Goal: Task Accomplishment & Management: Manage account settings

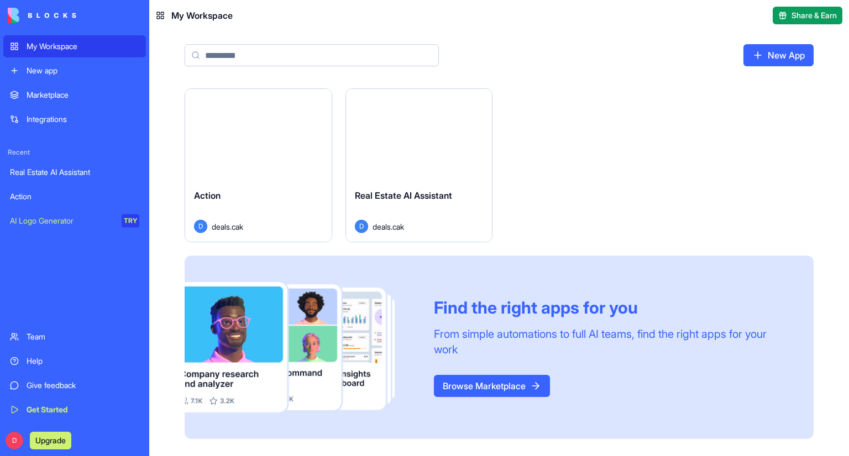
click at [66, 165] on link "Real Estate AI Assistant" at bounding box center [74, 172] width 143 height 22
click at [428, 141] on button "Launch" at bounding box center [418, 135] width 83 height 22
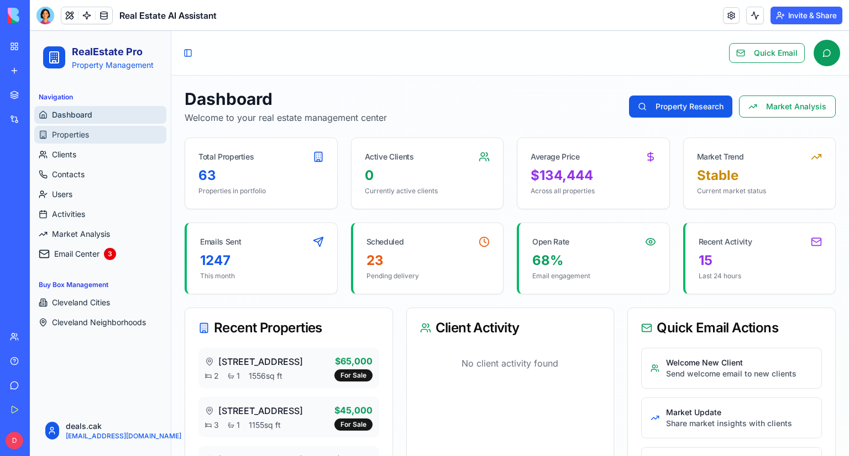
click at [83, 136] on span "Properties" at bounding box center [70, 134] width 37 height 11
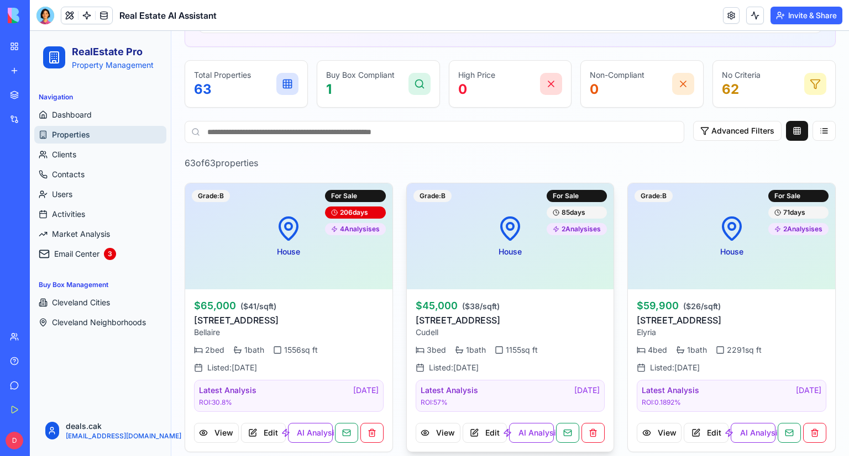
scroll to position [276, 0]
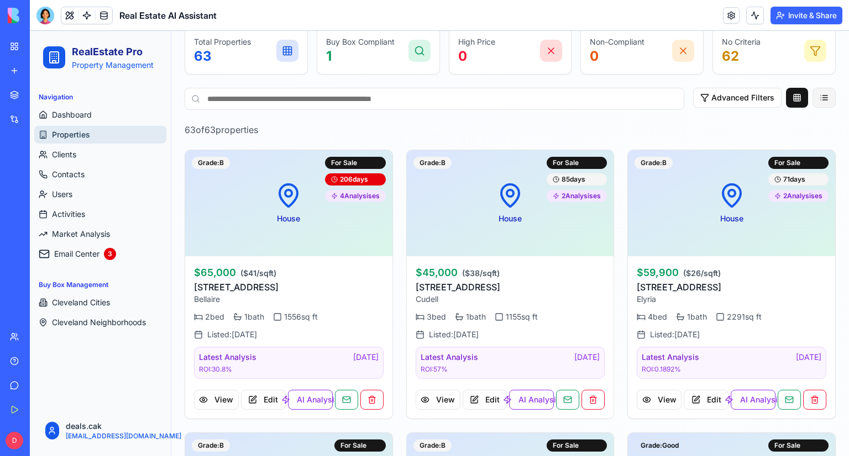
click at [817, 100] on button at bounding box center [823, 98] width 23 height 20
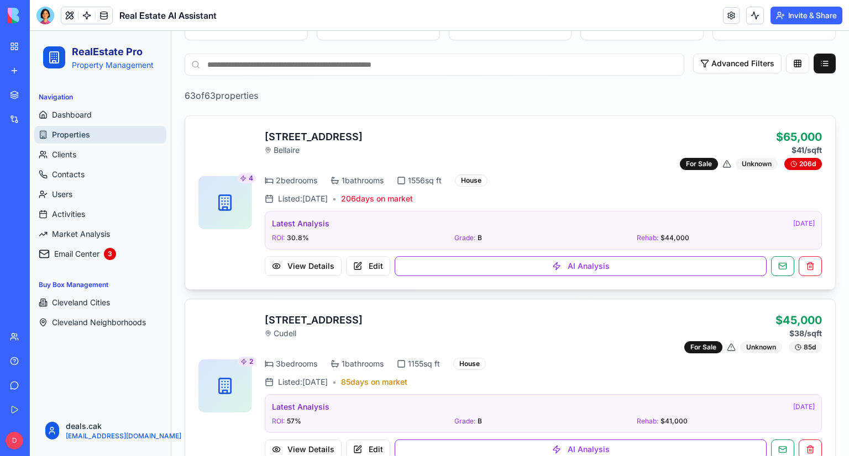
scroll to position [221, 0]
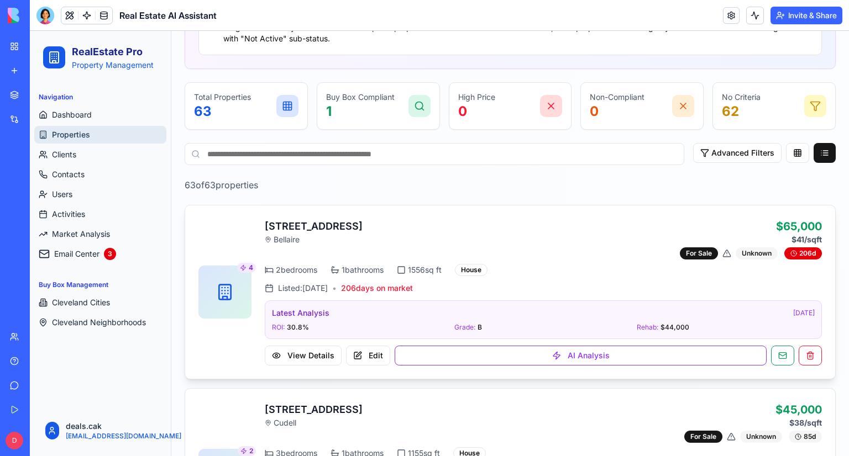
click at [438, 154] on input at bounding box center [435, 154] width 500 height 22
click at [446, 151] on input at bounding box center [435, 154] width 500 height 22
click at [754, 153] on button "Advanced Filters" at bounding box center [737, 153] width 88 height 20
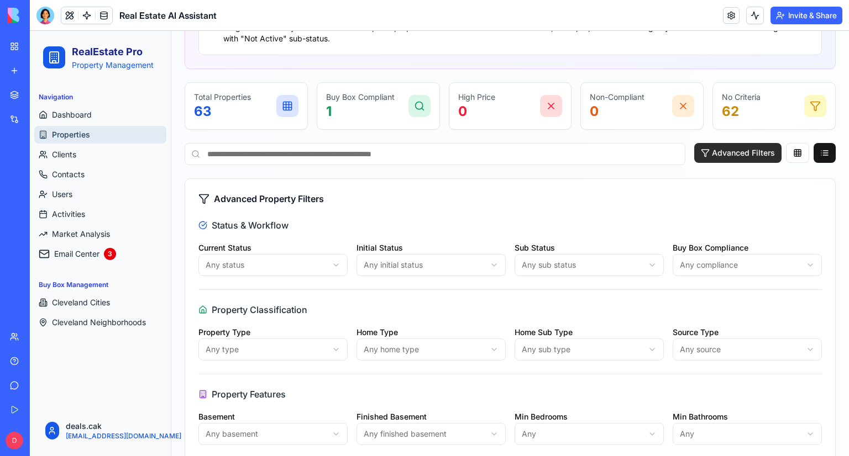
click at [754, 153] on button "Advanced Filters" at bounding box center [737, 153] width 87 height 20
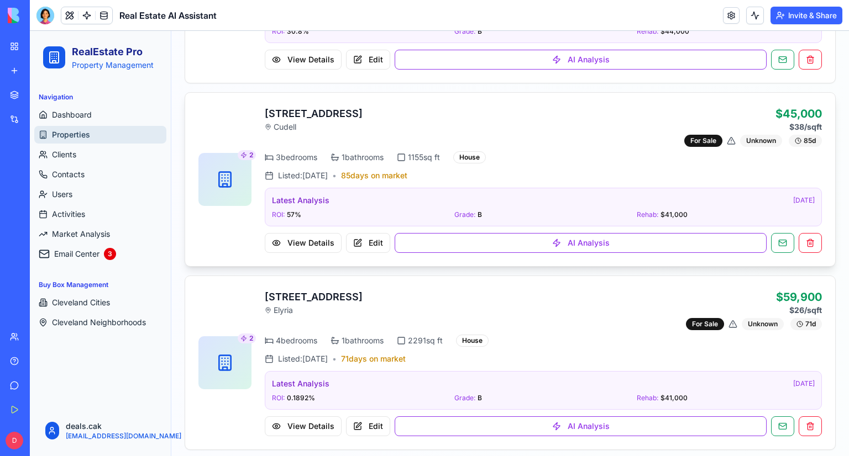
scroll to position [497, 0]
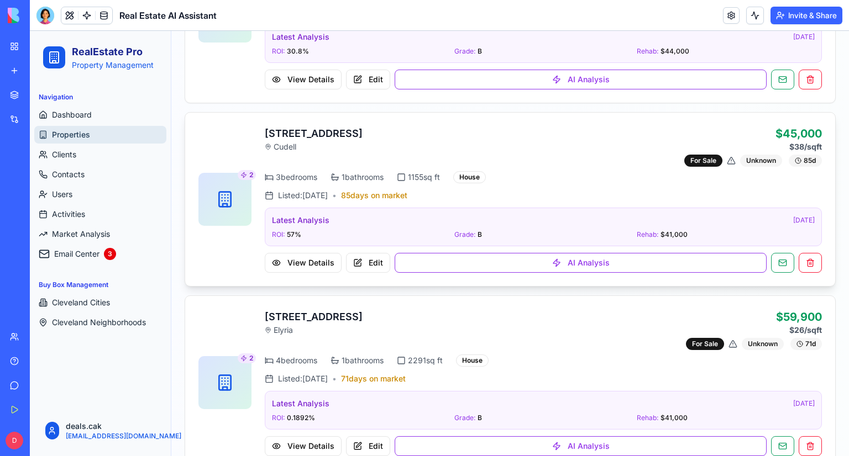
click at [347, 132] on h3 "9907 Gambier Ave, OH 44102" at bounding box center [314, 133] width 98 height 15
click at [227, 192] on rect at bounding box center [225, 199] width 12 height 15
click at [771, 137] on p "$45,000 $38 /sqft" at bounding box center [753, 139] width 138 height 27
click at [692, 157] on div "For Sale" at bounding box center [703, 161] width 38 height 12
click at [771, 219] on div "Latest Analysis 9/12/2025" at bounding box center [543, 220] width 543 height 11
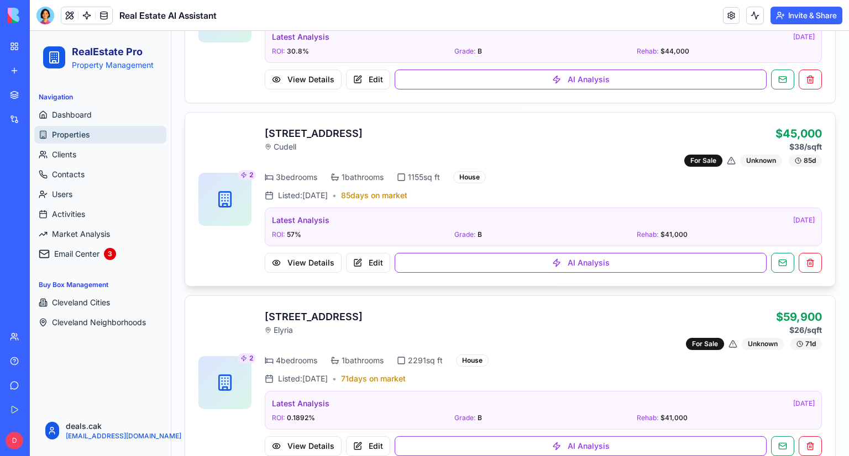
click at [557, 230] on div "Grade: B" at bounding box center [543, 234] width 178 height 9
click at [323, 262] on button "View Details" at bounding box center [303, 263] width 77 height 20
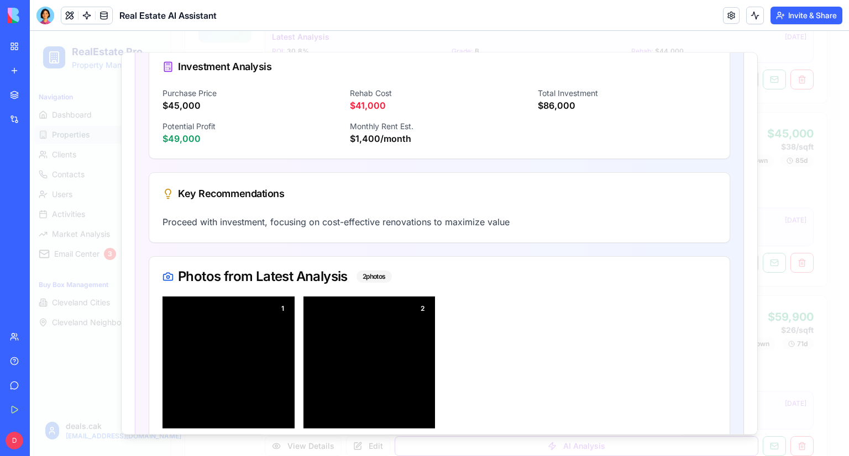
scroll to position [553, 0]
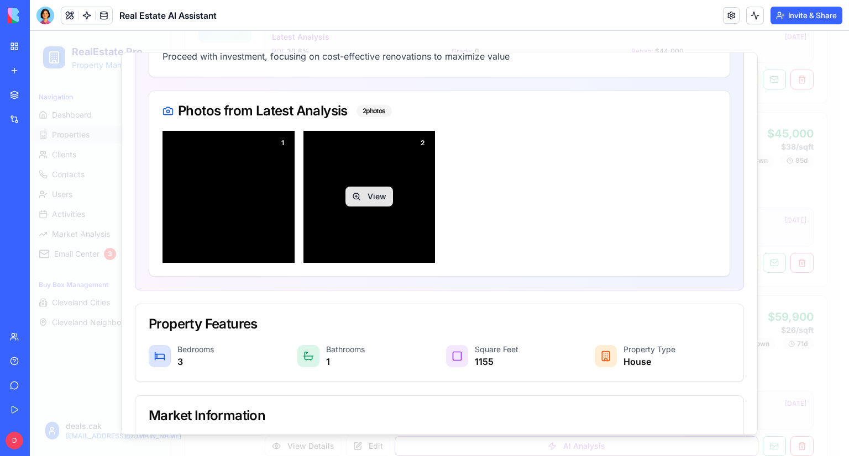
click at [412, 198] on div "View" at bounding box center [369, 198] width 132 height 132
click at [374, 202] on button "View" at bounding box center [369, 197] width 48 height 20
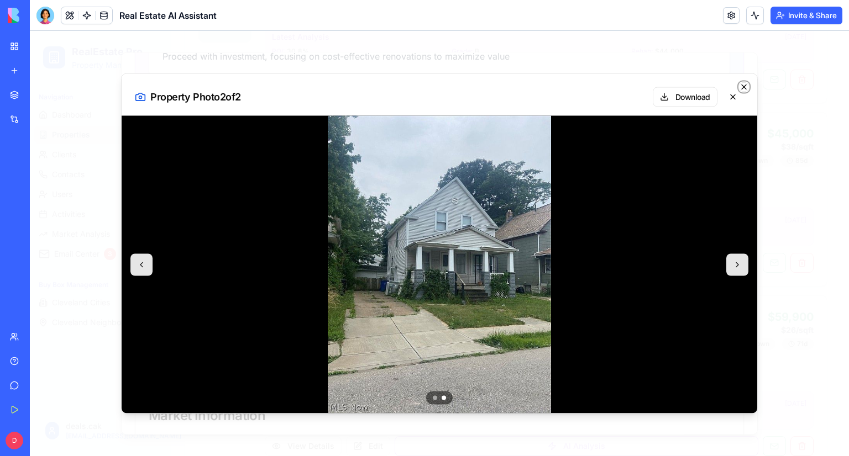
click at [747, 83] on icon "button" at bounding box center [743, 87] width 9 height 9
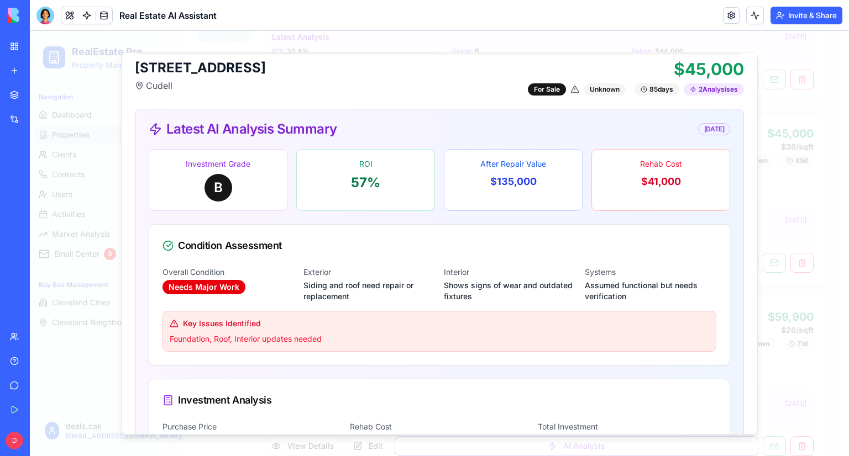
scroll to position [0, 0]
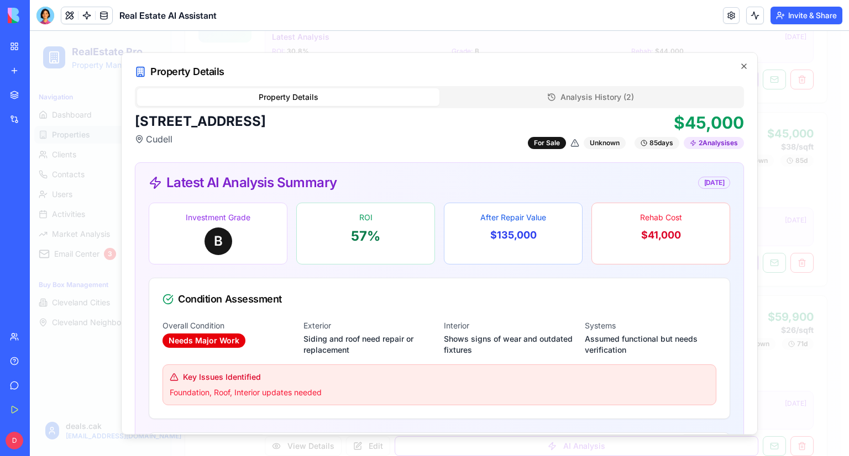
click at [530, 87] on div "Property Details Analysis History ( 2 )" at bounding box center [439, 97] width 609 height 22
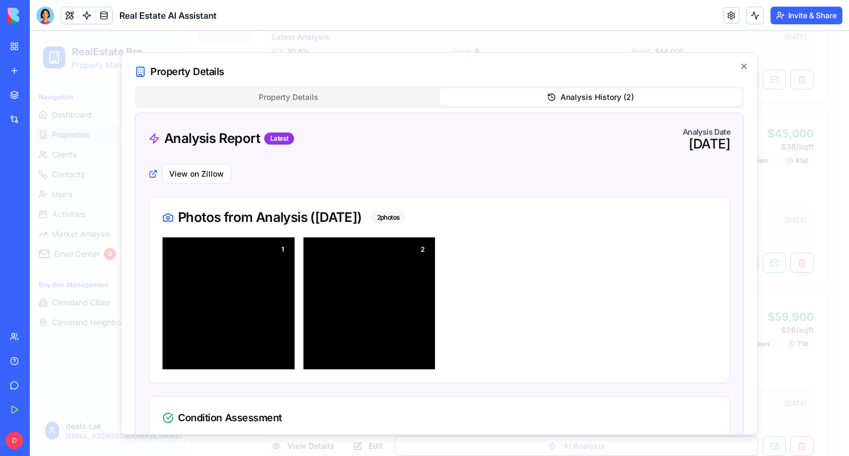
click at [527, 92] on button "Analysis History ( 2 )" at bounding box center [590, 97] width 302 height 18
click at [335, 98] on button "Property Details" at bounding box center [288, 97] width 302 height 18
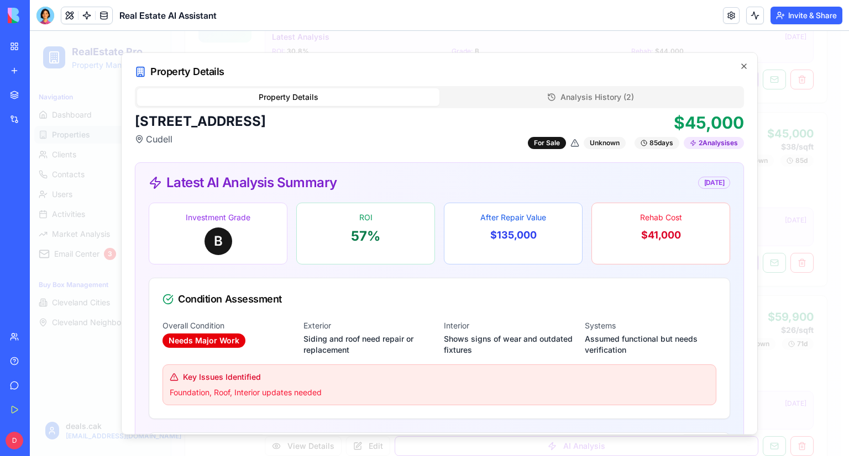
click at [653, 223] on div "Rehab Cost $41,000" at bounding box center [660, 234] width 139 height 62
drag, startPoint x: 487, startPoint y: 235, endPoint x: 463, endPoint y: 235, distance: 24.3
click at [474, 235] on p "$135,000" at bounding box center [513, 235] width 120 height 15
drag, startPoint x: 277, startPoint y: 233, endPoint x: 265, endPoint y: 232, distance: 11.6
click at [274, 233] on div "Investment Grade B ROI 57 % After Repair Value $135,000 Rehab Cost $41,000" at bounding box center [439, 234] width 581 height 62
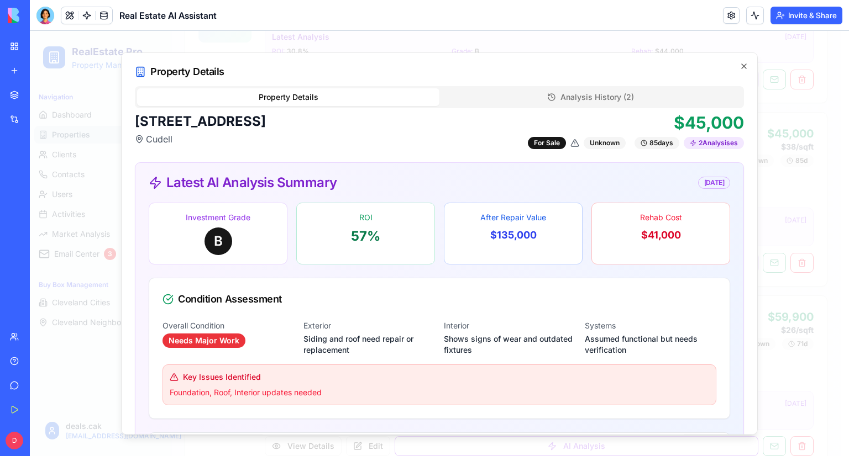
click at [232, 334] on div "Needs Major Work" at bounding box center [203, 341] width 83 height 14
click at [739, 65] on icon "button" at bounding box center [743, 66] width 9 height 9
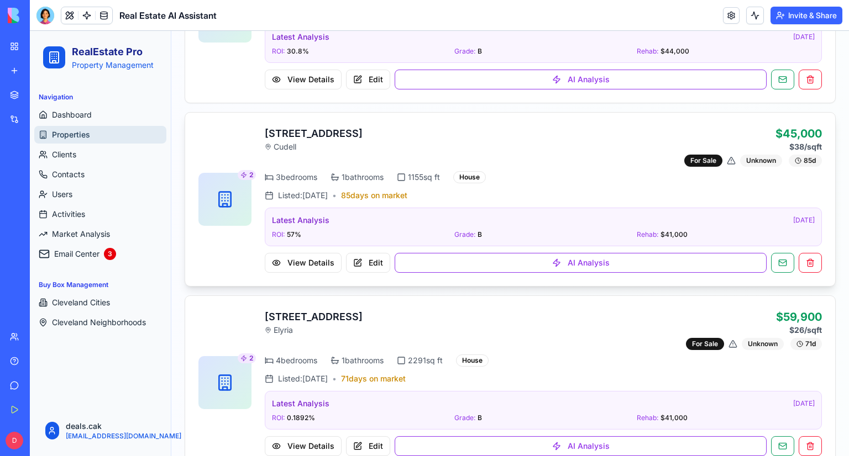
click at [412, 131] on div "9907 Gambier Ave, OH 44102 Cudell $45,000 $38 /sqft For Sale Unknown 85 d" at bounding box center [543, 146] width 557 height 41
click at [362, 133] on h3 "9907 Gambier Ave, OH 44102" at bounding box center [314, 133] width 98 height 15
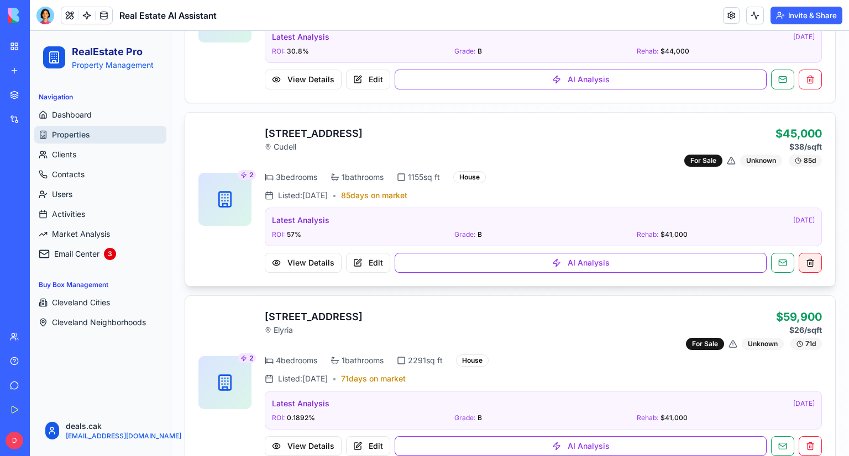
click at [798, 261] on button at bounding box center [809, 263] width 23 height 20
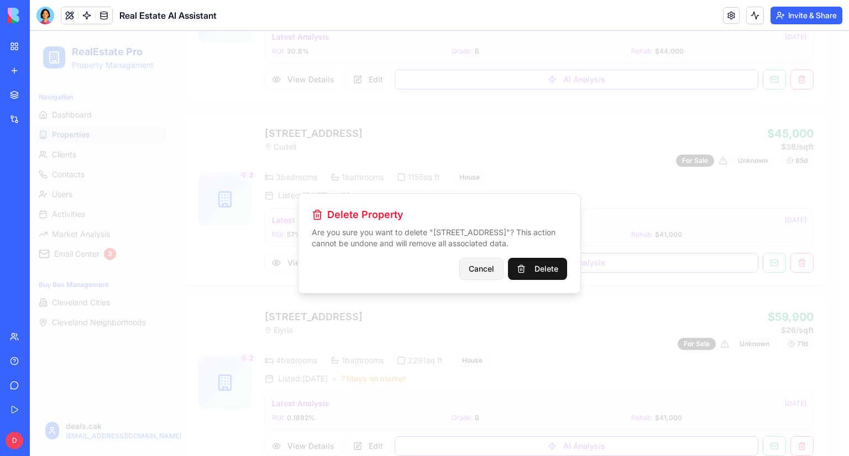
click at [490, 271] on button "Cancel" at bounding box center [481, 269] width 44 height 22
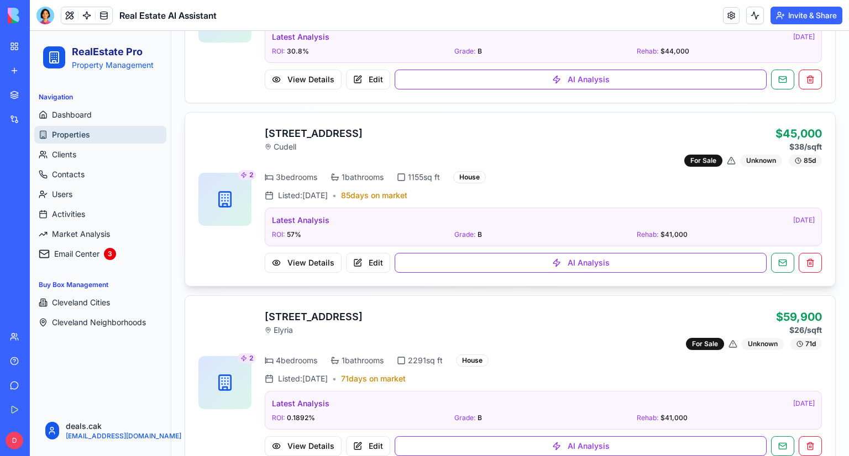
click at [546, 164] on div "9907 Gambier Ave, OH 44102 Cudell $45,000 $38 /sqft For Sale Unknown 85 d" at bounding box center [543, 146] width 557 height 41
click at [362, 141] on p "Cudell" at bounding box center [314, 146] width 98 height 11
click at [276, 144] on p "Cudell" at bounding box center [314, 146] width 98 height 11
click at [362, 265] on button "Edit" at bounding box center [368, 263] width 44 height 20
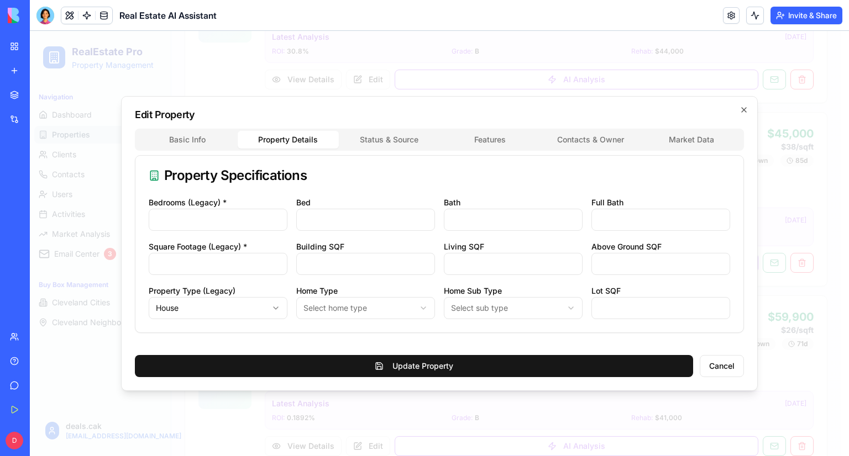
click at [287, 120] on div "**********" at bounding box center [439, 243] width 637 height 295
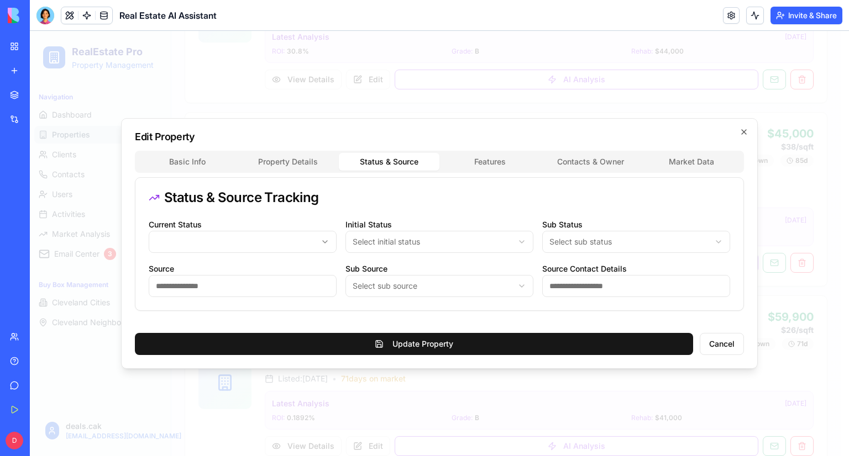
click at [384, 147] on div "**********" at bounding box center [439, 243] width 637 height 251
click at [593, 151] on div "Basic Info Property Details Status & Source Features Contacts & Owner Market Da…" at bounding box center [439, 162] width 609 height 22
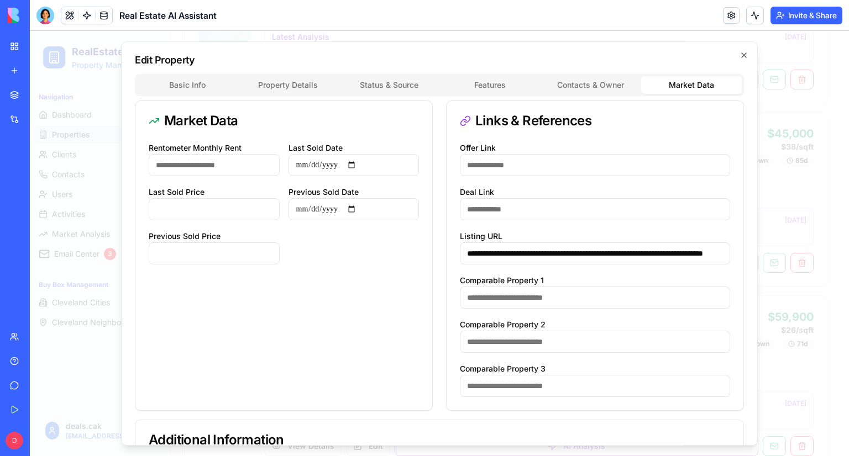
click at [679, 161] on div "**********" at bounding box center [439, 336] width 609 height 524
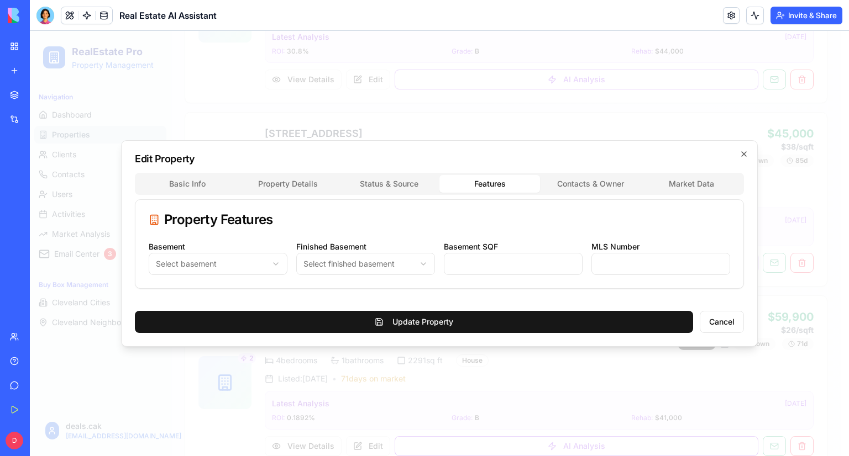
click at [499, 165] on div "Edit Property Basic Info Property Details Status & Source Features Contacts & O…" at bounding box center [439, 243] width 637 height 207
click at [403, 190] on div "Basic Info Property Details Status & Source Features Contacts & Owner Market Da…" at bounding box center [439, 231] width 609 height 116
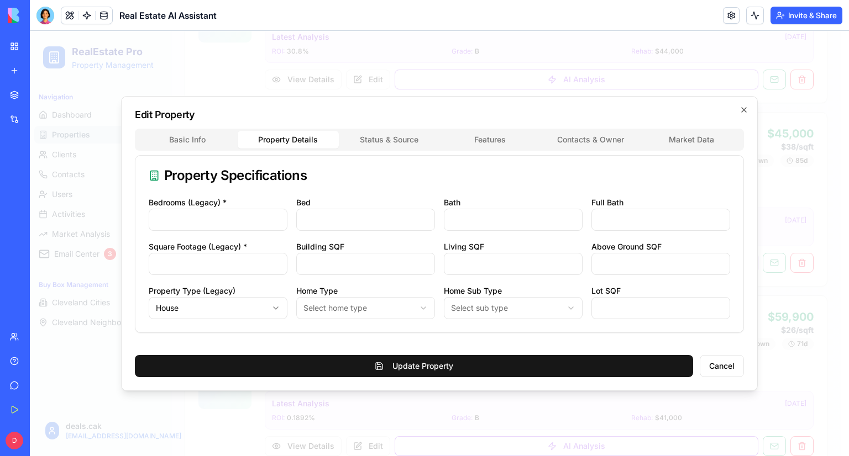
click at [278, 164] on div "**********" at bounding box center [439, 231] width 609 height 204
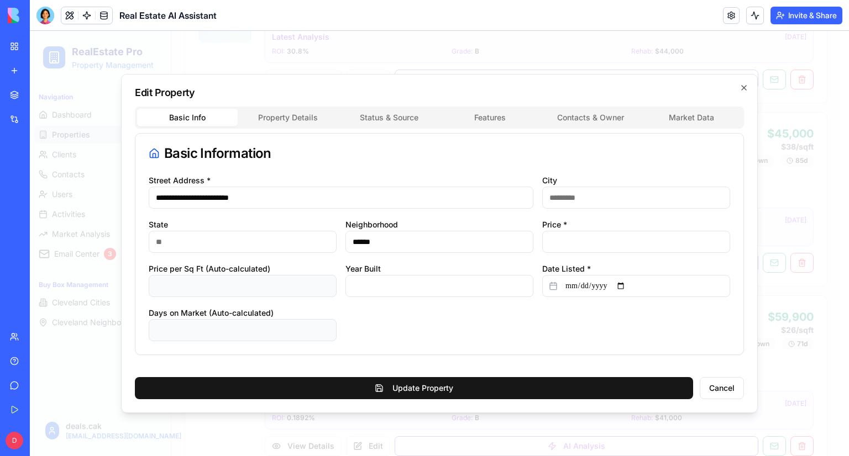
click at [189, 142] on div "**********" at bounding box center [439, 231] width 609 height 249
click at [735, 392] on button "Cancel" at bounding box center [722, 388] width 44 height 22
type input "*"
type input "**********"
type input "*"
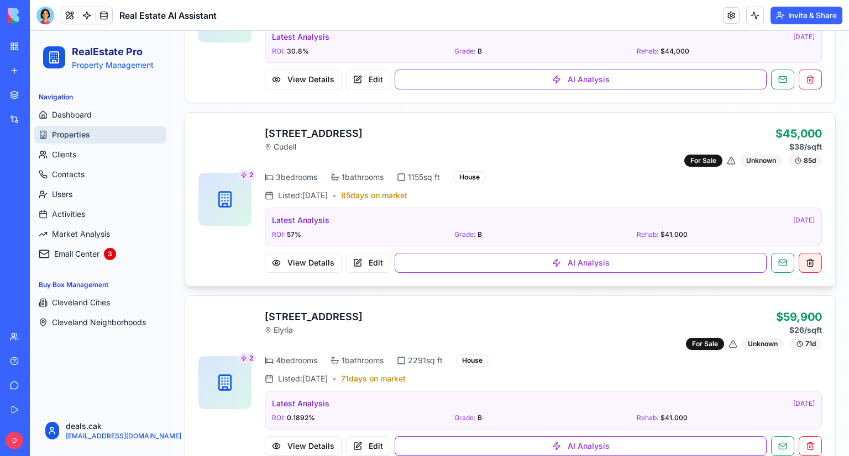
click at [804, 267] on button at bounding box center [809, 263] width 23 height 20
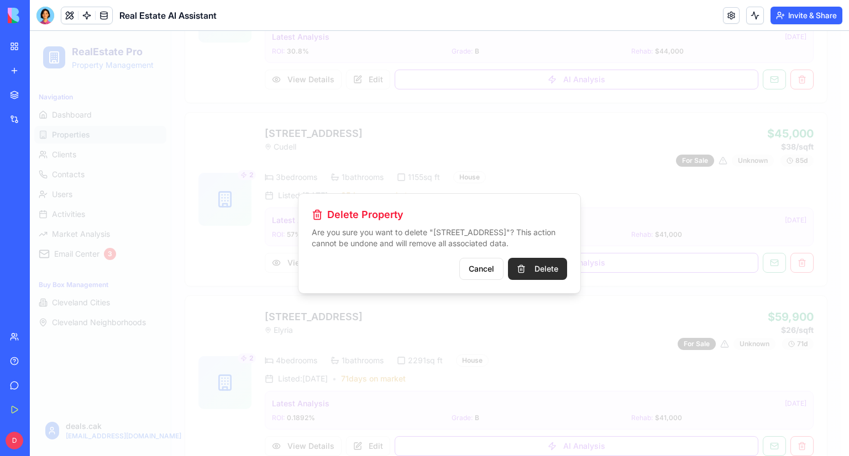
click at [529, 266] on button "Delete" at bounding box center [537, 269] width 59 height 22
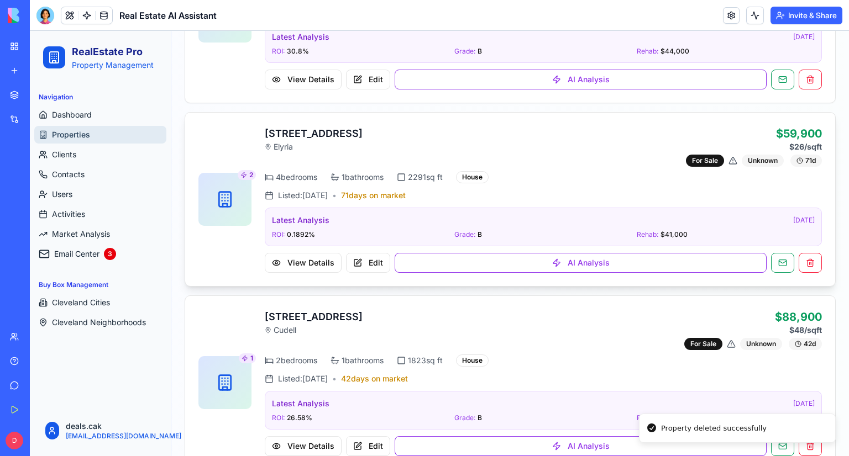
click at [362, 126] on h3 "1601 Middle Ave, OH 44035" at bounding box center [314, 133] width 98 height 15
copy h3 "44035"
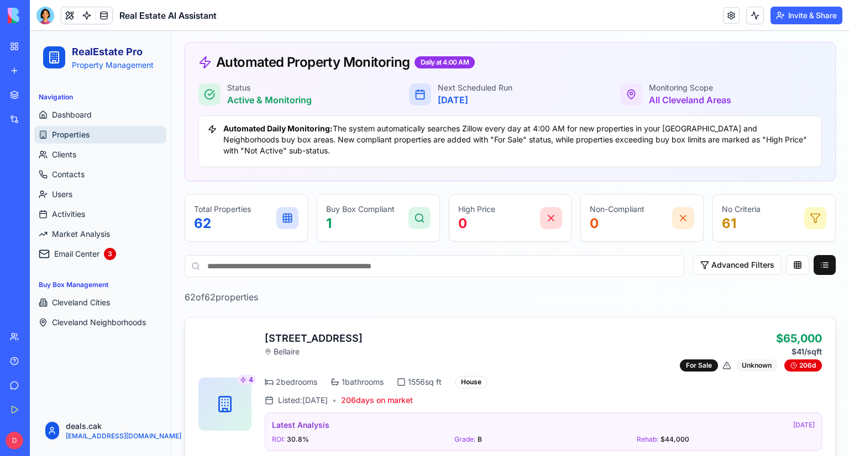
scroll to position [166, 0]
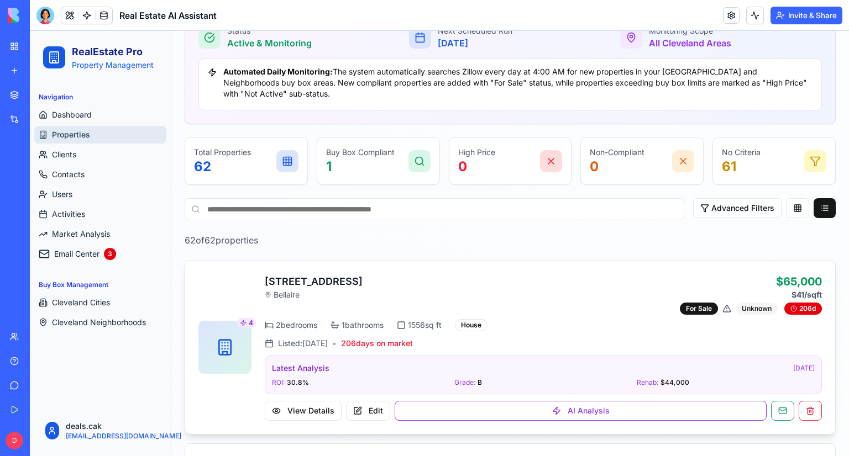
click at [439, 287] on div "65078 Indian Run Rd, OH 43906 Bellaire $65,000 $41 /sqft For Sale Unknown 206 d" at bounding box center [543, 294] width 557 height 41
copy h3 "[STREET_ADDRESS]"
click at [803, 412] on button at bounding box center [809, 411] width 23 height 20
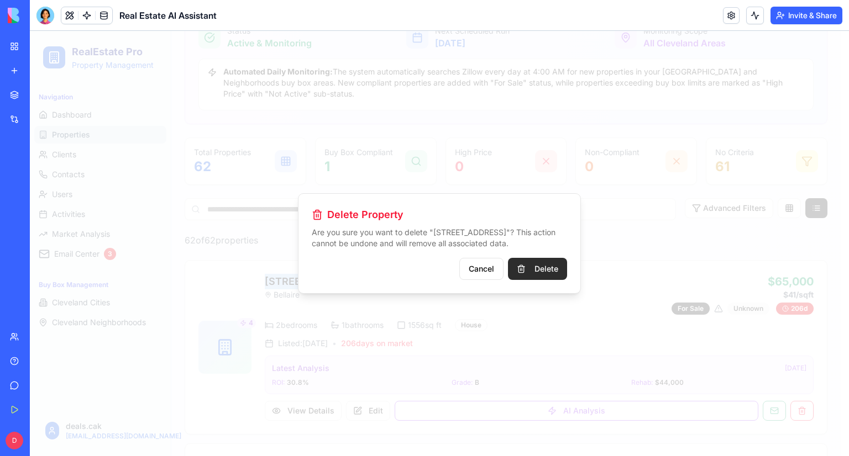
click at [528, 273] on button "Delete" at bounding box center [537, 269] width 59 height 22
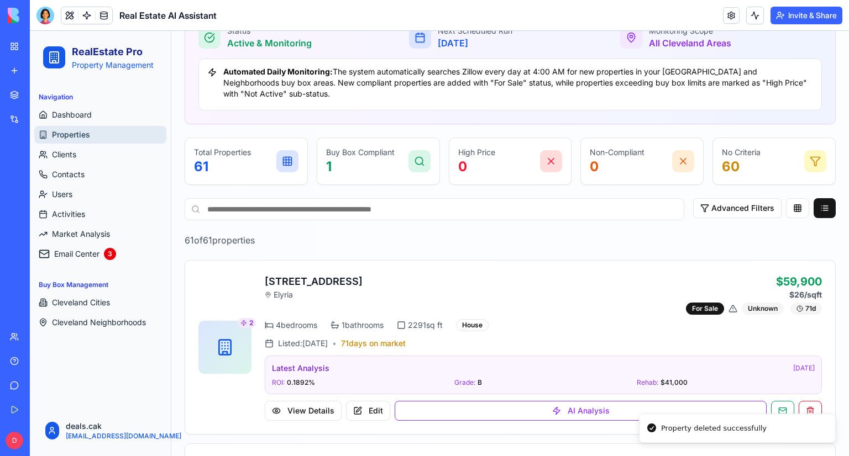
drag, startPoint x: 407, startPoint y: 281, endPoint x: 275, endPoint y: 252, distance: 135.3
click at [265, 282] on div "1601 Middle Ave, OH 44035 Elyria $59,900 $26 /sqft For Sale Unknown 71 d" at bounding box center [543, 294] width 557 height 41
copy h3 "1601 Middle Ave, OH 44035"
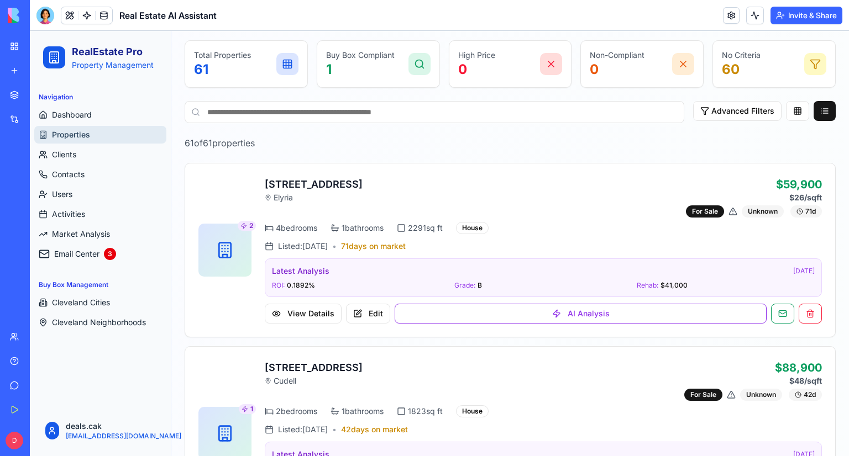
scroll to position [276, 0]
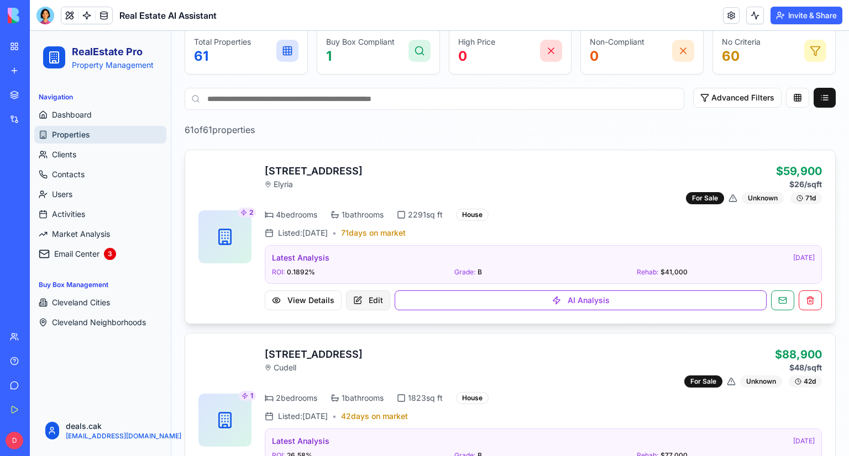
click at [364, 299] on button "Edit" at bounding box center [368, 301] width 44 height 20
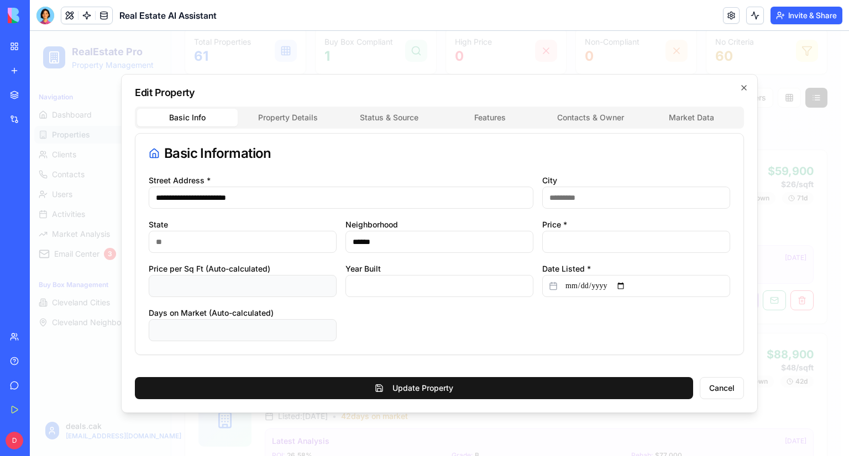
type input "*"
type input "**********"
type input "*"
click at [803, 253] on div at bounding box center [439, 243] width 819 height 425
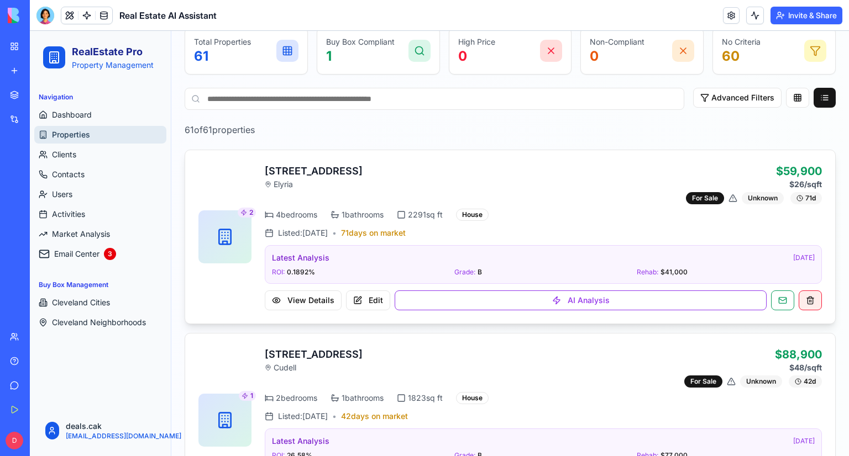
click at [803, 296] on button at bounding box center [809, 301] width 23 height 20
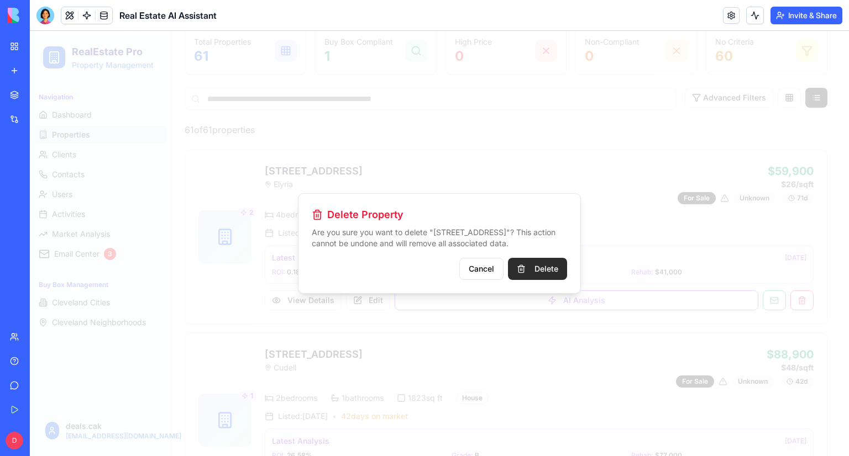
click at [534, 267] on button "Delete" at bounding box center [537, 269] width 59 height 22
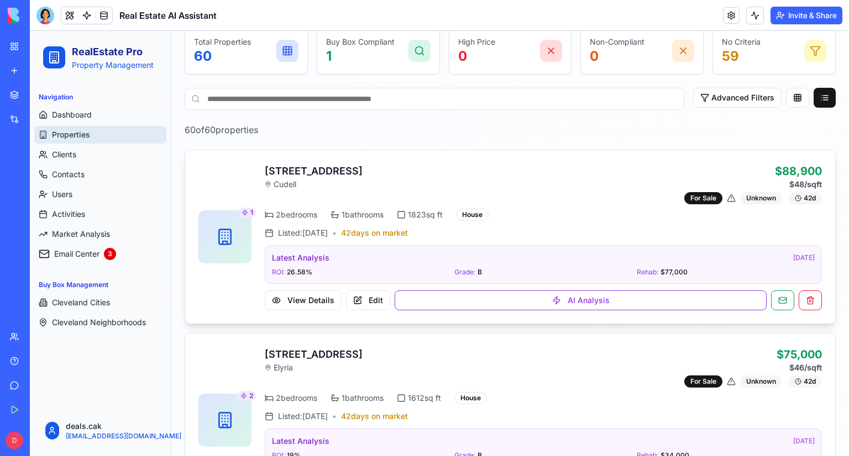
click at [362, 169] on h3 "[STREET_ADDRESS]" at bounding box center [314, 171] width 98 height 15
copy h3 "[STREET_ADDRESS]"
click at [365, 297] on button "Edit" at bounding box center [368, 301] width 44 height 20
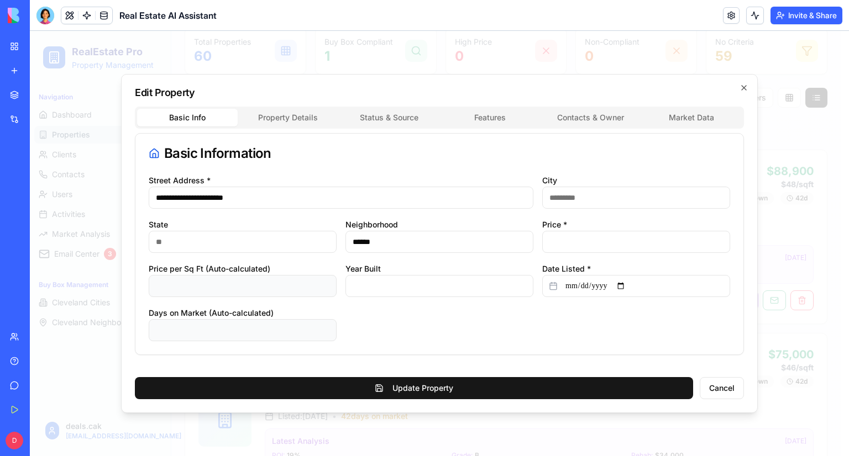
click at [323, 127] on div "Basic Info Property Details Status & Source Features Contacts & Owner Market Da…" at bounding box center [439, 118] width 609 height 22
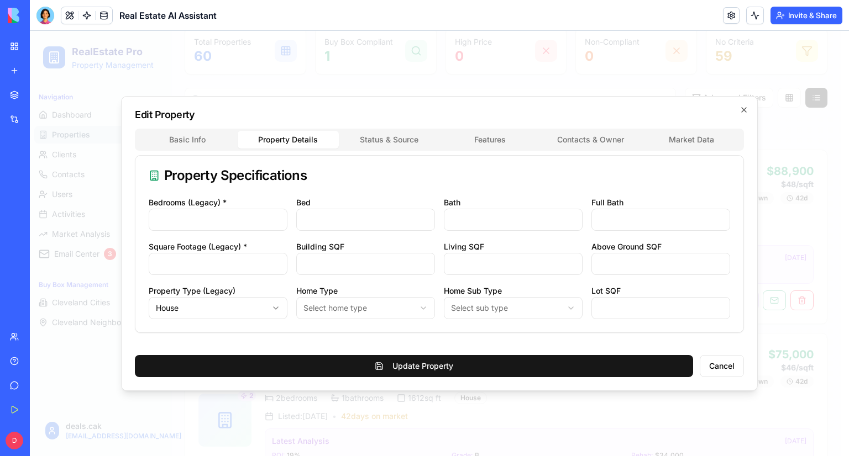
click at [314, 122] on div "**********" at bounding box center [439, 243] width 637 height 295
click at [377, 145] on div "**********" at bounding box center [439, 243] width 637 height 295
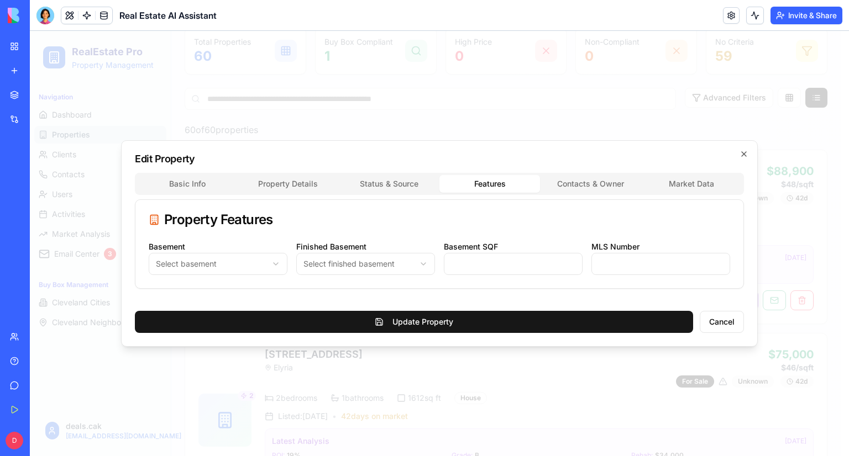
click at [474, 161] on div "Edit Property Basic Info Property Details Status & Source Features Contacts & O…" at bounding box center [439, 243] width 637 height 207
click at [591, 187] on div "Basic Info Property Details Status & Source Features Contacts & Owner Market Da…" at bounding box center [439, 231] width 609 height 116
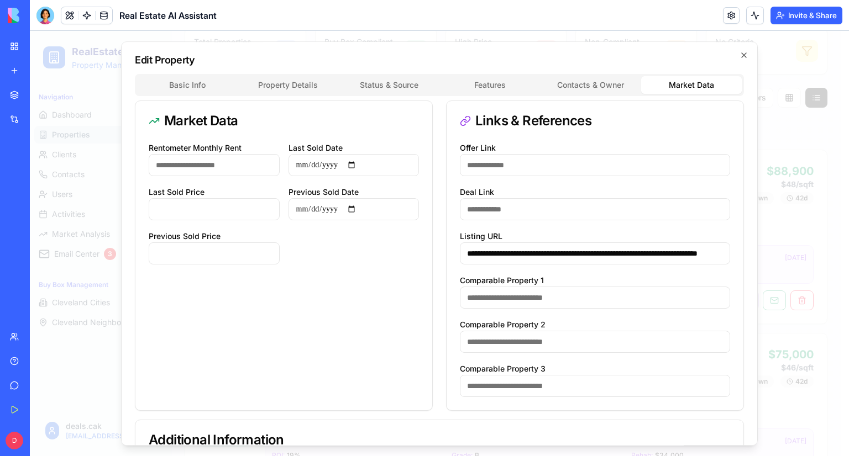
click at [692, 166] on div "**********" at bounding box center [439, 336] width 609 height 524
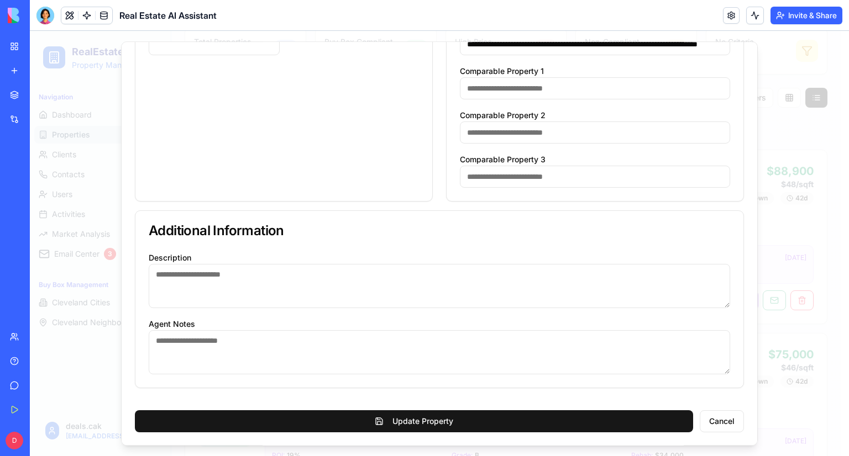
scroll to position [0, 0]
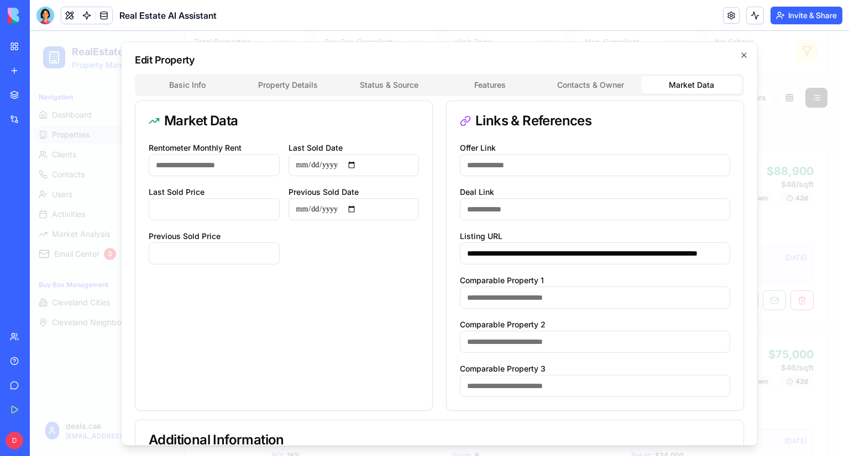
click at [185, 82] on div "**********" at bounding box center [439, 243] width 637 height 404
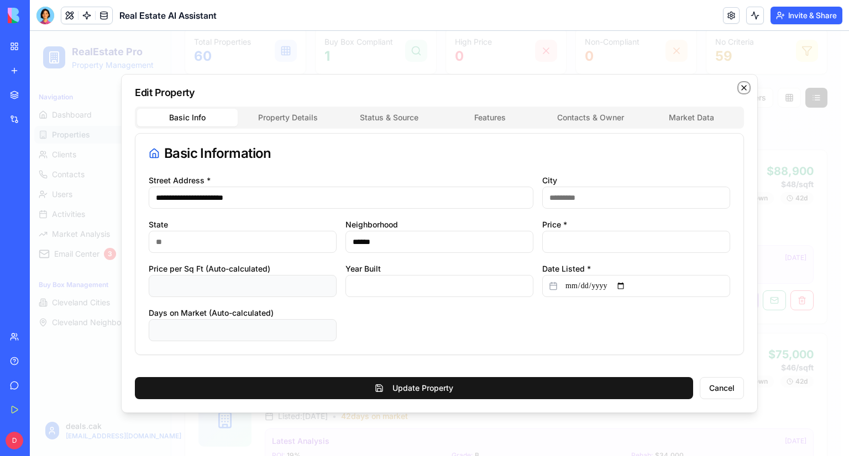
click at [742, 89] on icon "button" at bounding box center [743, 87] width 9 height 9
type input "*"
type input "**********"
type input "*"
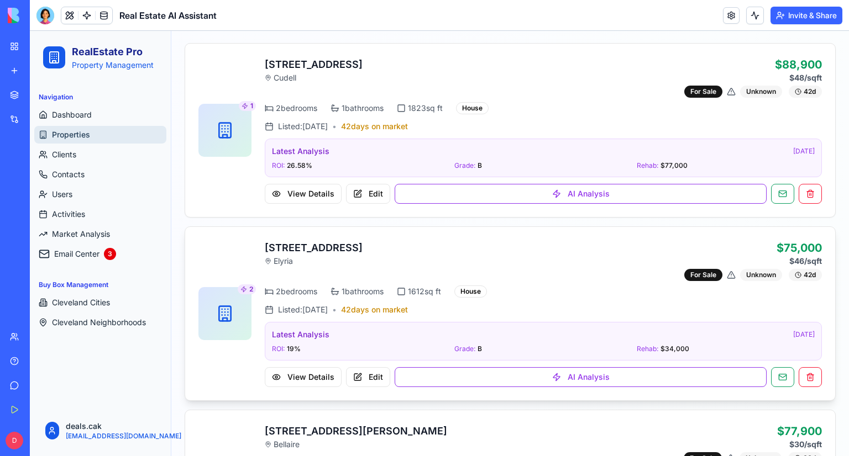
scroll to position [387, 0]
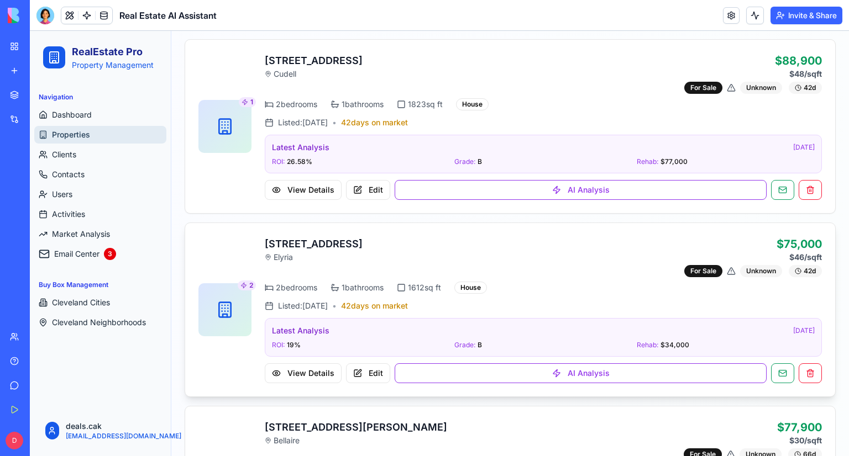
click at [400, 237] on div "6234 W River Rd, OH 44035 Elyria $75,000 $46 /sqft For Sale Unknown 42 d" at bounding box center [543, 256] width 557 height 41
copy h3 "6234 W River Rd, OH 44035"
click at [803, 370] on button at bounding box center [809, 374] width 23 height 20
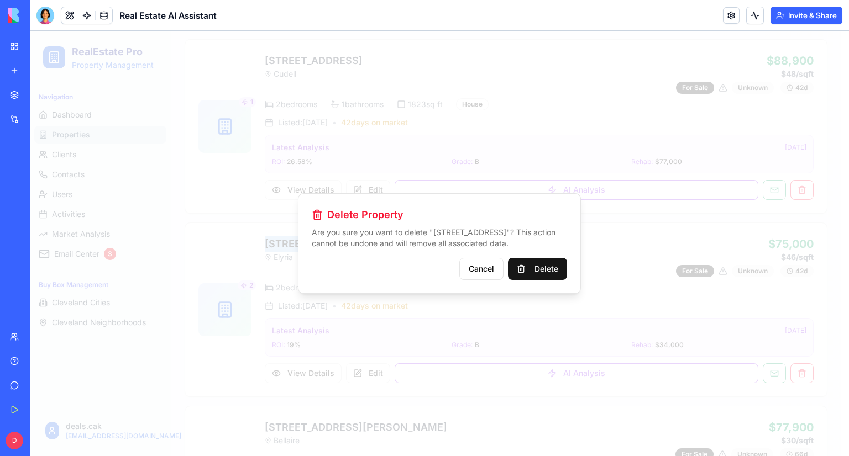
click at [553, 270] on button "Delete" at bounding box center [537, 269] width 59 height 22
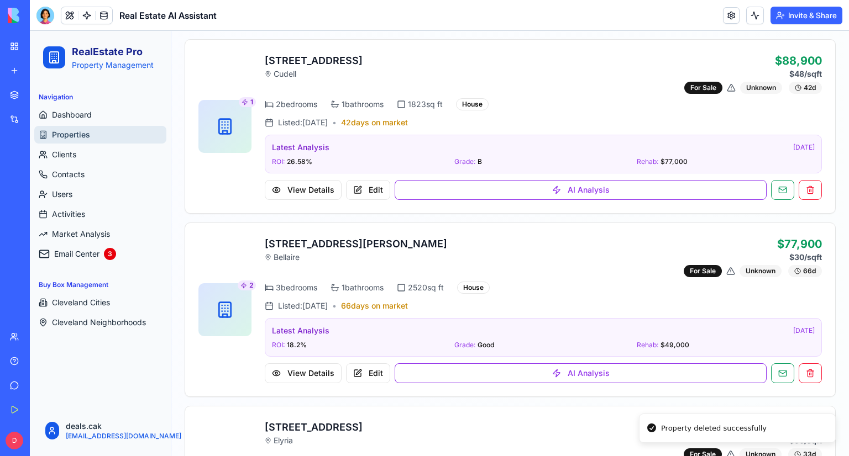
scroll to position [497, 0]
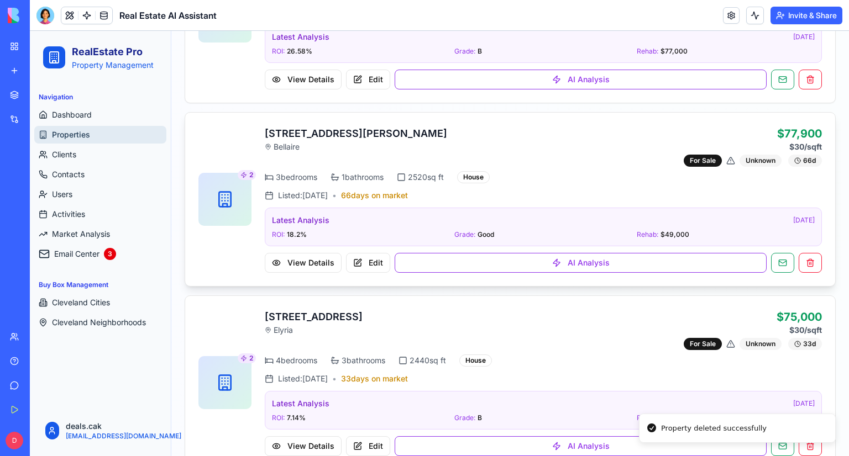
click at [407, 132] on div "5017 Atchison Rd, OH 43906 Bellaire $77,900 $30 /sqft For Sale Unknown 66 d" at bounding box center [543, 146] width 557 height 41
copy h3 "[STREET_ADDRESS][PERSON_NAME]"
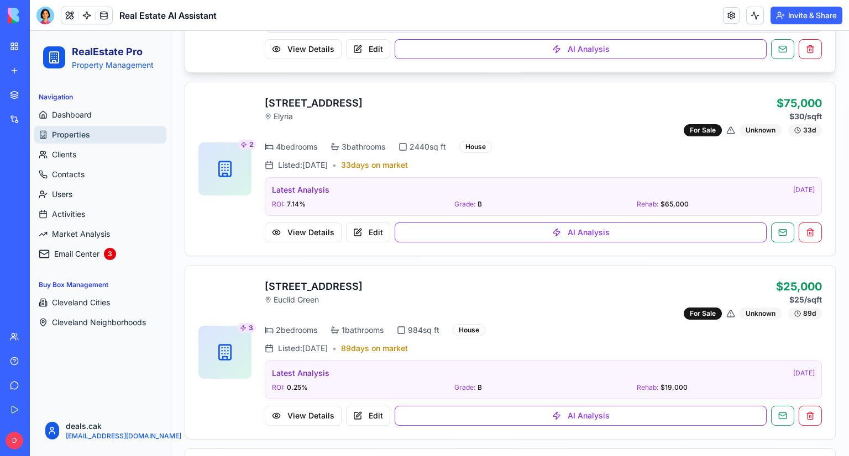
scroll to position [718, 0]
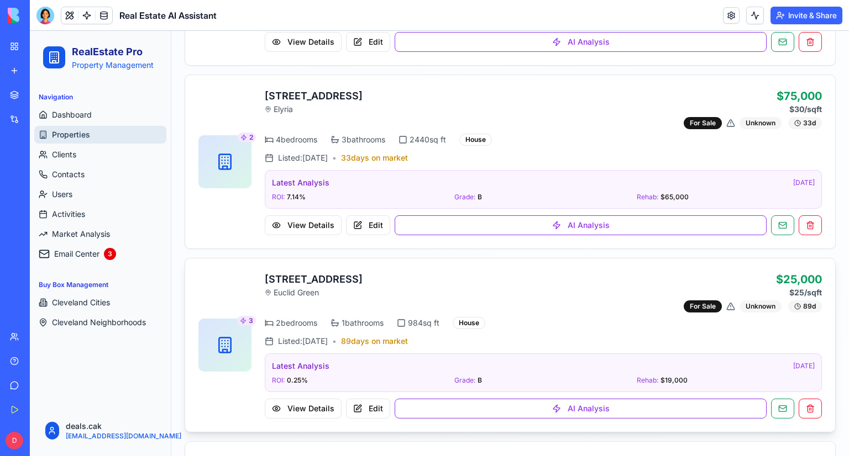
drag, startPoint x: 408, startPoint y: 275, endPoint x: 256, endPoint y: 273, distance: 152.0
click at [256, 273] on div "3 1617 Catalpa Rd, OH 44112 Euclid Green $25,000 $25 /sqft For Sale Unknown 89 …" at bounding box center [509, 345] width 623 height 147
click at [257, 273] on div "3 1617 Catalpa Rd, OH 44112 Euclid Green $25,000 $25 /sqft For Sale Unknown 89 …" at bounding box center [509, 345] width 623 height 147
drag, startPoint x: 257, startPoint y: 273, endPoint x: 390, endPoint y: 279, distance: 133.3
click at [390, 279] on div "3 1617 Catalpa Rd, OH 44112 Euclid Green $25,000 $25 /sqft For Sale Unknown 89 …" at bounding box center [509, 345] width 623 height 147
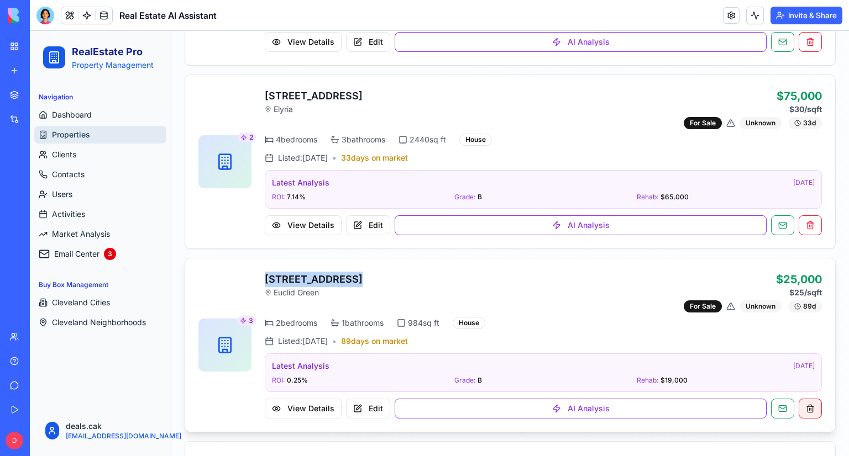
click at [799, 402] on button at bounding box center [809, 409] width 23 height 20
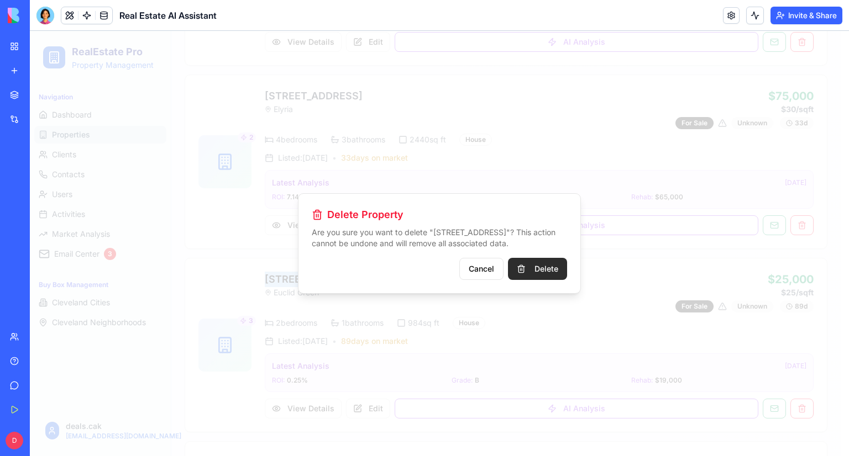
click at [551, 270] on button "Delete" at bounding box center [537, 269] width 59 height 22
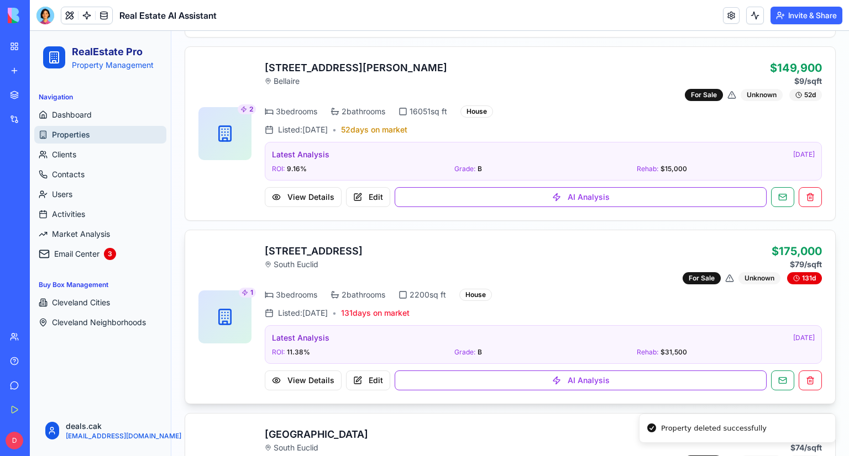
scroll to position [939, 0]
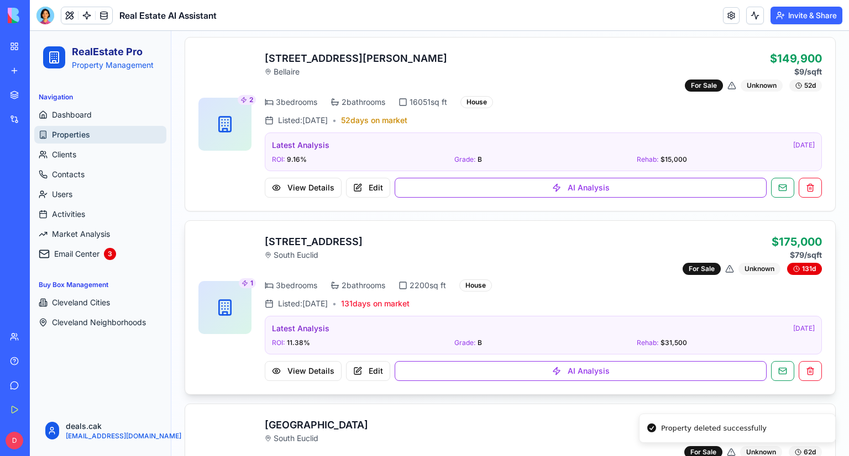
click at [424, 234] on div "3927 Princeton Blvd, OH 44121 South Euclid $175,000 $79 /sqft For Sale Unknown …" at bounding box center [543, 254] width 557 height 41
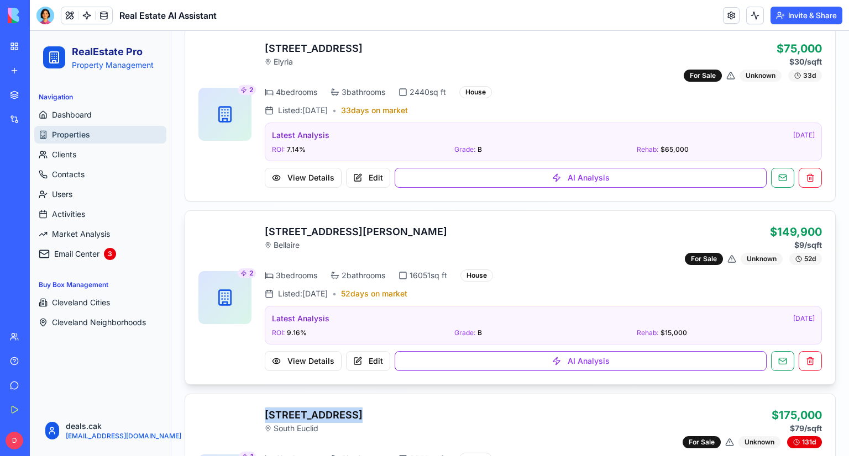
scroll to position [829, 0]
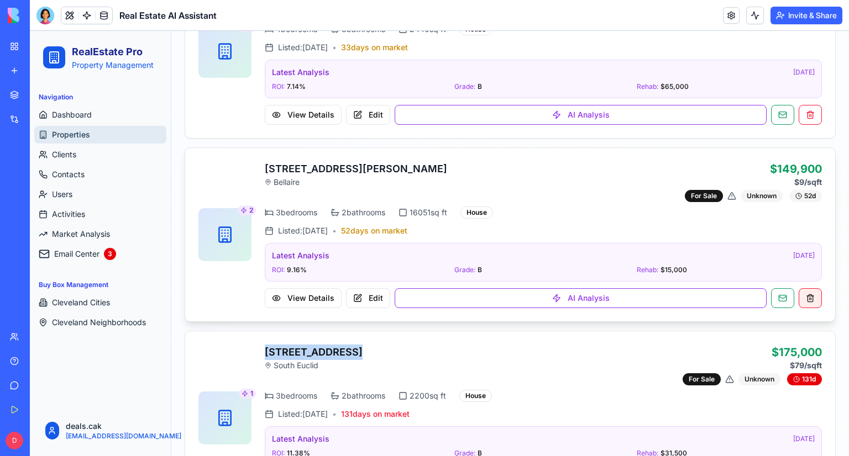
click at [806, 299] on button at bounding box center [809, 298] width 23 height 20
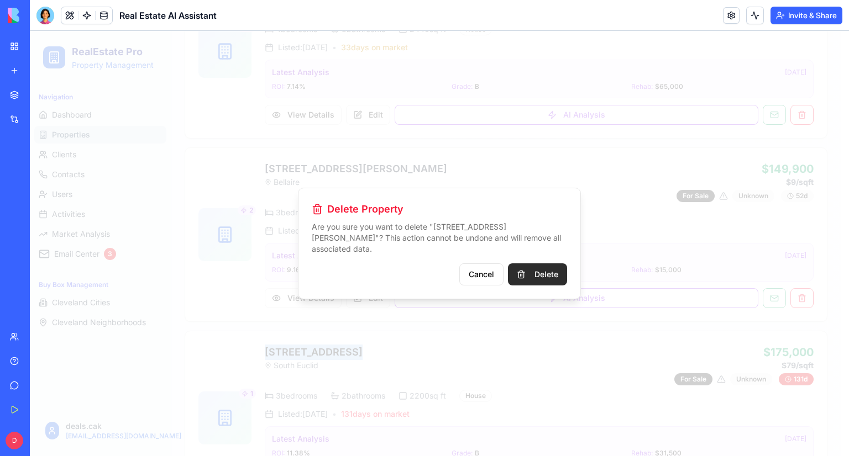
click at [548, 271] on button "Delete" at bounding box center [537, 275] width 59 height 22
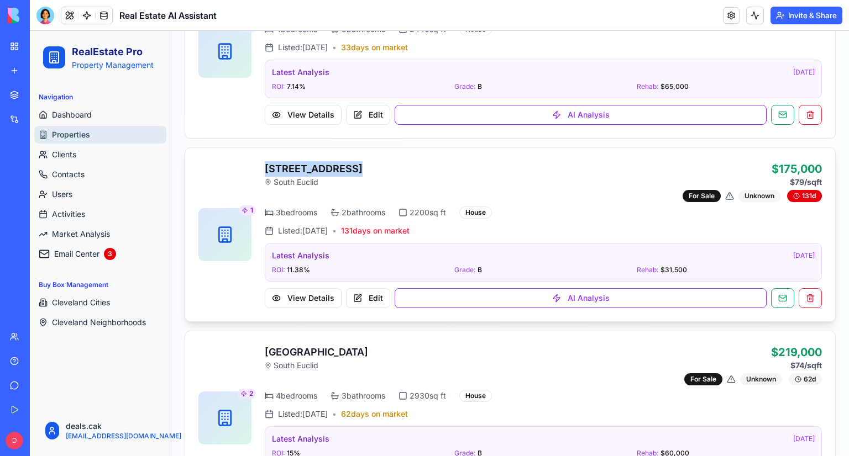
click at [430, 148] on div "1 3927 Princeton Blvd, OH 44121 South Euclid $175,000 $79 /sqft For Sale Unknow…" at bounding box center [510, 235] width 650 height 174
drag, startPoint x: 427, startPoint y: 167, endPoint x: 264, endPoint y: 164, distance: 163.0
click at [265, 164] on div "3927 Princeton Blvd, OH 44121 South Euclid $175,000 $79 /sqft For Sale Unknown …" at bounding box center [543, 181] width 557 height 41
copy h3 "3927 Princeton Blvd, OH 44121"
click at [812, 303] on div "View Details Edit AI Analysis" at bounding box center [543, 298] width 557 height 20
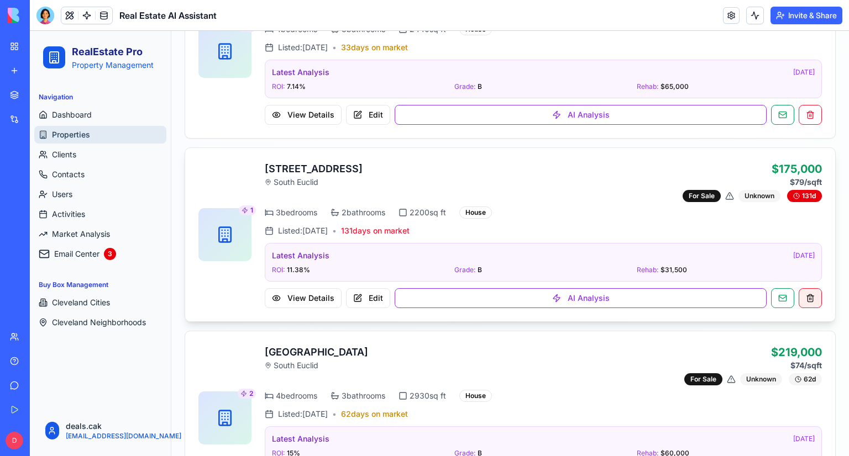
click at [805, 297] on button at bounding box center [809, 298] width 23 height 20
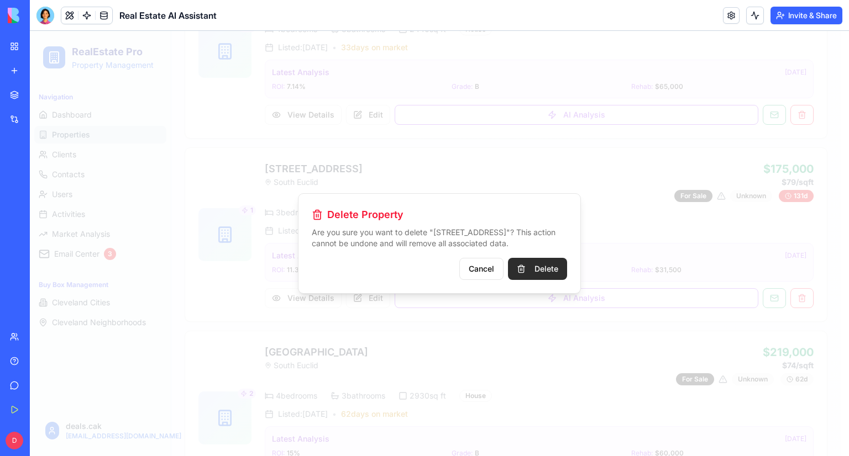
click at [542, 270] on button "Delete" at bounding box center [537, 269] width 59 height 22
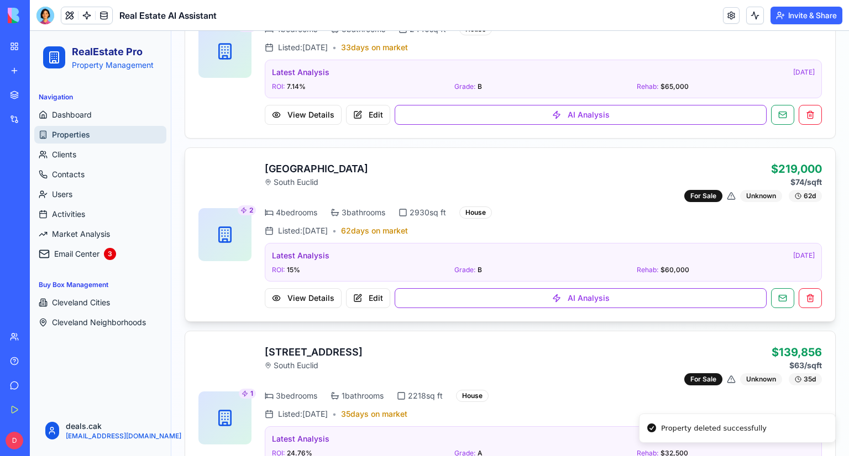
click at [402, 163] on div "1572 Holmden Rd, OH 44121 South Euclid $219,000 $74 /sqft For Sale Unknown 62 d" at bounding box center [543, 181] width 557 height 41
copy h3 "1572 Holmden Rd, OH 44121"
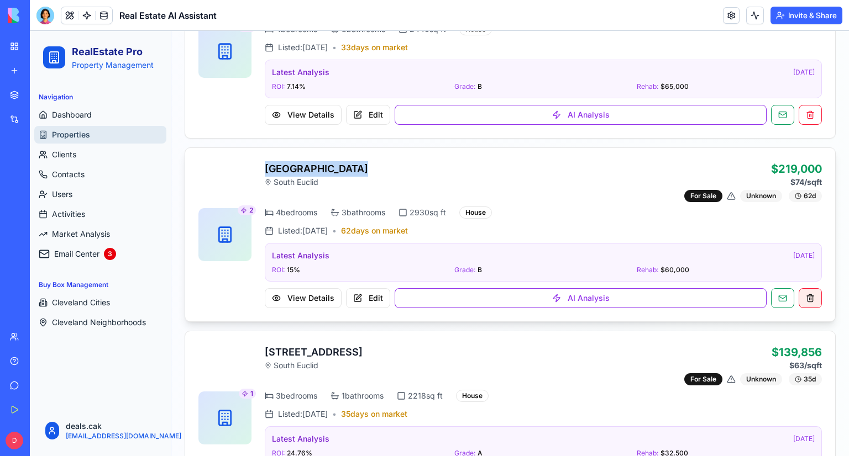
click at [807, 295] on button at bounding box center [809, 298] width 23 height 20
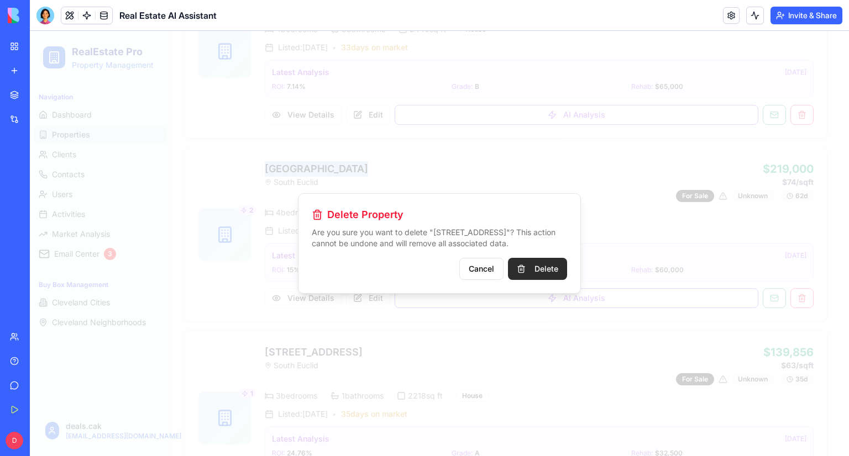
click at [540, 273] on button "Delete" at bounding box center [537, 269] width 59 height 22
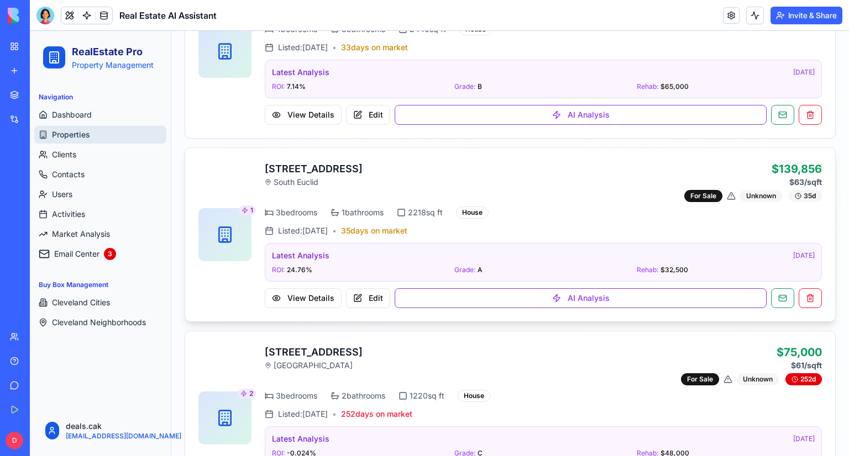
click at [362, 167] on h3 "3882 Wallingford Rd, OH 44121" at bounding box center [314, 168] width 98 height 15
click at [413, 161] on div "3882 Wallingford Rd, OH 44121 South Euclid $139,856 $63 /sqft For Sale Unknown …" at bounding box center [543, 181] width 557 height 41
drag, startPoint x: 414, startPoint y: 165, endPoint x: 261, endPoint y: 165, distance: 153.6
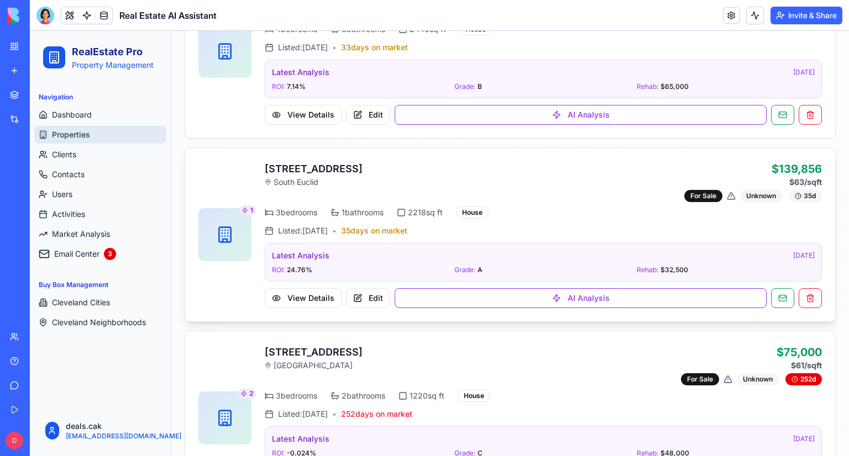
click at [261, 165] on div "1 3882 Wallingford Rd, OH 44121 South Euclid $139,856 $63 /sqft For Sale Unknow…" at bounding box center [509, 234] width 623 height 147
copy h3 "3882 Wallingford Rd, OH 44121"
click at [809, 298] on button at bounding box center [809, 298] width 23 height 20
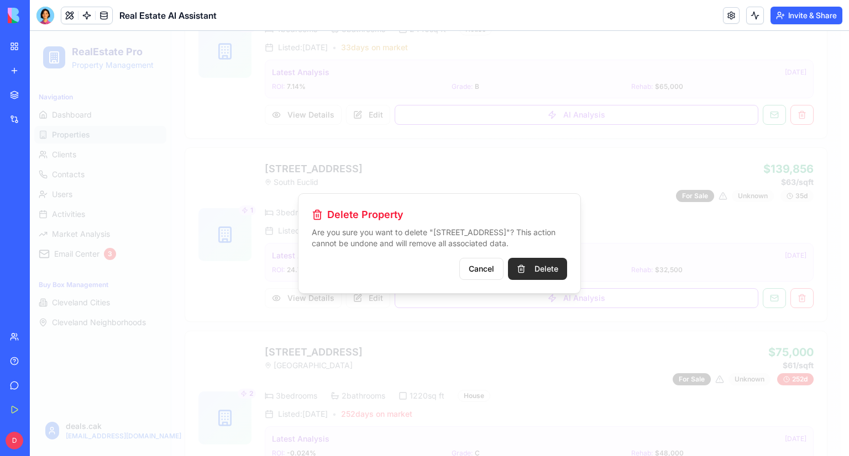
click at [550, 270] on button "Delete" at bounding box center [537, 269] width 59 height 22
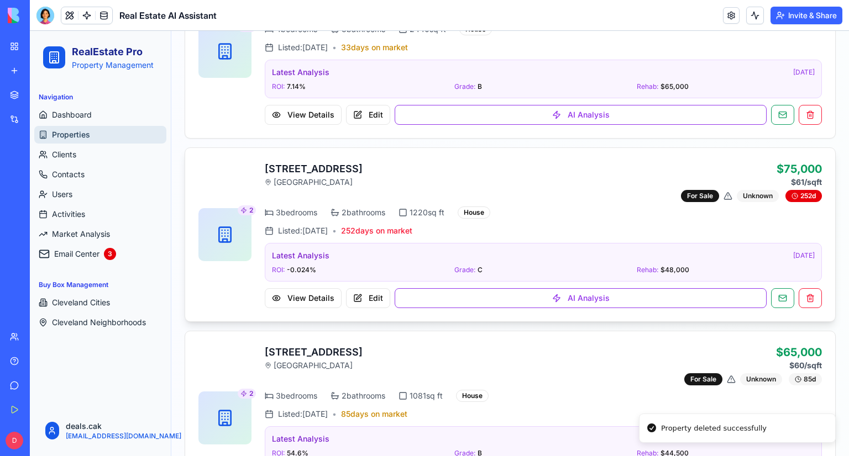
drag, startPoint x: 396, startPoint y: 164, endPoint x: 262, endPoint y: 170, distance: 133.8
click at [262, 170] on div "2 3235 W 94th St, OH 44102 West Boulevard $75,000 $61 /sqft For Sale Unknown 25…" at bounding box center [509, 234] width 623 height 147
copy h3 "3235 W 94th St, OH 44102"
click at [805, 288] on button at bounding box center [809, 298] width 23 height 20
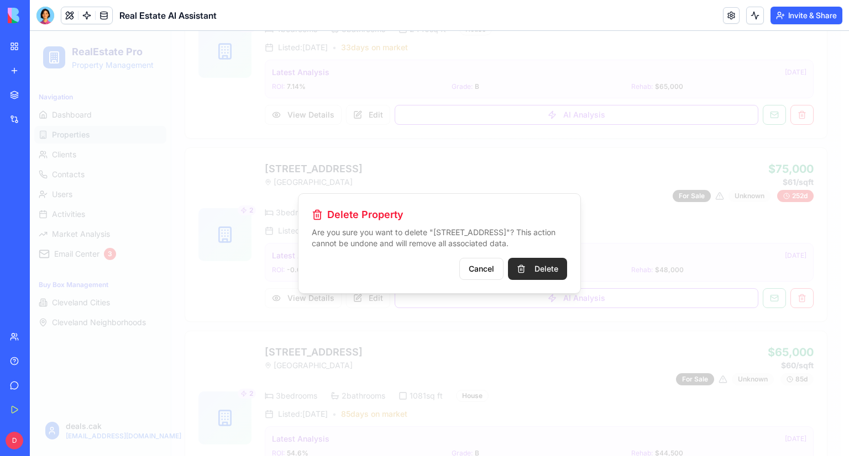
click at [532, 269] on button "Delete" at bounding box center [537, 269] width 59 height 22
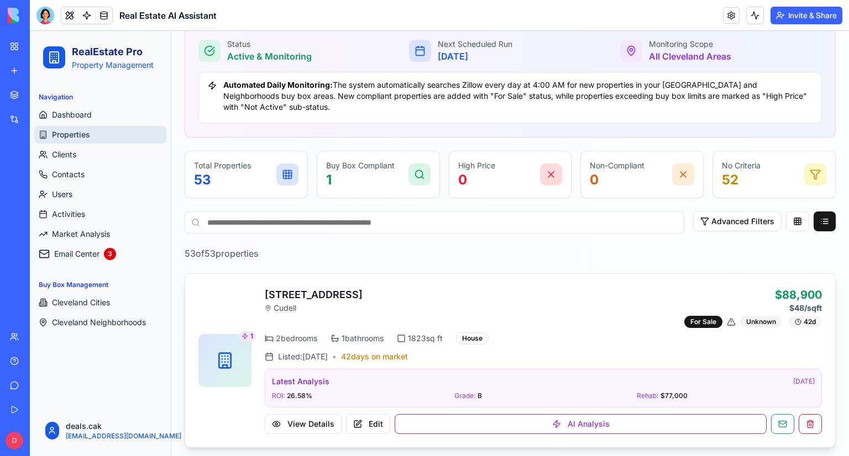
scroll to position [332, 0]
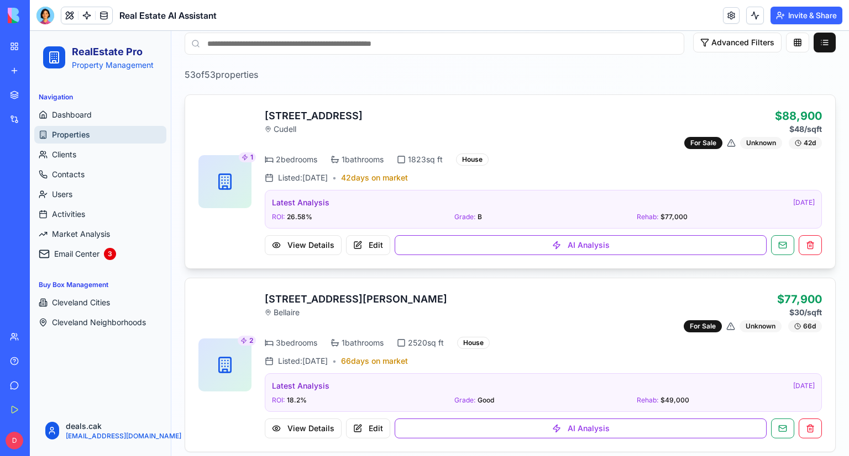
click at [235, 189] on div "1" at bounding box center [224, 181] width 53 height 53
click at [291, 241] on button "View Details" at bounding box center [303, 245] width 77 height 20
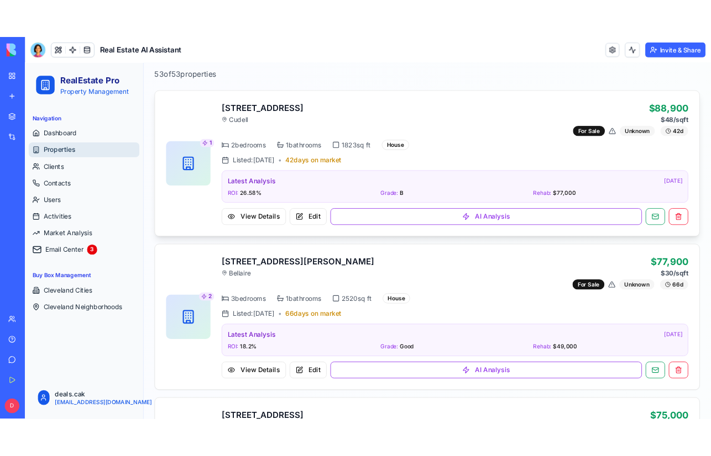
scroll to position [387, 0]
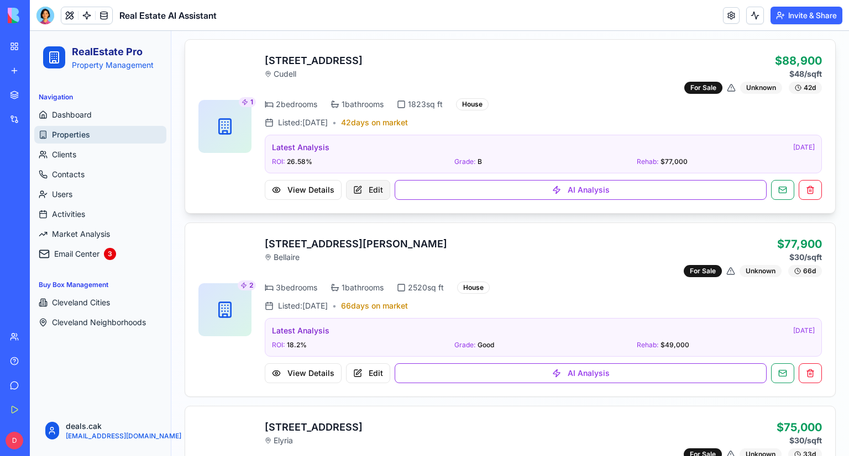
click at [367, 187] on button "Edit" at bounding box center [368, 190] width 44 height 20
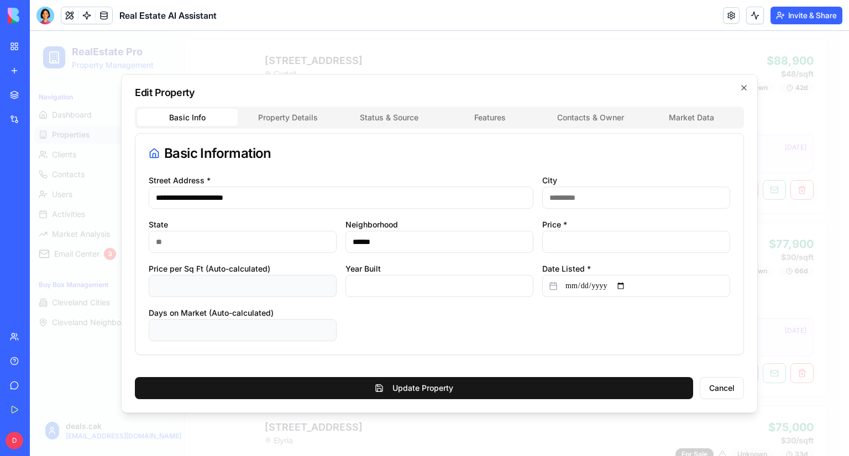
click at [748, 86] on div "**********" at bounding box center [439, 243] width 637 height 339
click at [743, 85] on icon "button" at bounding box center [743, 87] width 9 height 9
type input "*"
type input "**********"
type input "*"
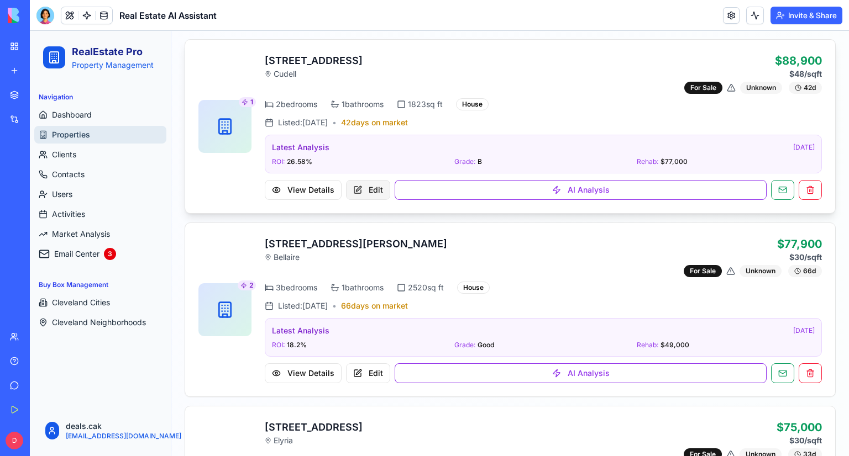
click at [370, 187] on button "Edit" at bounding box center [368, 190] width 44 height 20
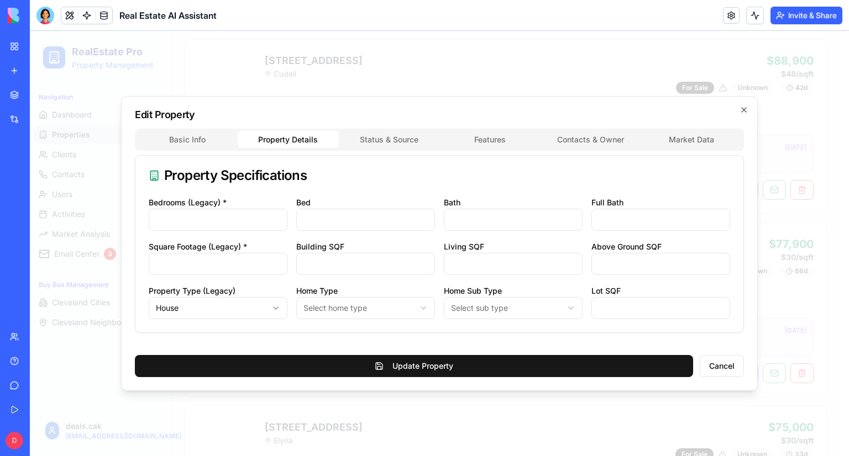
click at [310, 122] on div "**********" at bounding box center [439, 243] width 637 height 295
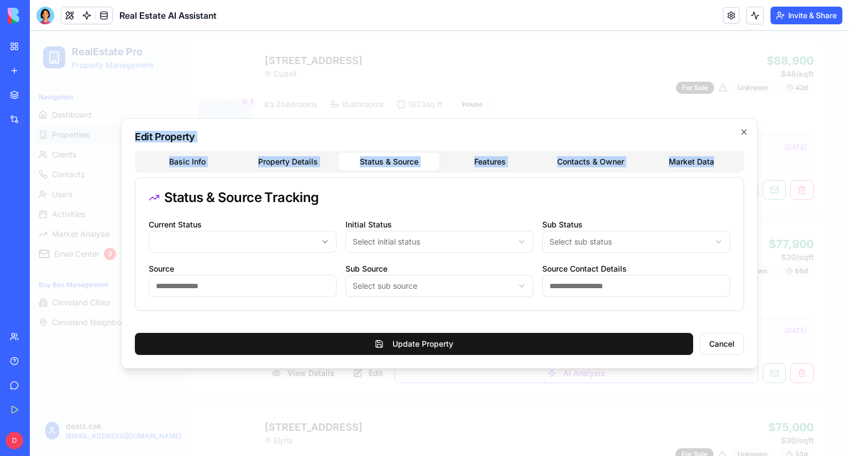
click at [381, 146] on div "**********" at bounding box center [439, 243] width 637 height 251
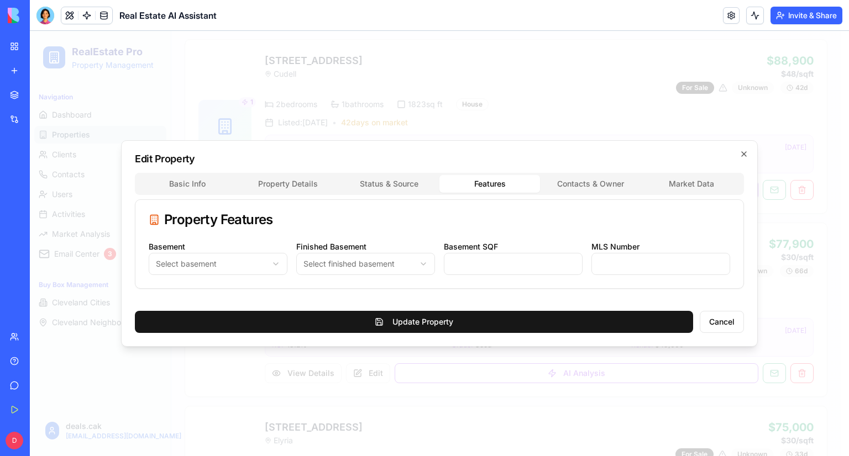
click at [486, 162] on div "Edit Property Basic Info Property Details Status & Source Features Contacts & O…" at bounding box center [439, 243] width 637 height 207
click at [450, 25] on header "Real Estate AI Assistant Invite & Share" at bounding box center [439, 15] width 819 height 31
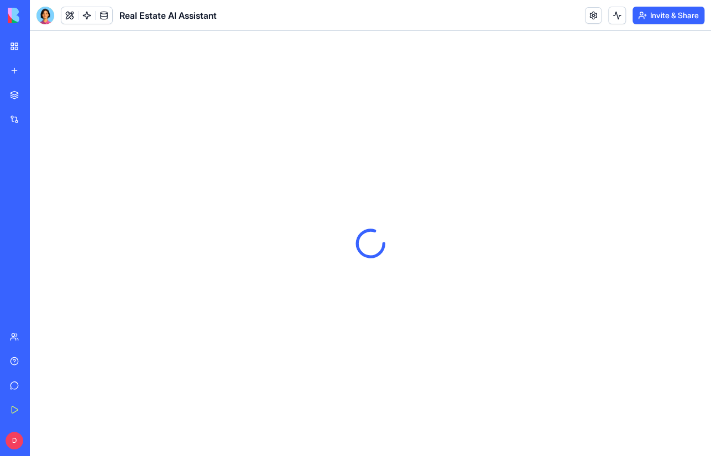
click at [27, 288] on div "Marketplace Integrations Recent Real Estate AI Assistant Action AI Logo Generat…" at bounding box center [14, 204] width 23 height 240
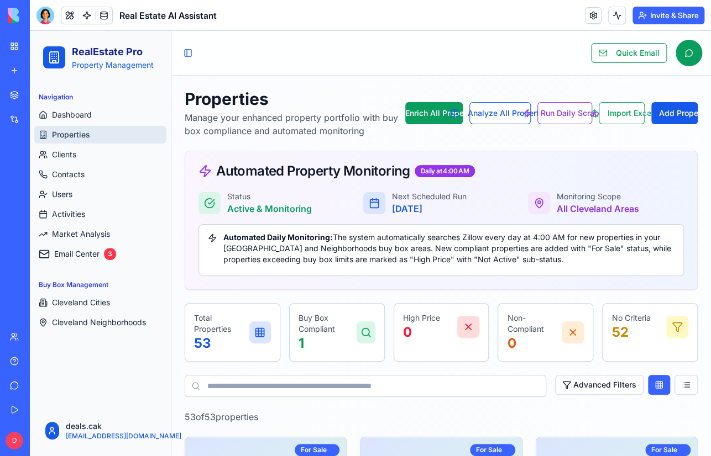
click at [41, 175] on div "Real Estate AI Assistant" at bounding box center [25, 172] width 31 height 11
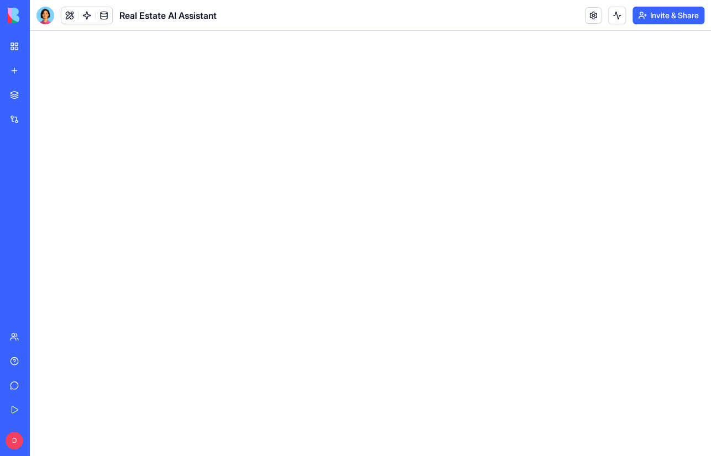
click at [41, 50] on div "My Workspace" at bounding box center [34, 46] width 14 height 11
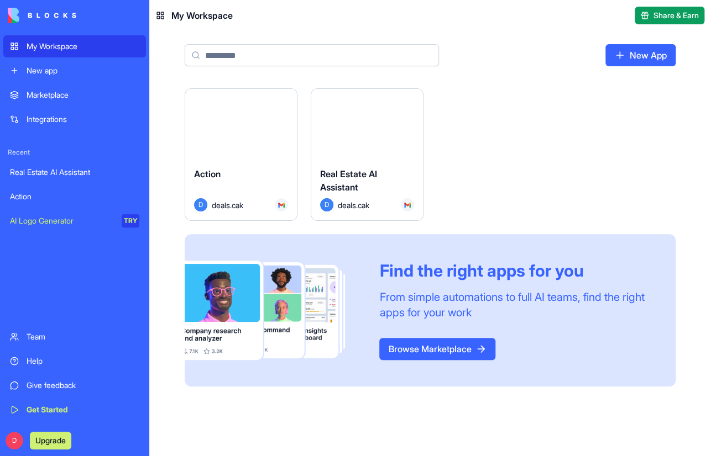
click at [242, 129] on button "Launch" at bounding box center [240, 124] width 83 height 22
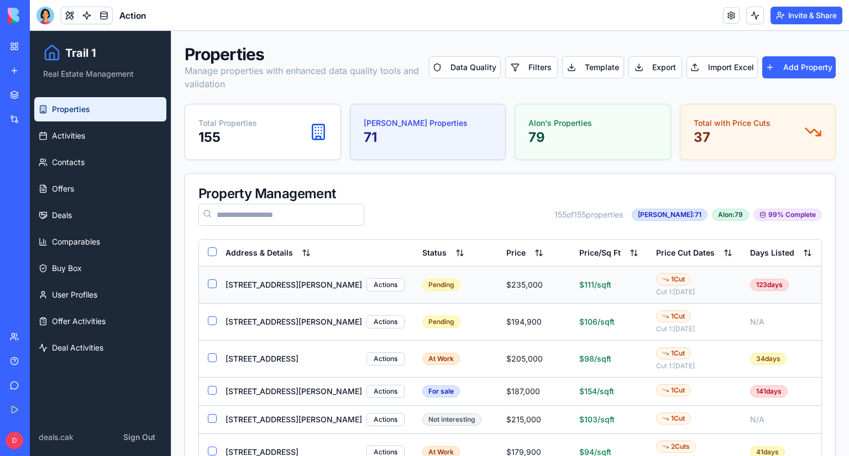
click at [377, 286] on td "[STREET_ADDRESS][PERSON_NAME] Actions" at bounding box center [315, 285] width 197 height 38
click at [266, 282] on div "[STREET_ADDRESS][PERSON_NAME]" at bounding box center [293, 285] width 136 height 11
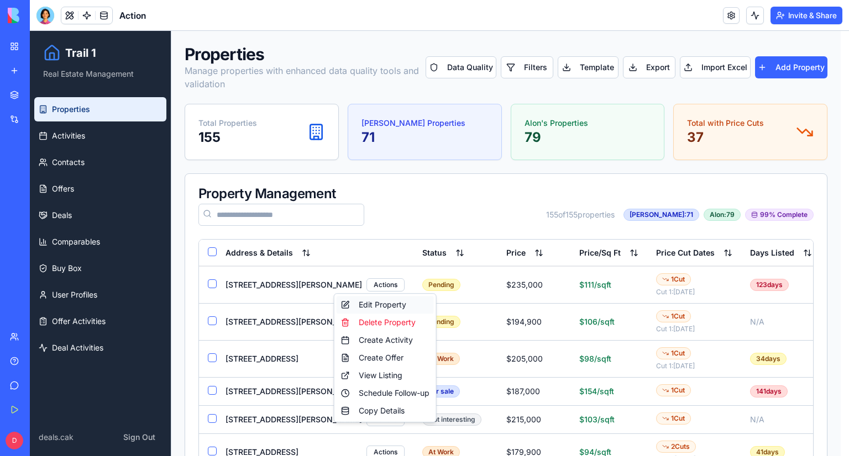
click at [351, 306] on div "Edit Property" at bounding box center [385, 305] width 97 height 18
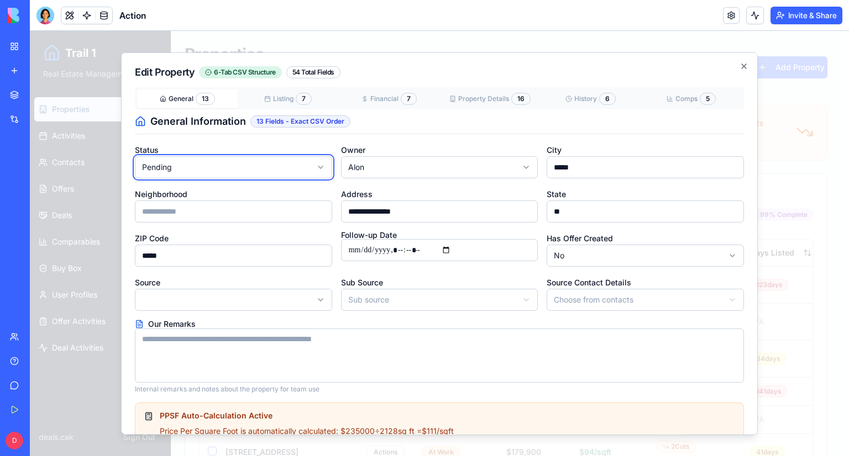
click at [710, 67] on div "**********" at bounding box center [439, 243] width 637 height 383
click at [710, 67] on icon "button" at bounding box center [743, 66] width 9 height 9
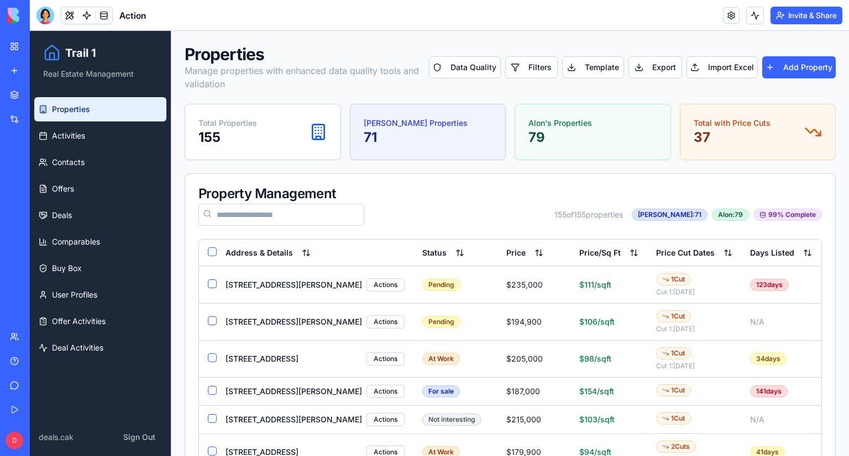
click at [433, 122] on div "[PERSON_NAME] Properties 71" at bounding box center [428, 132] width 129 height 29
click at [423, 129] on p "71" at bounding box center [416, 138] width 104 height 18
click at [564, 139] on p "79" at bounding box center [560, 138] width 64 height 18
click at [388, 115] on div "[PERSON_NAME] Properties 71" at bounding box center [427, 131] width 155 height 55
click at [383, 138] on p "71" at bounding box center [416, 138] width 104 height 18
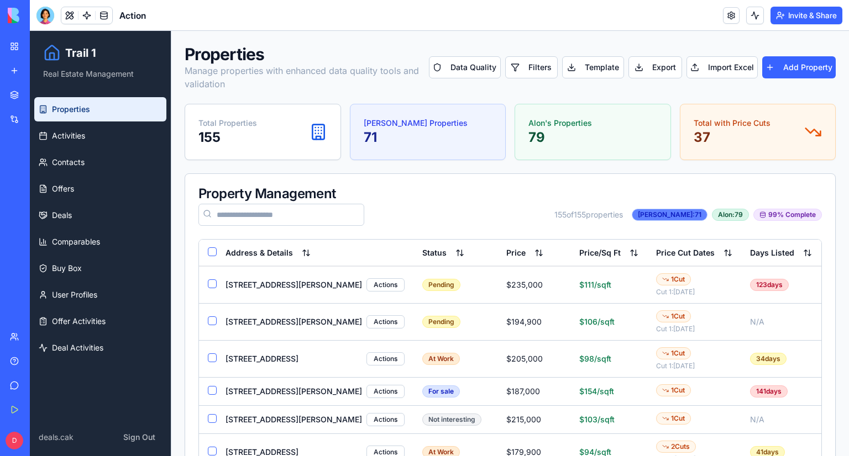
click at [684, 217] on div "[PERSON_NAME]: 71" at bounding box center [670, 215] width 76 height 12
drag, startPoint x: 383, startPoint y: 132, endPoint x: 367, endPoint y: 138, distance: 16.6
click at [367, 138] on p "71" at bounding box center [416, 138] width 104 height 18
drag, startPoint x: 518, startPoint y: 138, endPoint x: 561, endPoint y: 138, distance: 42.5
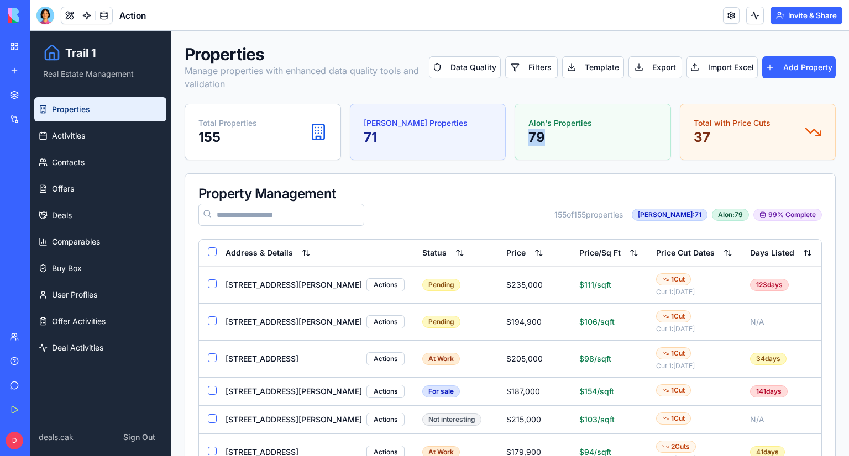
click at [561, 138] on div "Alon's Properties 79" at bounding box center [592, 131] width 155 height 55
click at [561, 138] on p "79" at bounding box center [560, 138] width 64 height 18
click at [364, 136] on p "71" at bounding box center [416, 138] width 104 height 18
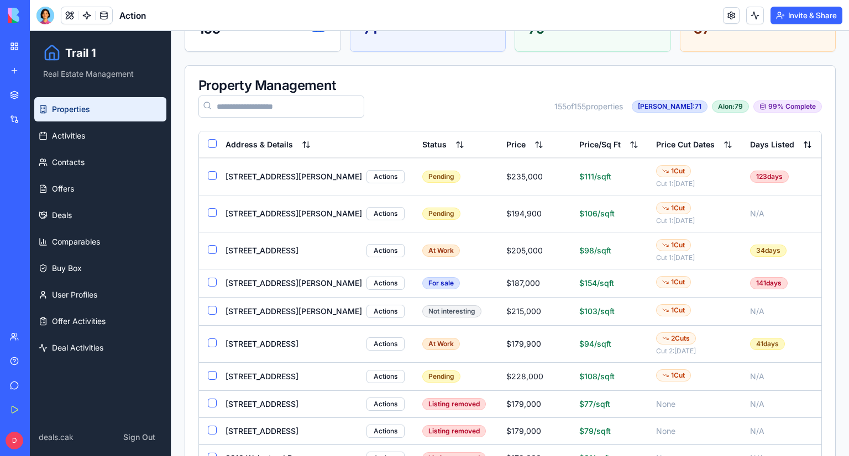
scroll to position [111, 0]
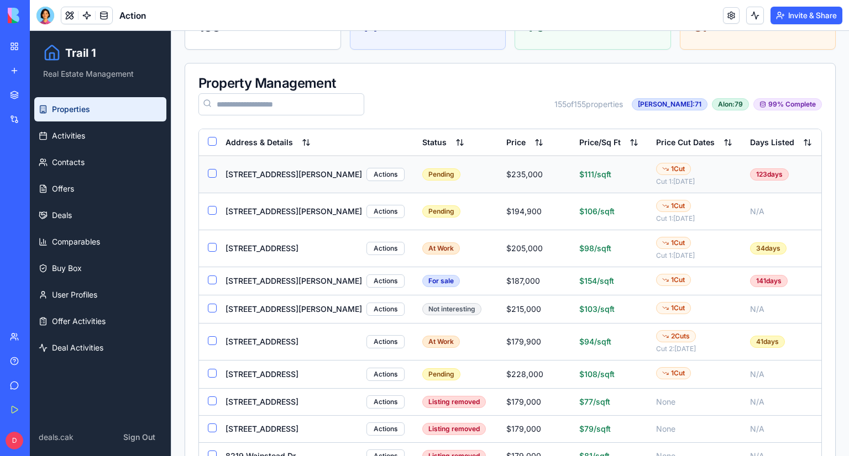
click at [450, 171] on div "Pending" at bounding box center [455, 175] width 66 height 12
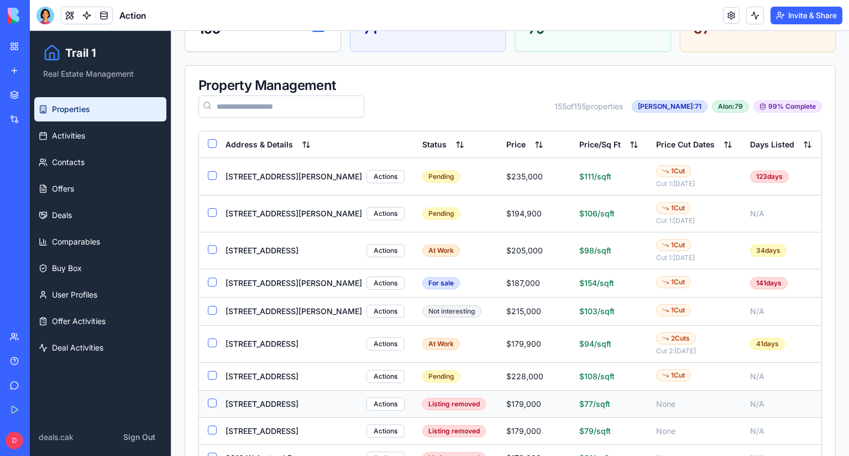
scroll to position [221, 0]
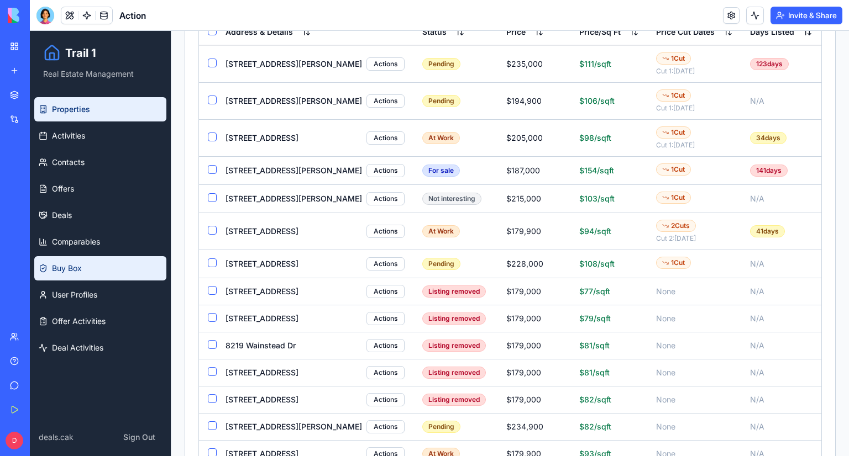
click at [114, 268] on link "Buy Box" at bounding box center [100, 268] width 132 height 24
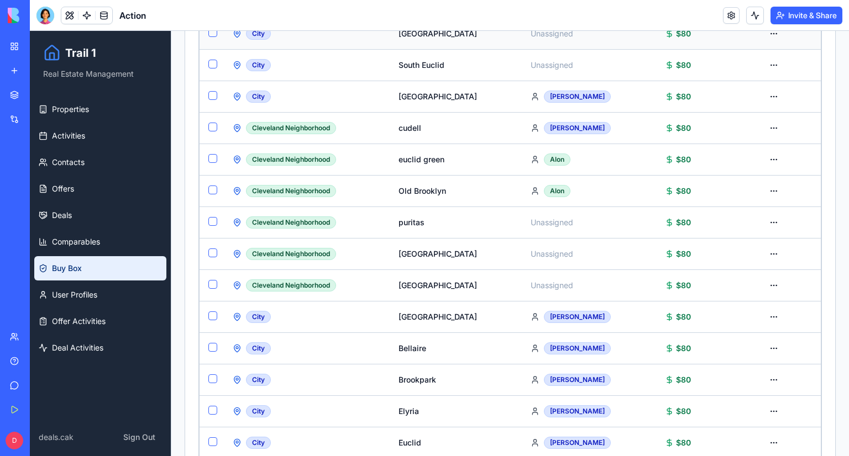
scroll to position [120, 0]
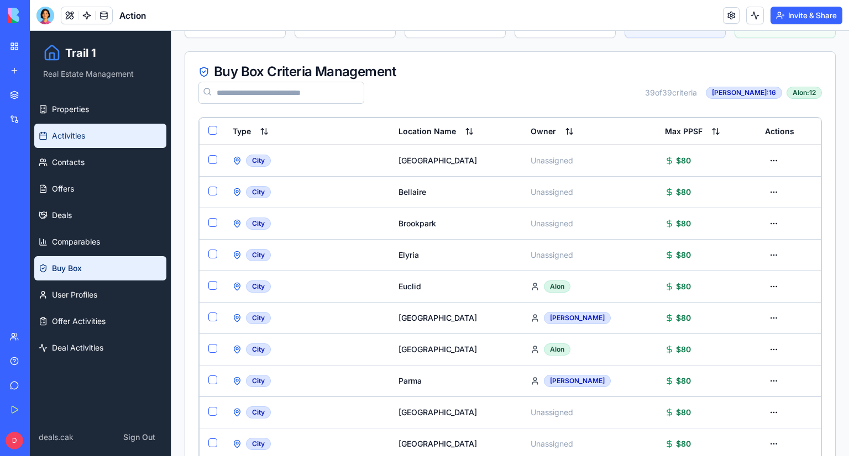
click at [96, 133] on link "Activities" at bounding box center [100, 136] width 132 height 24
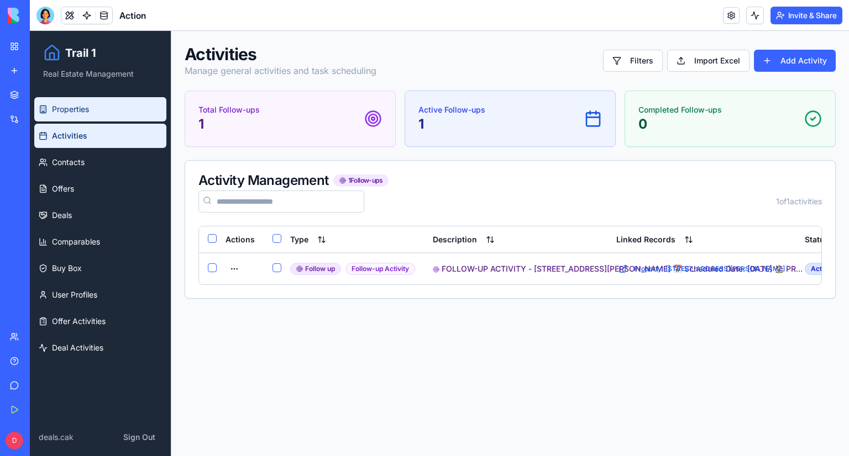
click at [100, 111] on link "Properties" at bounding box center [100, 109] width 132 height 24
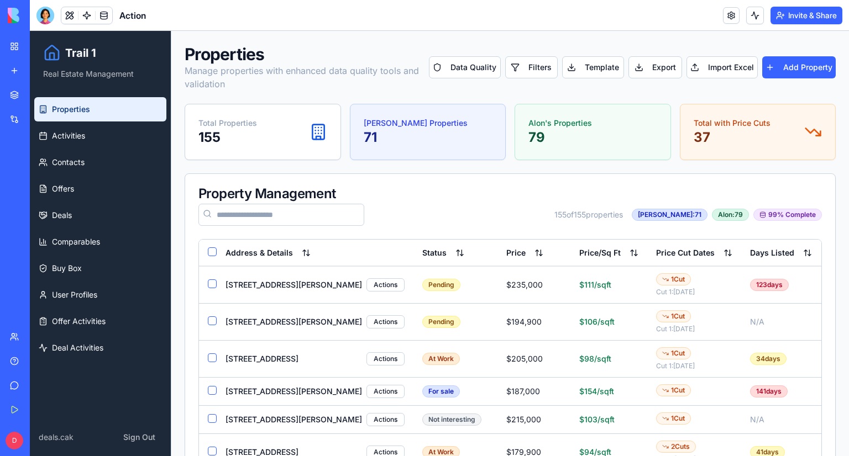
click at [250, 211] on input at bounding box center [281, 215] width 166 height 22
click at [422, 250] on button "Status" at bounding box center [443, 253] width 42 height 11
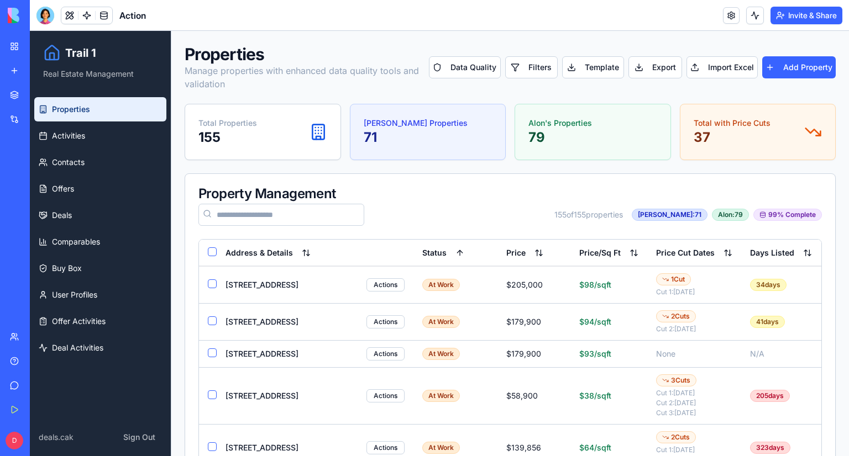
click at [422, 257] on button "Status" at bounding box center [443, 253] width 42 height 11
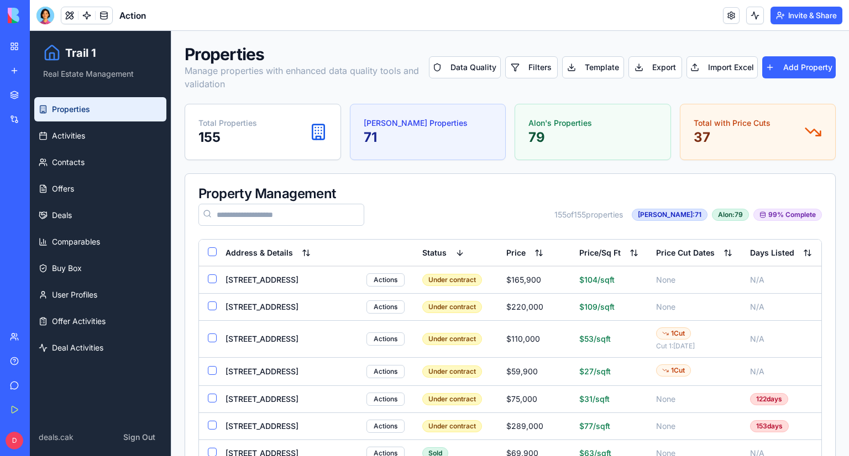
click at [213, 254] on button "Select all" at bounding box center [212, 252] width 9 height 9
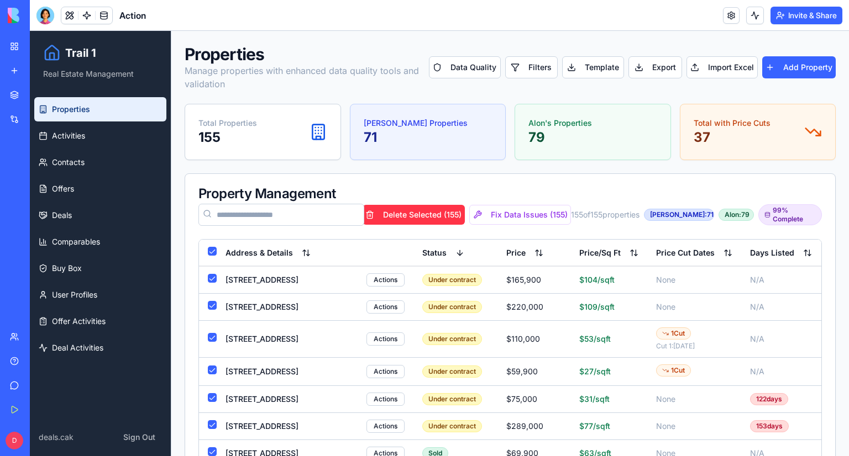
click at [213, 252] on button "Select all" at bounding box center [212, 251] width 9 height 9
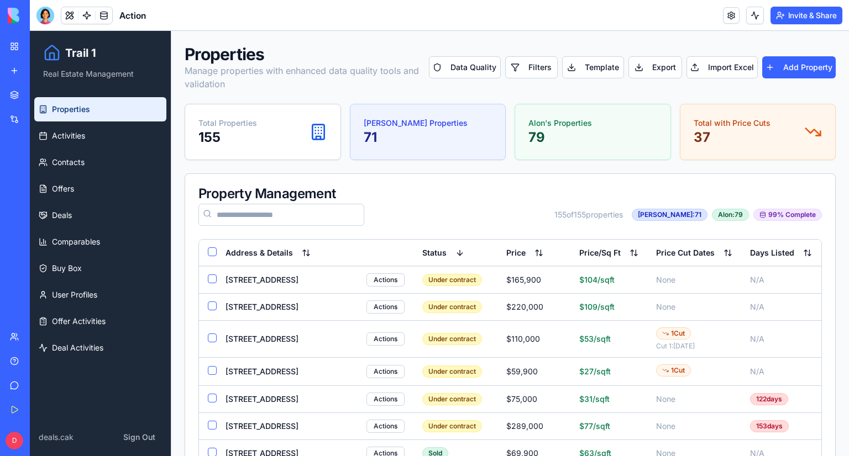
click at [213, 252] on button "Select all" at bounding box center [212, 252] width 9 height 9
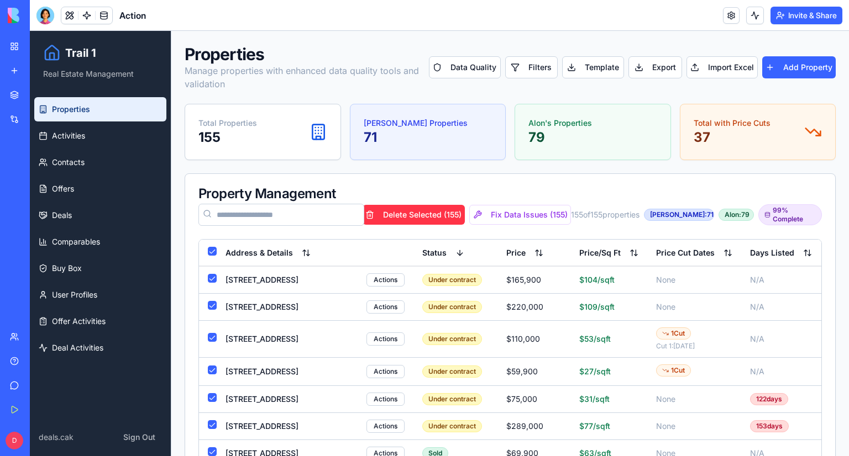
click at [213, 252] on button "Select all" at bounding box center [212, 251] width 9 height 9
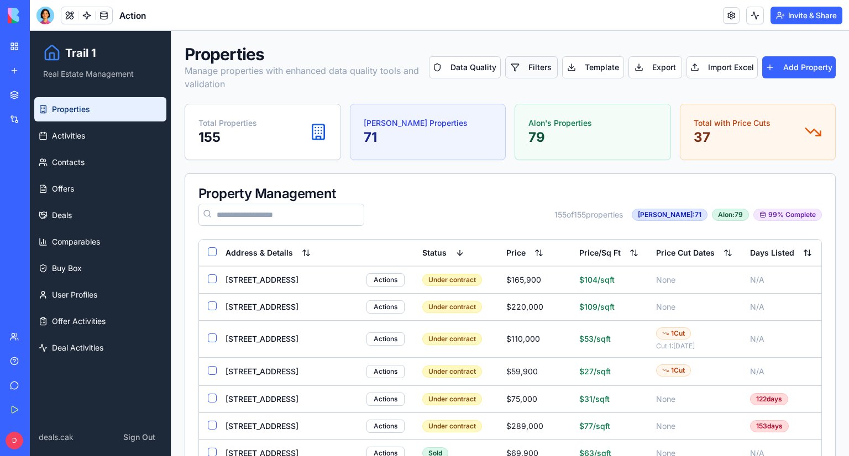
click at [525, 71] on button "Filters" at bounding box center [531, 67] width 53 height 22
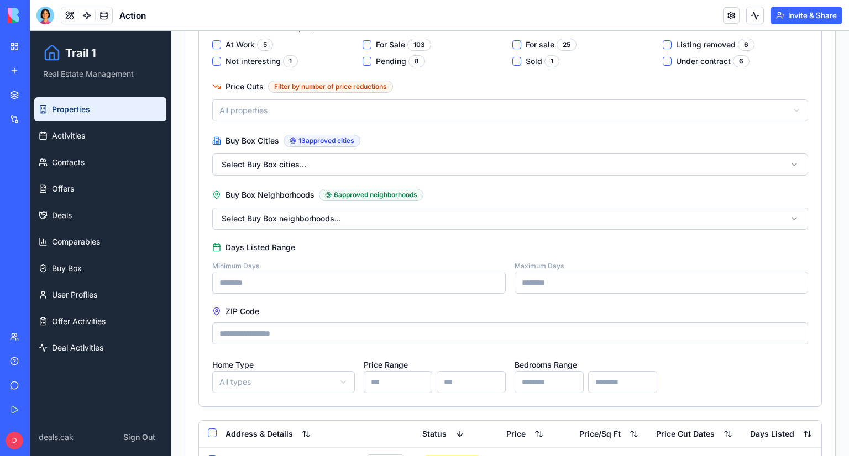
scroll to position [276, 0]
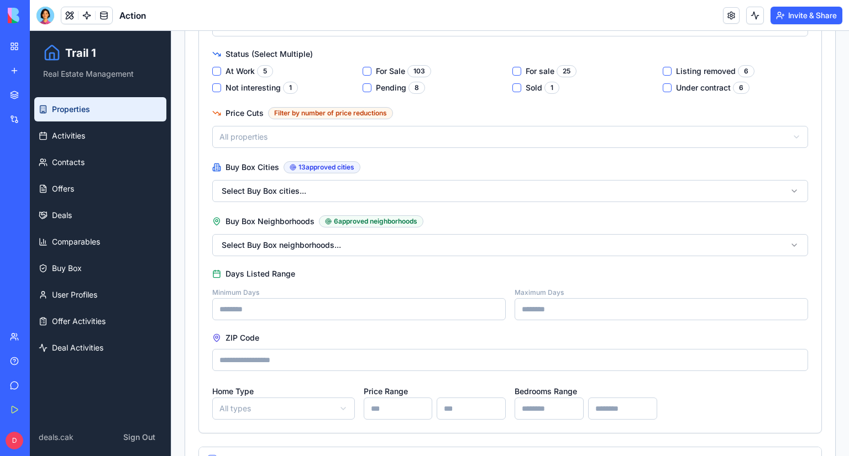
click at [364, 71] on Sale "For Sale 103" at bounding box center [366, 71] width 9 height 9
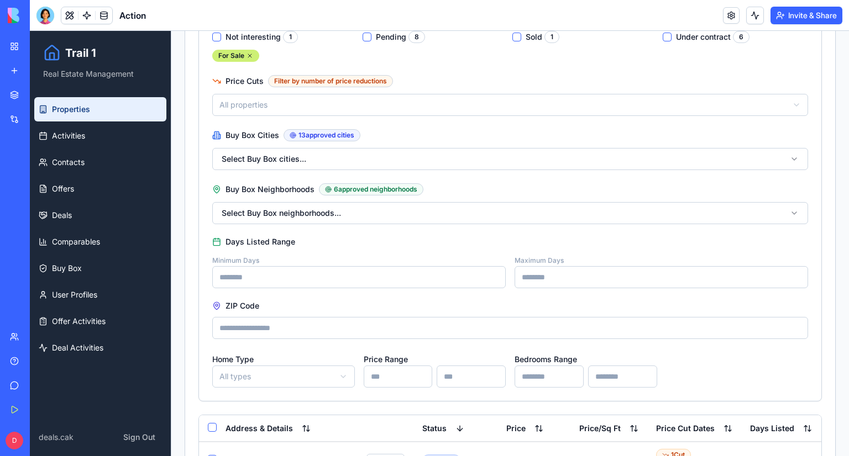
scroll to position [0, 0]
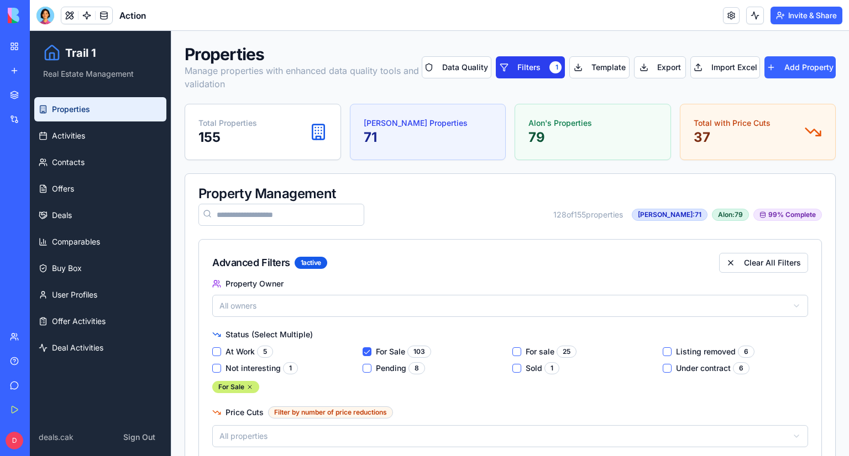
click at [534, 61] on button "Filters 1" at bounding box center [531, 67] width 70 height 22
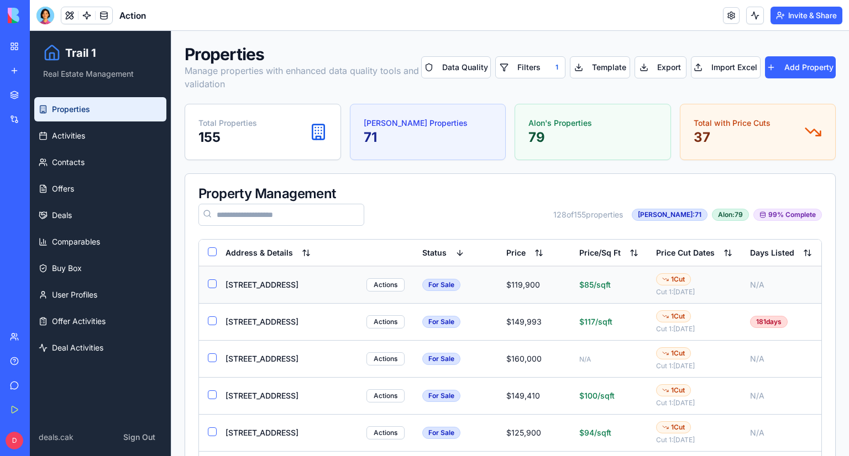
click at [237, 281] on div "[STREET_ADDRESS]" at bounding box center [261, 285] width 73 height 11
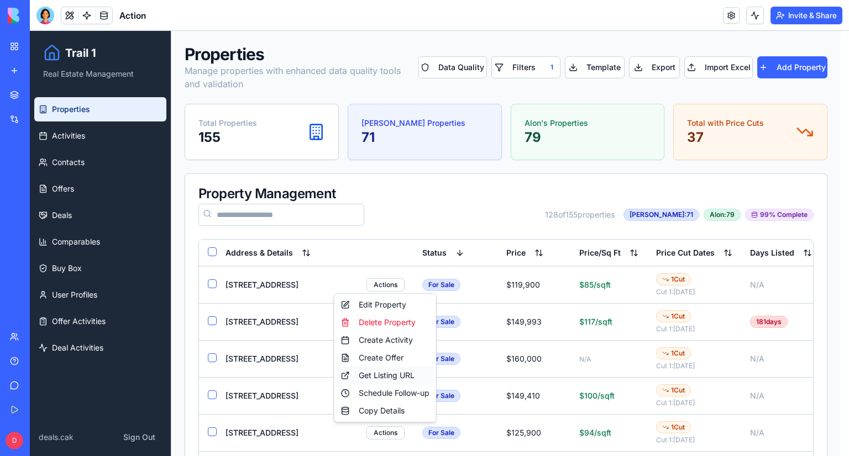
click at [395, 374] on div "Get Listing URL" at bounding box center [385, 376] width 97 height 18
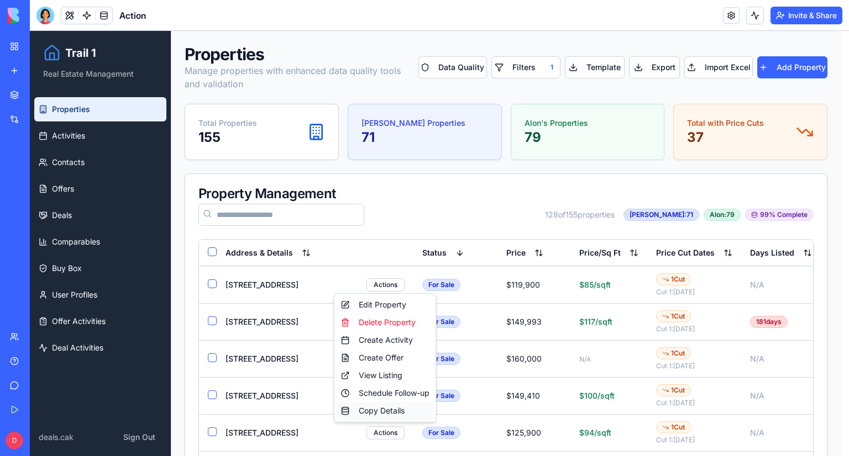
click at [398, 410] on div "Copy Details" at bounding box center [385, 411] width 97 height 18
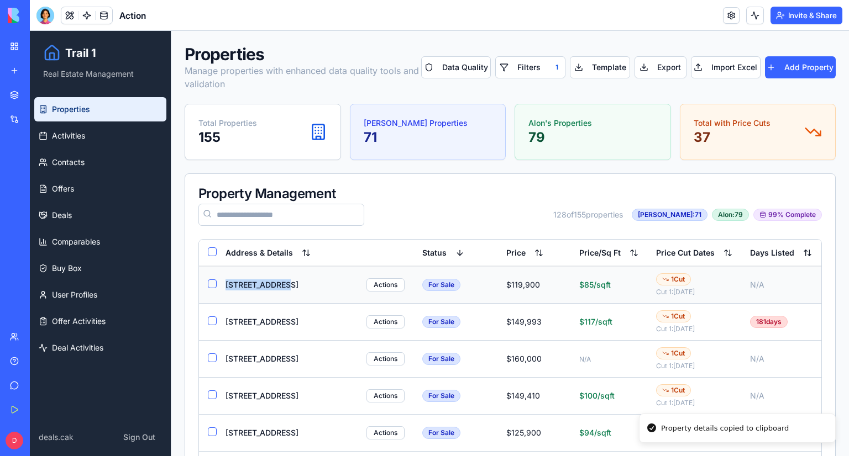
drag, startPoint x: 302, startPoint y: 276, endPoint x: 219, endPoint y: 277, distance: 83.4
click at [219, 277] on td "[STREET_ADDRESS] Actions" at bounding box center [315, 285] width 197 height 38
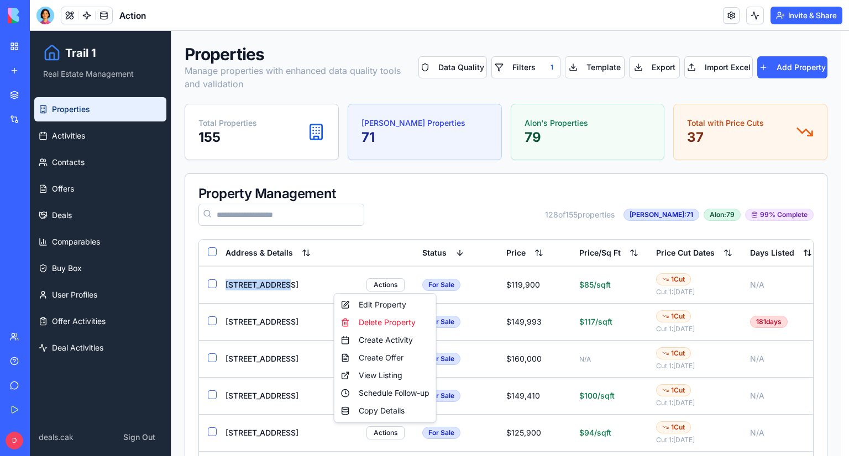
click at [422, 282] on div "For Sale" at bounding box center [441, 285] width 38 height 12
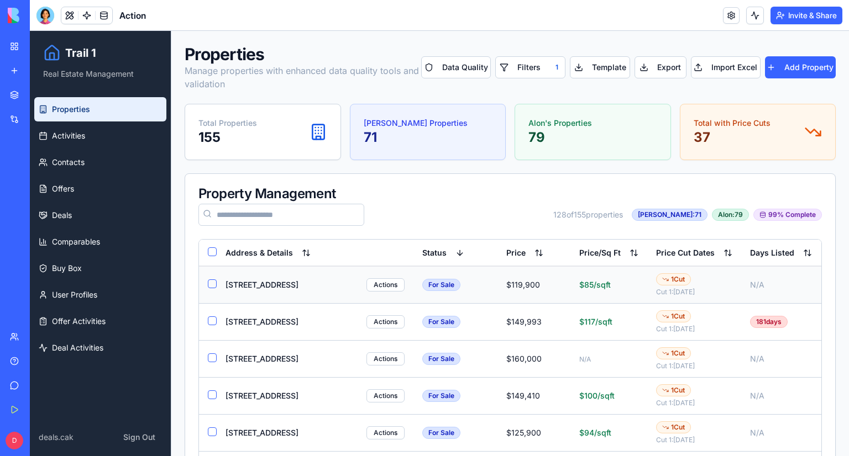
click at [579, 286] on span "$85/sqft" at bounding box center [594, 284] width 31 height 9
click at [710, 293] on td "N/A" at bounding box center [781, 285] width 80 height 38
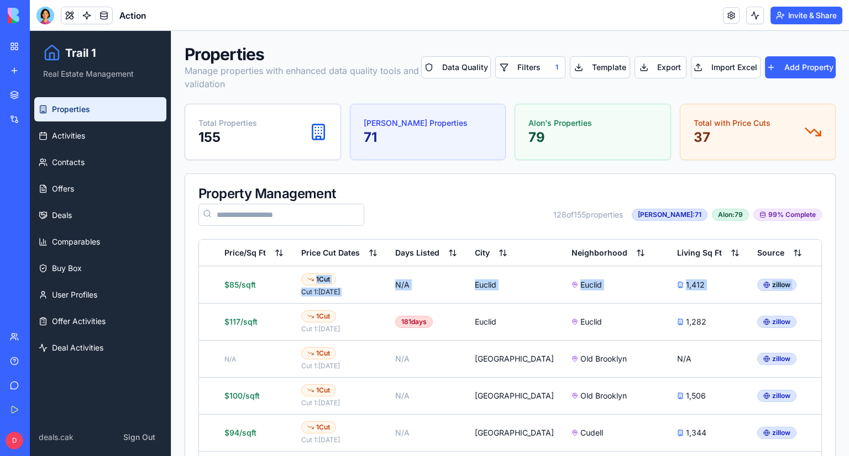
scroll to position [0, 609]
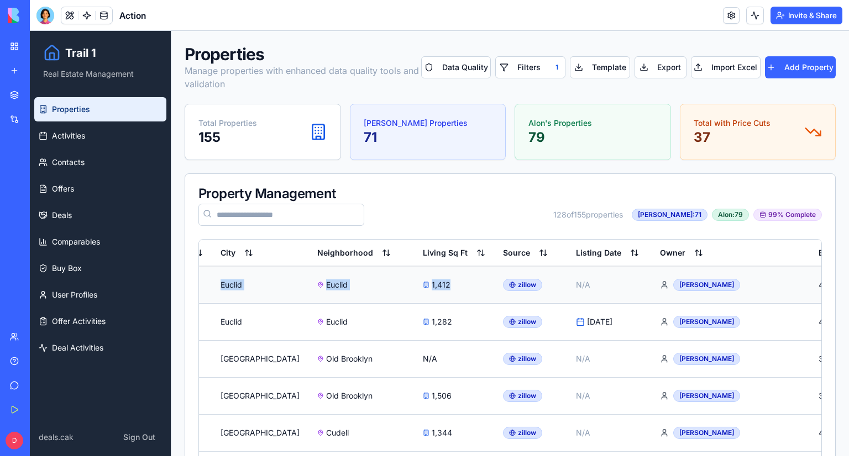
drag, startPoint x: 616, startPoint y: 288, endPoint x: 424, endPoint y: 280, distance: 191.3
click at [411, 280] on tr "[STREET_ADDRESS] Actions For Sale $119,900 $85/sqft 1 Cut Cut 1 : [DATE] N/A Eu…" at bounding box center [255, 285] width 1331 height 38
click at [503, 281] on div "zillow" at bounding box center [522, 285] width 39 height 12
click at [503, 283] on div "zillow" at bounding box center [522, 285] width 39 height 12
click at [509, 286] on icon at bounding box center [512, 285] width 7 height 7
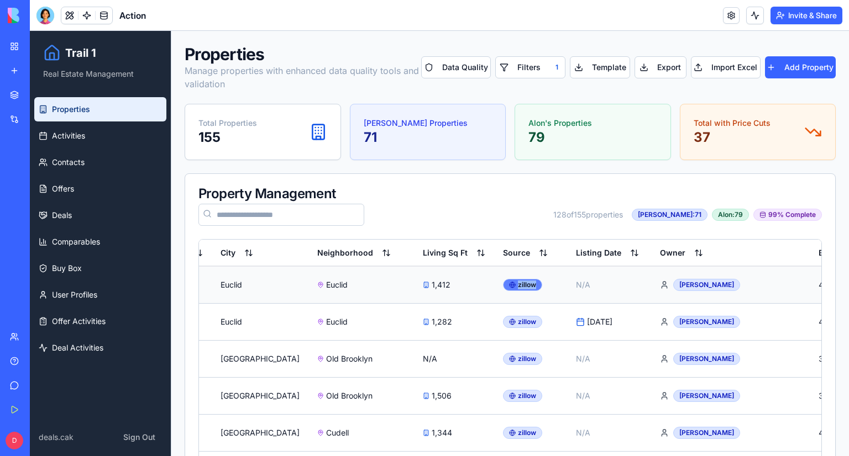
click at [509, 286] on icon at bounding box center [512, 285] width 7 height 7
click at [503, 283] on div "zillow" at bounding box center [522, 285] width 39 height 12
click at [503, 284] on div "zillow" at bounding box center [522, 285] width 39 height 12
drag, startPoint x: 450, startPoint y: 284, endPoint x: 443, endPoint y: 284, distance: 6.6
click at [509, 285] on icon at bounding box center [512, 285] width 6 height 0
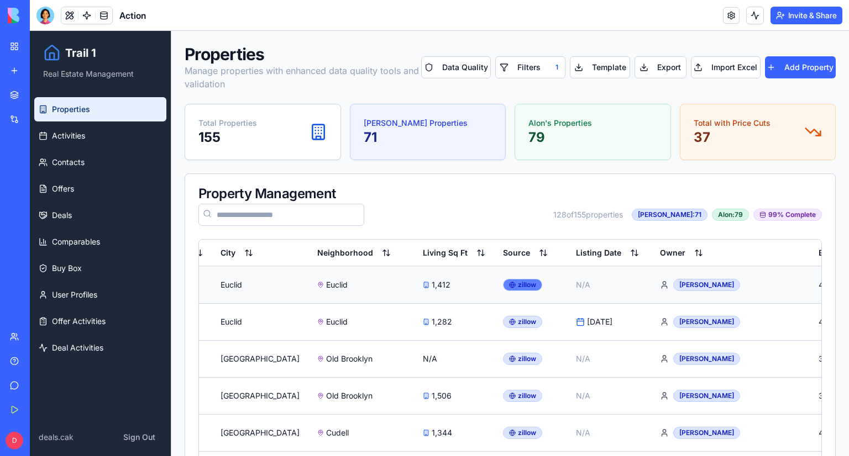
click at [503, 284] on div "zillow" at bounding box center [522, 285] width 39 height 12
click at [503, 285] on div "zillow" at bounding box center [522, 285] width 39 height 12
click at [509, 286] on icon at bounding box center [512, 285] width 7 height 7
click at [511, 286] on icon at bounding box center [512, 285] width 2 height 6
click at [503, 287] on div "zillow" at bounding box center [522, 285] width 39 height 12
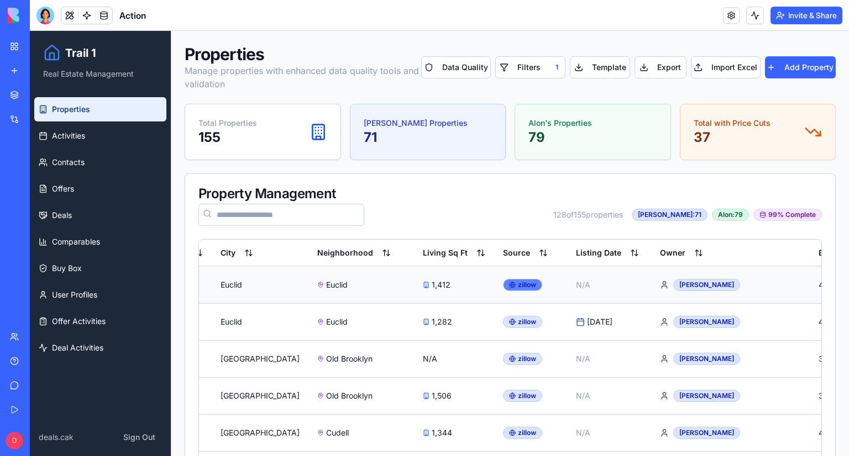
click at [503, 285] on div "zillow" at bounding box center [522, 285] width 39 height 12
click at [503, 283] on div "zillow" at bounding box center [522, 285] width 39 height 12
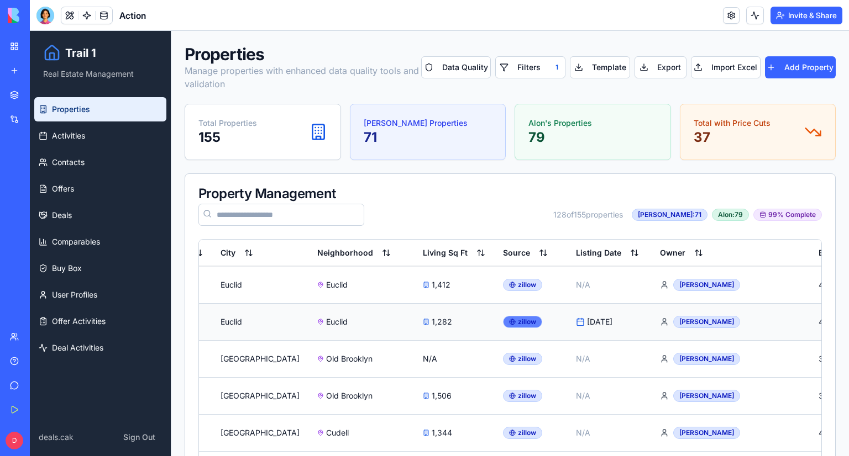
click at [503, 317] on div "zillow" at bounding box center [522, 322] width 39 height 12
click at [503, 323] on div "zillow" at bounding box center [522, 322] width 39 height 12
click at [509, 358] on circle at bounding box center [512, 359] width 6 height 6
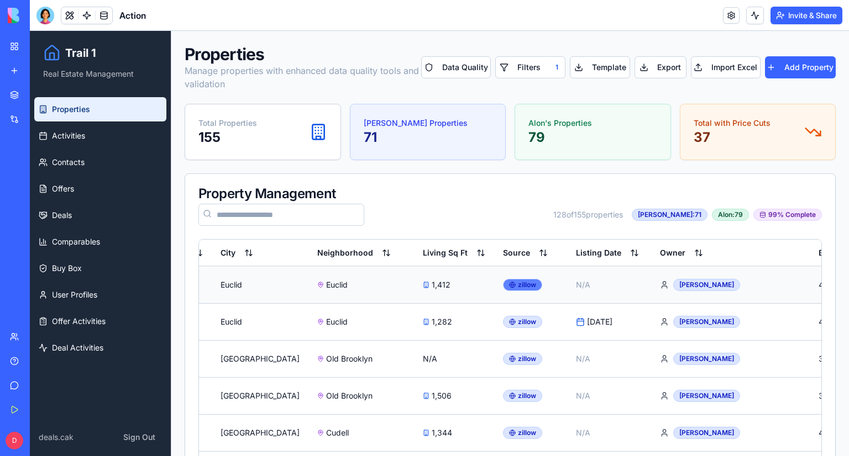
click at [503, 283] on div "zillow" at bounding box center [522, 285] width 39 height 12
drag, startPoint x: 460, startPoint y: 283, endPoint x: 476, endPoint y: 286, distance: 16.9
click at [503, 283] on div "zillow" at bounding box center [522, 285] width 39 height 12
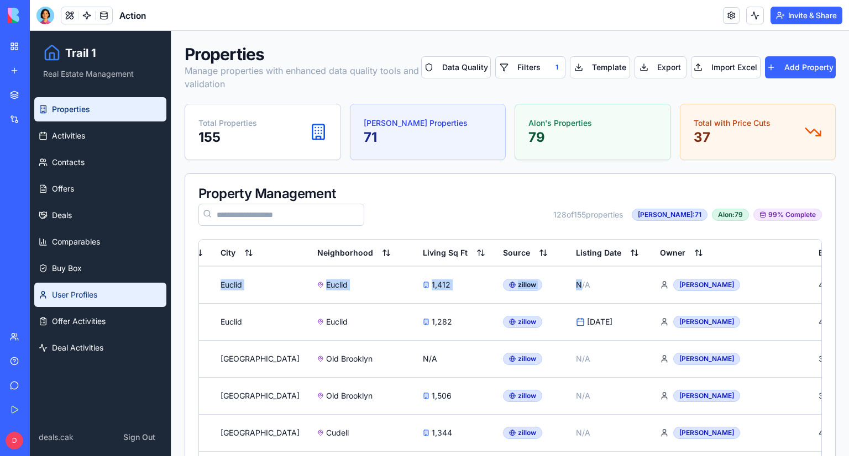
scroll to position [0, 0]
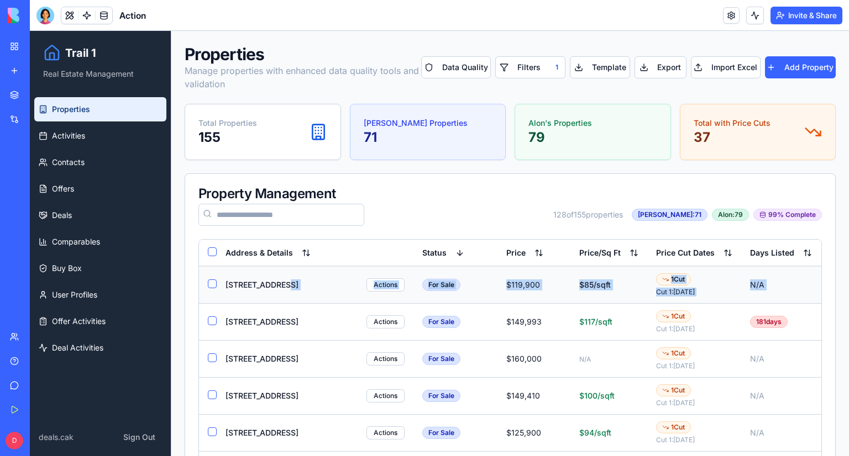
drag, startPoint x: 508, startPoint y: 284, endPoint x: 307, endPoint y: 286, distance: 201.7
click at [307, 288] on tr "[STREET_ADDRESS] Actions For Sale $119,900 $85/sqft 1 Cut Cut 1 : [DATE] N/A Eu…" at bounding box center [864, 285] width 1331 height 38
click at [307, 285] on div "[STREET_ADDRESS] Actions" at bounding box center [314, 284] width 179 height 13
drag, startPoint x: 277, startPoint y: 281, endPoint x: 308, endPoint y: 284, distance: 31.6
click at [277, 282] on div "[STREET_ADDRESS]" at bounding box center [261, 285] width 73 height 11
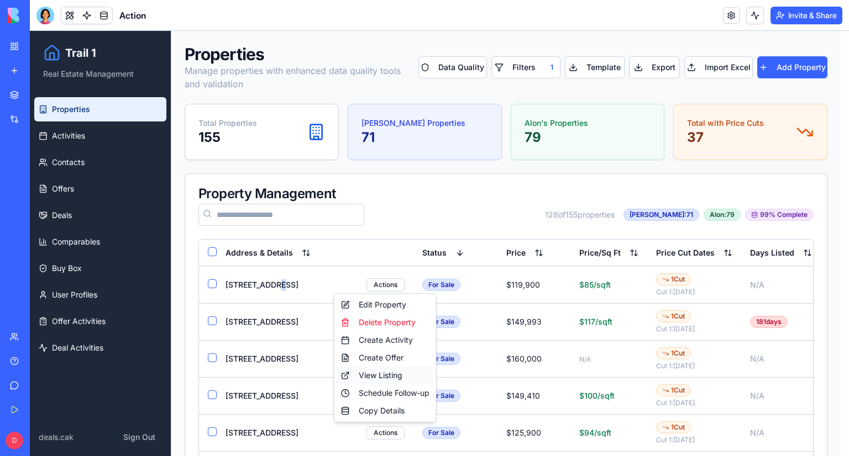
click at [399, 372] on div "View Listing" at bounding box center [385, 376] width 97 height 18
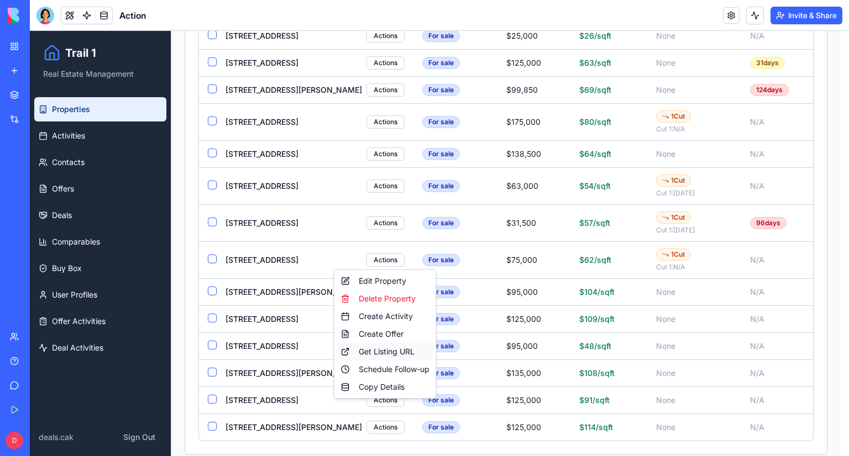
click at [412, 350] on div "Get Listing URL" at bounding box center [385, 352] width 97 height 18
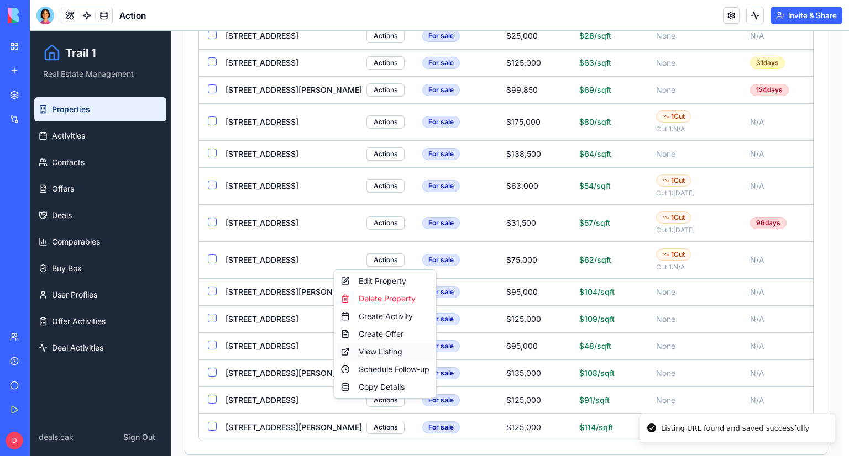
click at [399, 351] on div "View Listing" at bounding box center [385, 352] width 97 height 18
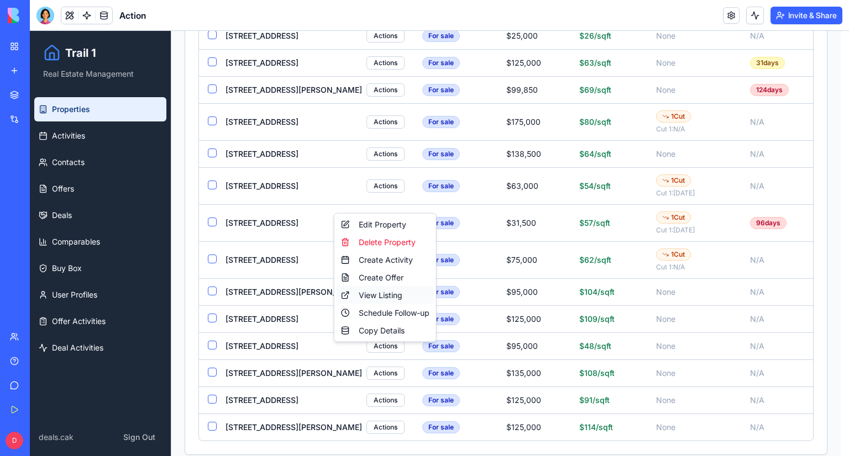
click at [411, 297] on div "View Listing" at bounding box center [385, 296] width 97 height 18
click at [384, 226] on div "Edit Property" at bounding box center [385, 225] width 97 height 18
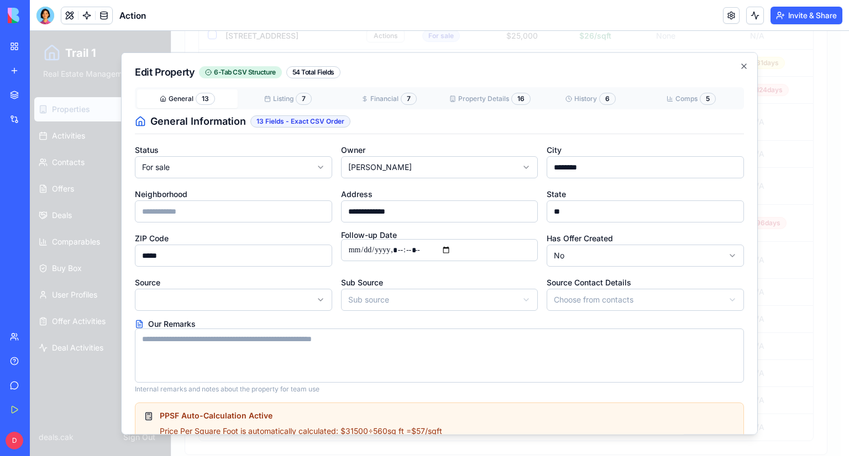
click at [710, 66] on div "**********" at bounding box center [439, 243] width 637 height 383
click at [710, 67] on icon "button" at bounding box center [743, 66] width 9 height 9
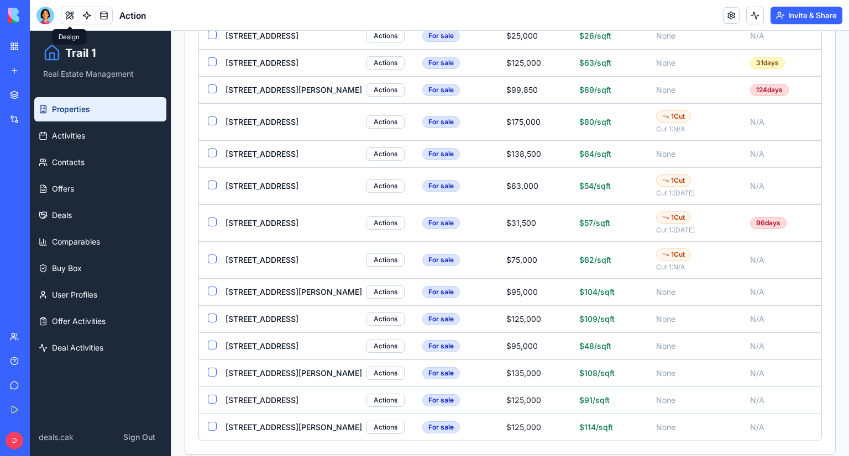
click at [66, 14] on button at bounding box center [69, 15] width 17 height 17
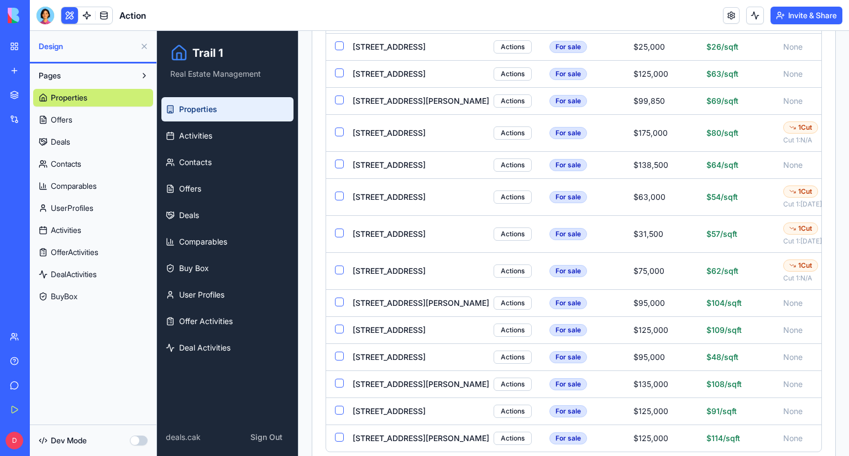
click at [67, 14] on button at bounding box center [69, 15] width 17 height 17
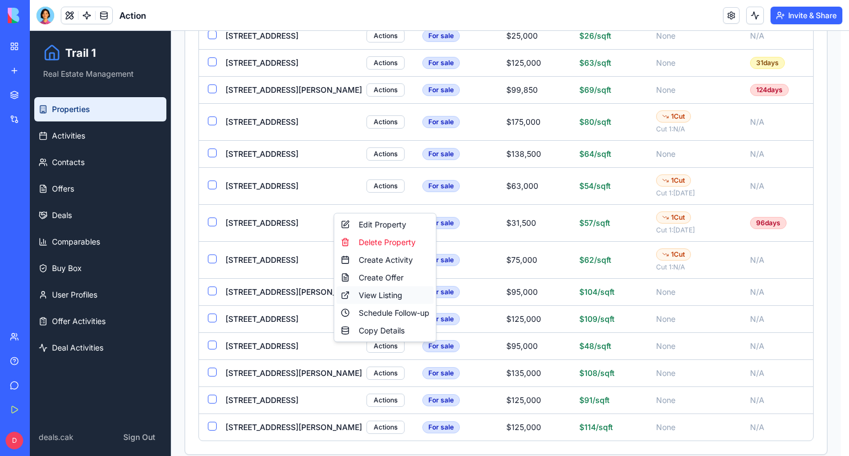
click at [385, 295] on div "View Listing" at bounding box center [385, 296] width 97 height 18
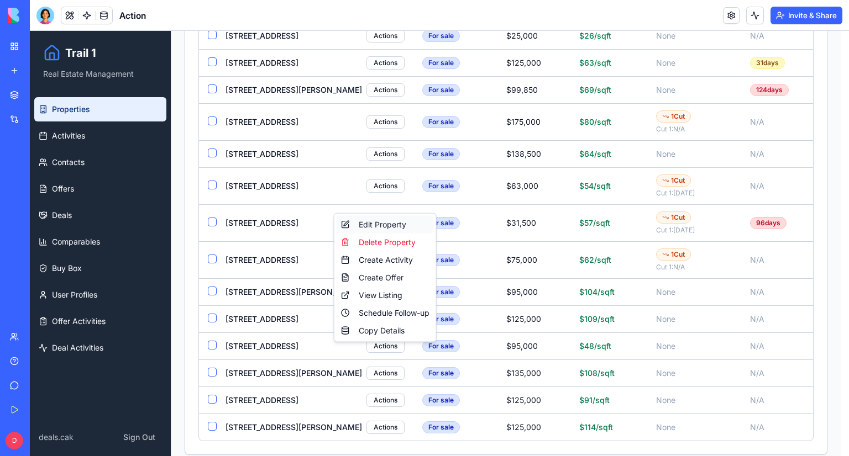
click at [372, 228] on div "Edit Property" at bounding box center [385, 225] width 97 height 18
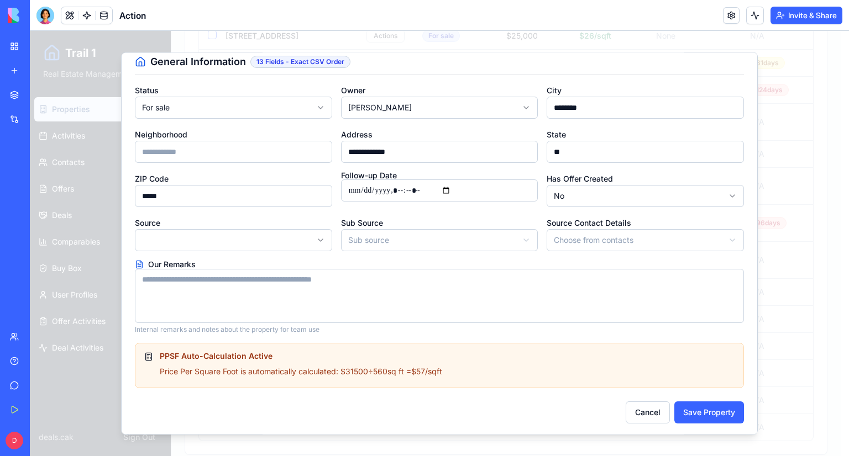
scroll to position [60, 0]
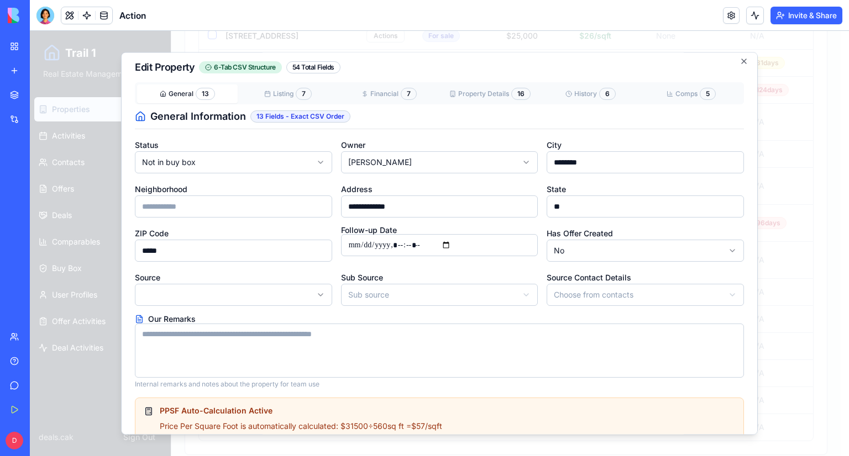
scroll to position [0, 0]
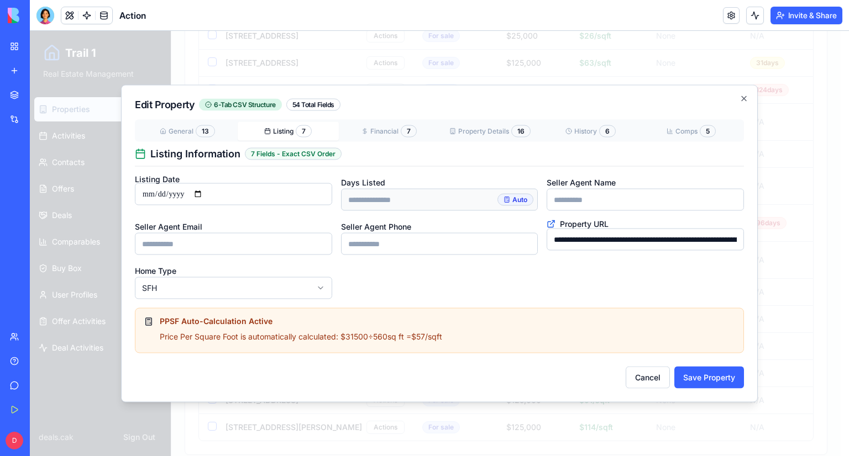
click at [283, 101] on div "**********" at bounding box center [439, 244] width 637 height 318
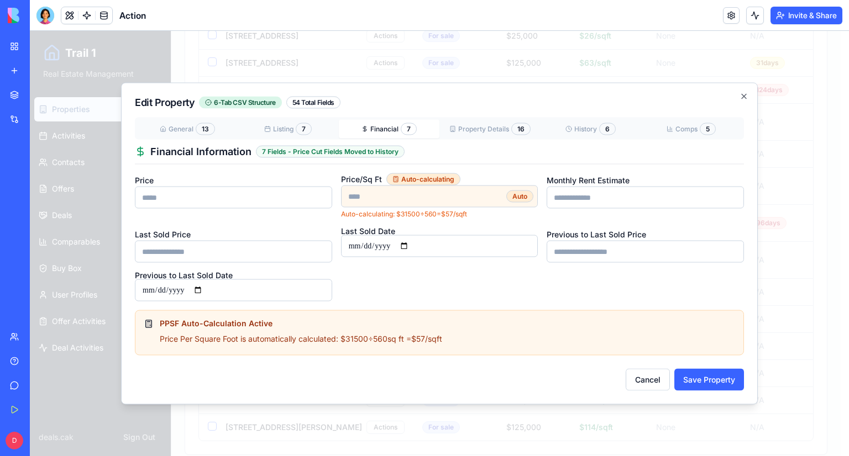
click at [382, 129] on button "Financial 7" at bounding box center [389, 129] width 101 height 19
click at [475, 133] on div "General 13 Listing 7 Financial 7 Property Details 16 History 6 Comps 5 Financia…" at bounding box center [439, 210] width 609 height 184
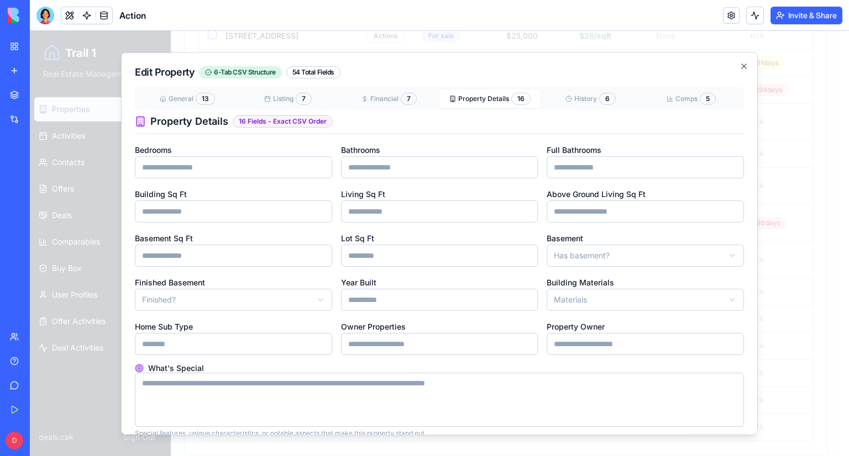
click at [569, 98] on div "Edit Property 6-Tab CSV Structure 54 Total Fields General 13 Listing 7 Financia…" at bounding box center [439, 243] width 637 height 383
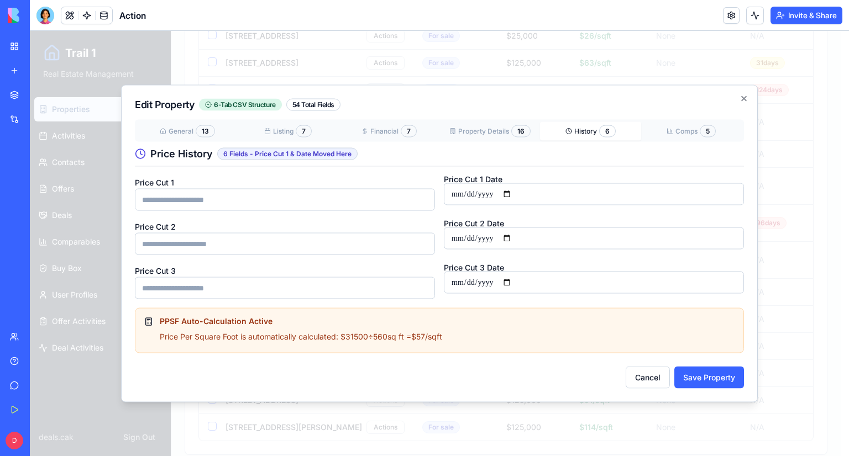
click at [674, 133] on div "**********" at bounding box center [439, 244] width 637 height 318
click at [596, 151] on div "**********" at bounding box center [439, 210] width 609 height 180
click at [396, 129] on button "Financial 7" at bounding box center [389, 131] width 101 height 19
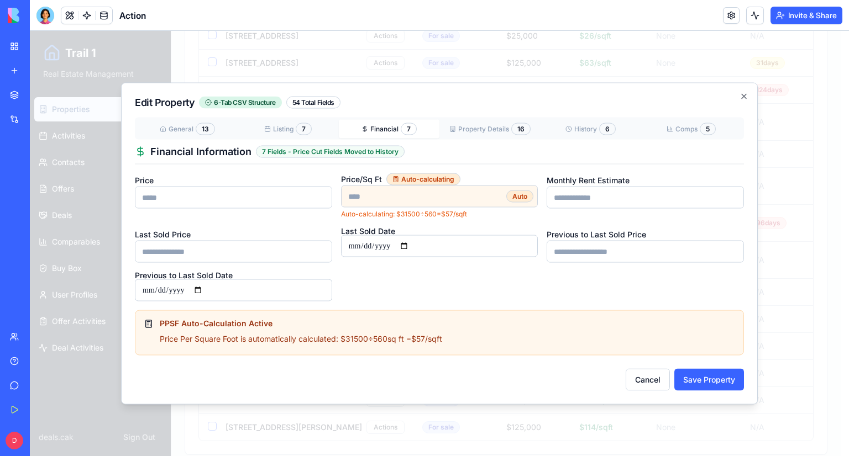
click at [293, 131] on button "Listing 7" at bounding box center [288, 129] width 101 height 19
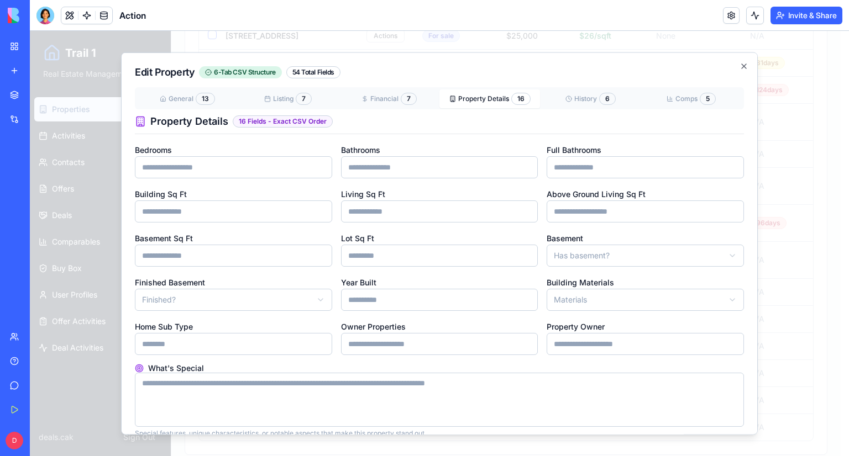
click at [491, 131] on div "General 13 Listing 7 Financial 7 Property Details 16 History 6 Comps 5 Property…" at bounding box center [439, 262] width 609 height 351
click at [570, 108] on div "General 13 Listing 7 Financial 7 Property Details 16 History 6 Comps 5" at bounding box center [439, 98] width 609 height 22
click at [669, 103] on div "Edit Property 6-Tab CSV Structure 54 Total Fields General 13 Listing 7 Financia…" at bounding box center [439, 243] width 637 height 383
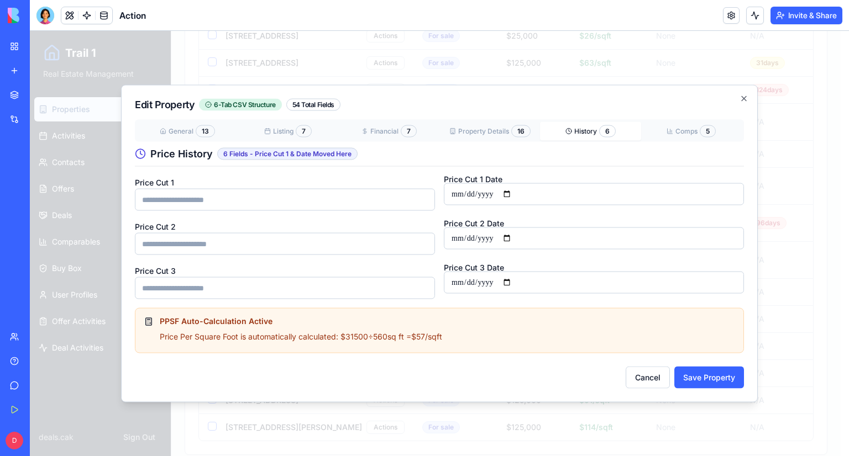
click at [587, 154] on div "**********" at bounding box center [439, 210] width 609 height 180
click at [456, 122] on div "**********" at bounding box center [439, 210] width 609 height 180
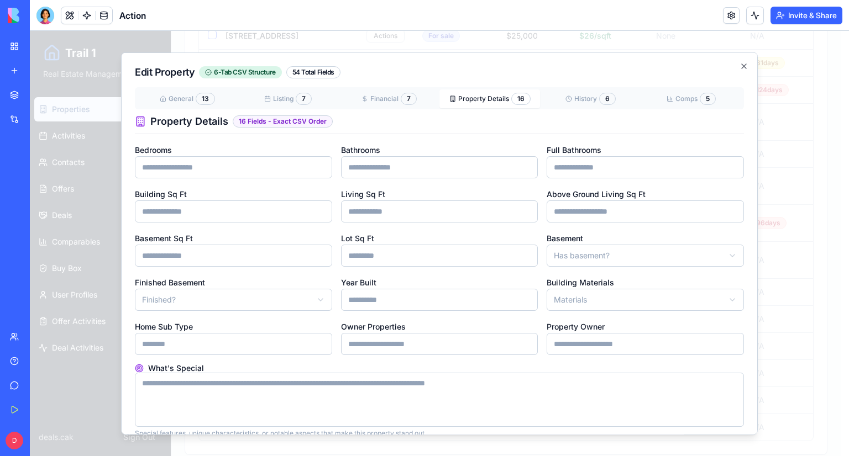
drag, startPoint x: 367, startPoint y: 102, endPoint x: 326, endPoint y: 107, distance: 41.1
click at [366, 102] on div "Edit Property 6-Tab CSV Structure 54 Total Fields General 13 Listing 7 Financia…" at bounding box center [439, 243] width 637 height 383
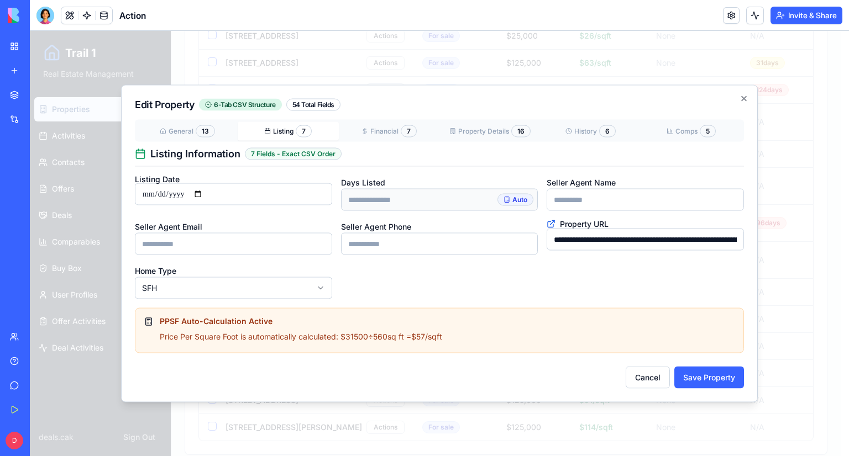
click at [264, 135] on button "Listing 7" at bounding box center [288, 131] width 101 height 19
click at [206, 138] on div "**********" at bounding box center [439, 210] width 609 height 180
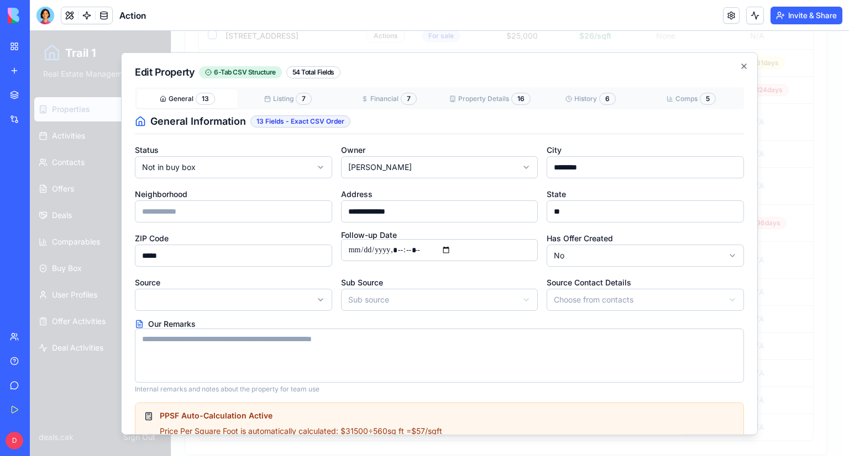
scroll to position [60, 0]
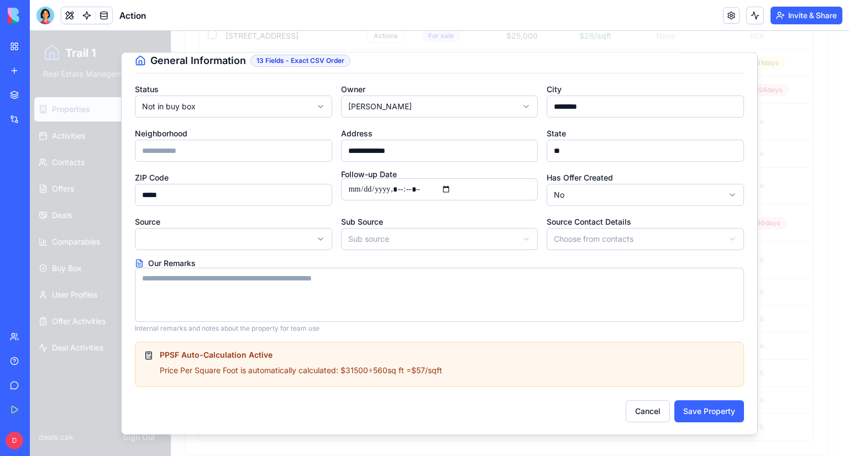
click at [296, 301] on textarea "Our Remarks" at bounding box center [439, 296] width 609 height 54
click at [702, 406] on button "Save Property" at bounding box center [709, 412] width 70 height 22
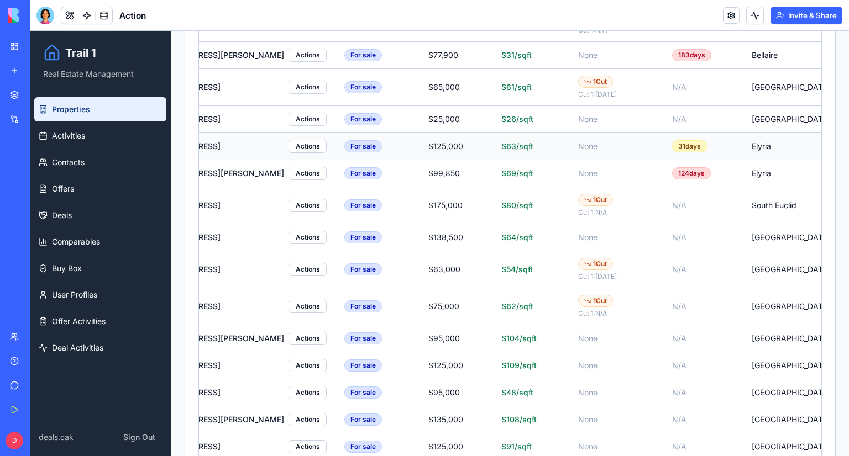
scroll to position [3331, 0]
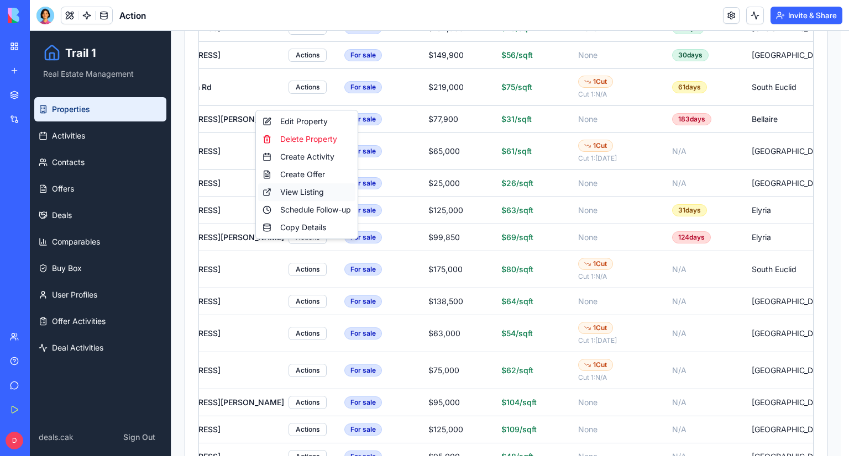
click at [325, 194] on div "View Listing" at bounding box center [306, 192] width 97 height 18
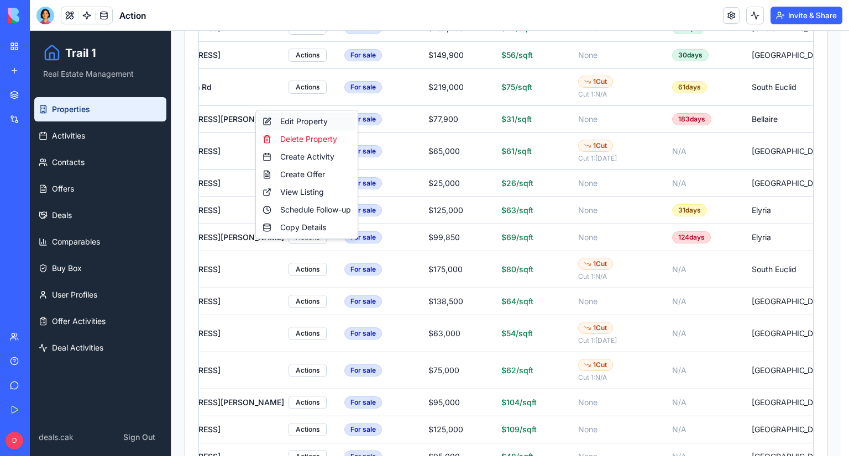
click at [285, 123] on div "Edit Property" at bounding box center [306, 122] width 97 height 18
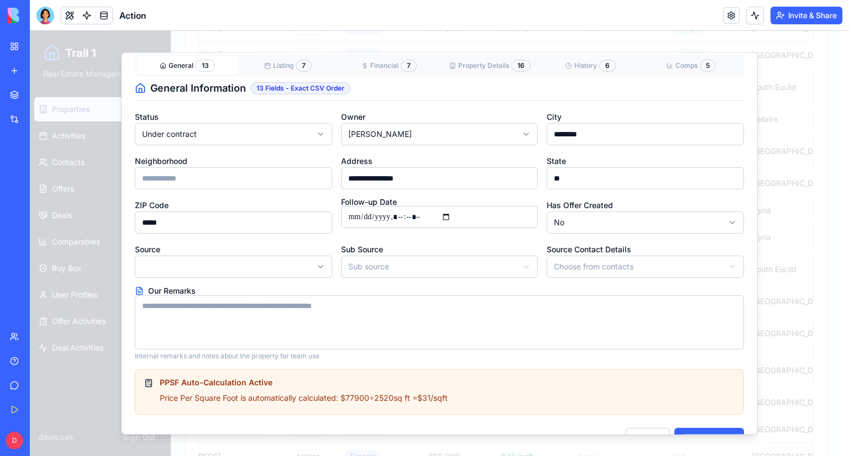
scroll to position [60, 0]
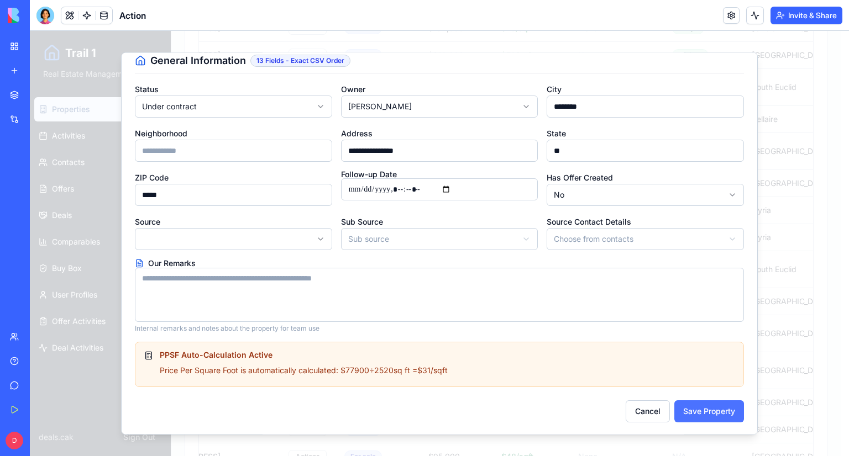
click at [710, 409] on button "Save Property" at bounding box center [709, 412] width 70 height 22
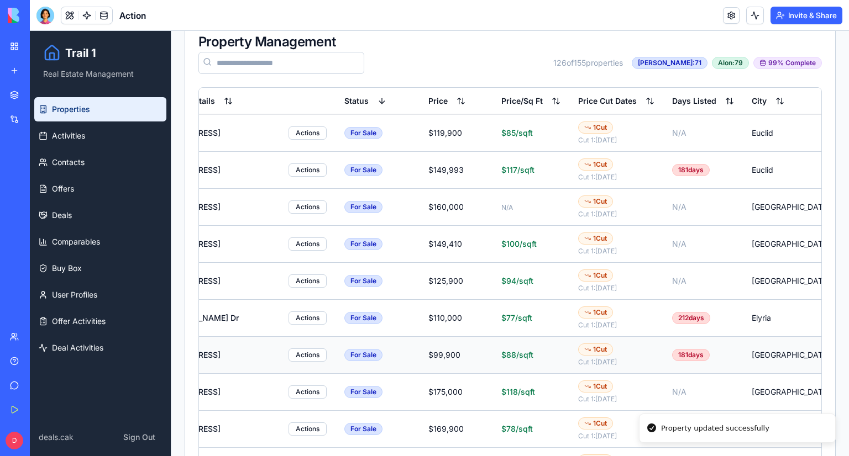
scroll to position [0, 0]
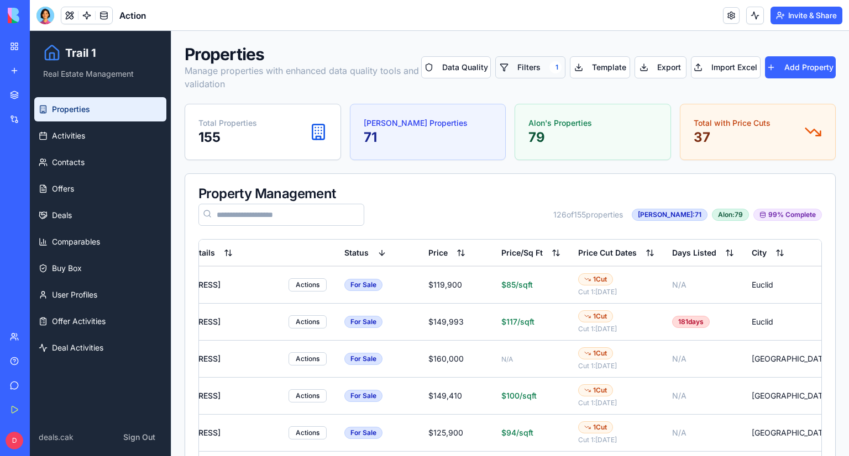
click at [536, 72] on button "Filters 1" at bounding box center [530, 67] width 70 height 22
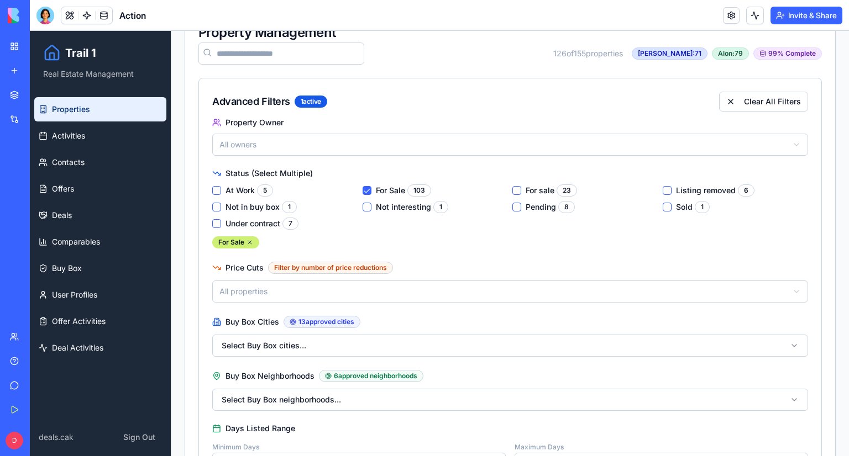
scroll to position [276, 0]
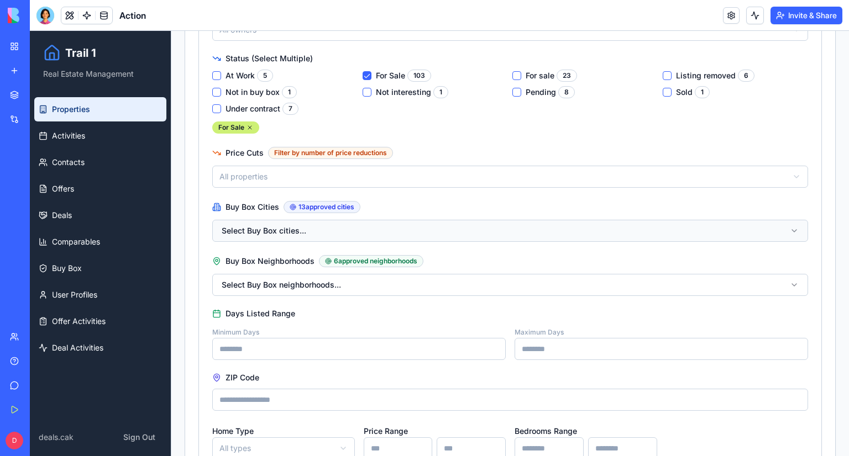
click at [399, 229] on button "Select Buy Box cities..." at bounding box center [510, 231] width 596 height 22
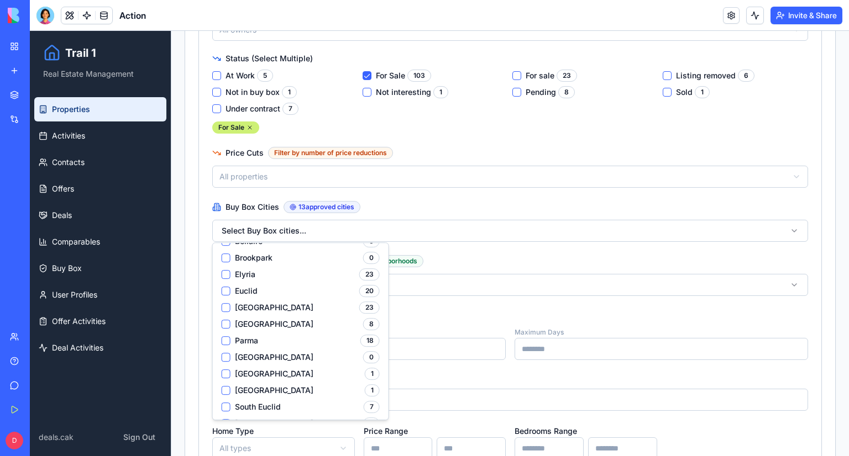
scroll to position [103, 0]
click at [225, 324] on button "Parma 18" at bounding box center [226, 325] width 9 height 9
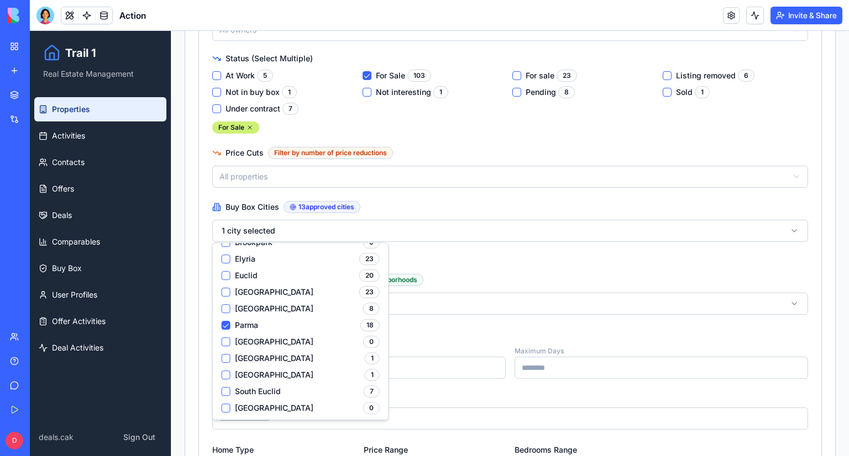
click at [224, 356] on Heights "[GEOGRAPHIC_DATA] 1" at bounding box center [226, 358] width 9 height 9
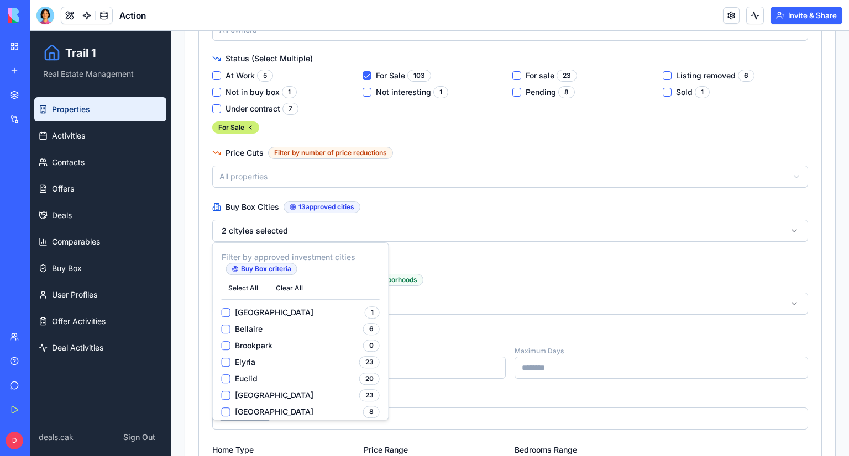
click at [227, 334] on div "Bellaire 6" at bounding box center [301, 329] width 158 height 12
click at [227, 332] on button "Bellaire 6" at bounding box center [226, 329] width 9 height 9
click at [496, 274] on label "Buy Box Neighborhoods 6 approved neighborhoods" at bounding box center [510, 280] width 596 height 12
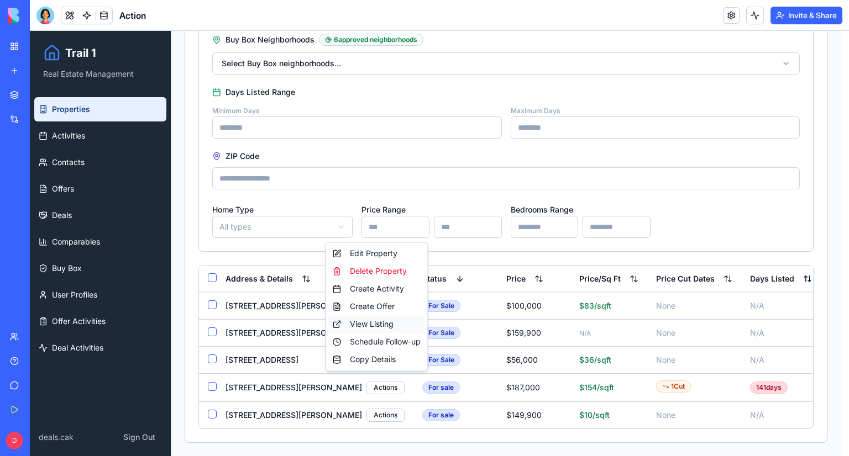
click at [377, 327] on div "View Listing" at bounding box center [376, 325] width 97 height 18
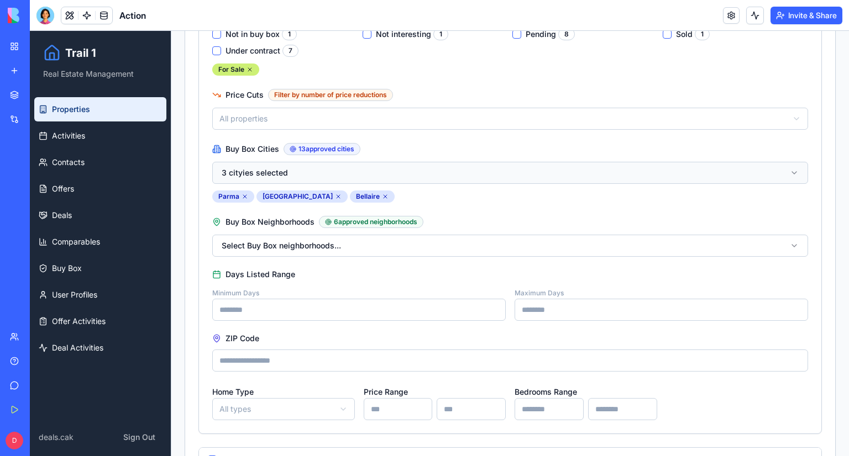
scroll to position [522, 0]
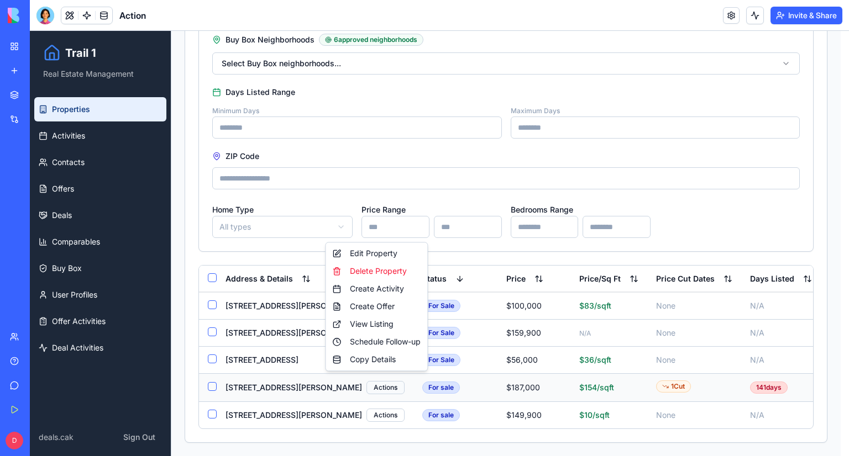
click at [384, 254] on div "Edit Property" at bounding box center [376, 254] width 97 height 18
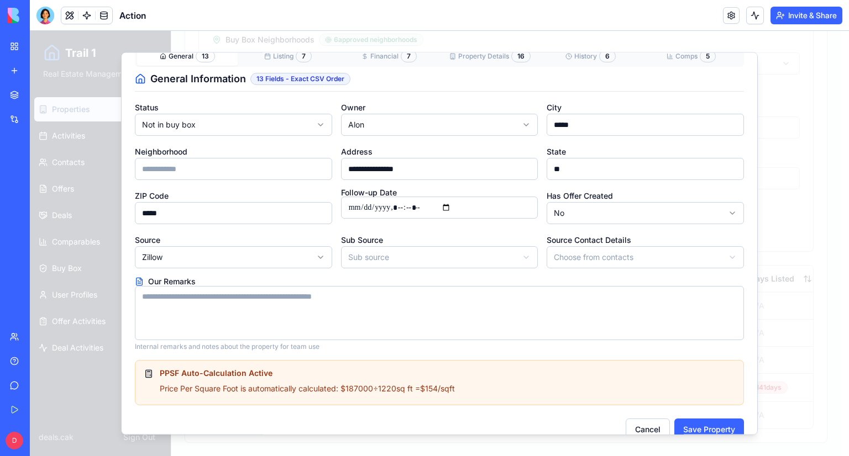
scroll to position [60, 0]
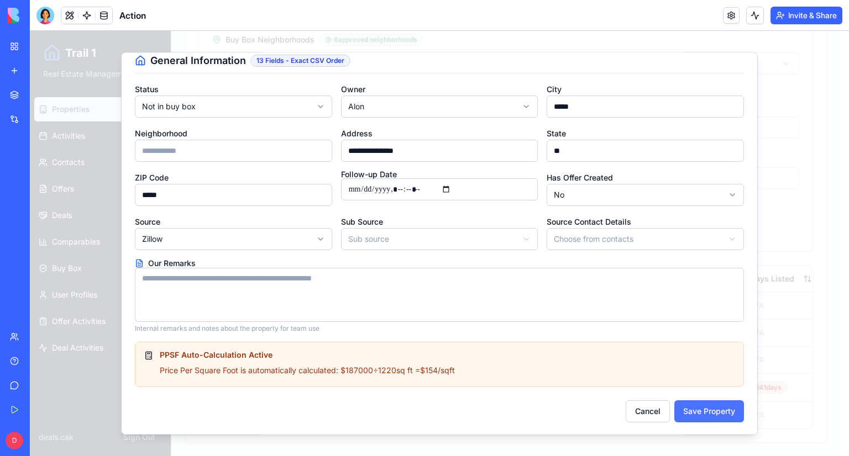
click at [710, 405] on button "Save Property" at bounding box center [709, 412] width 70 height 22
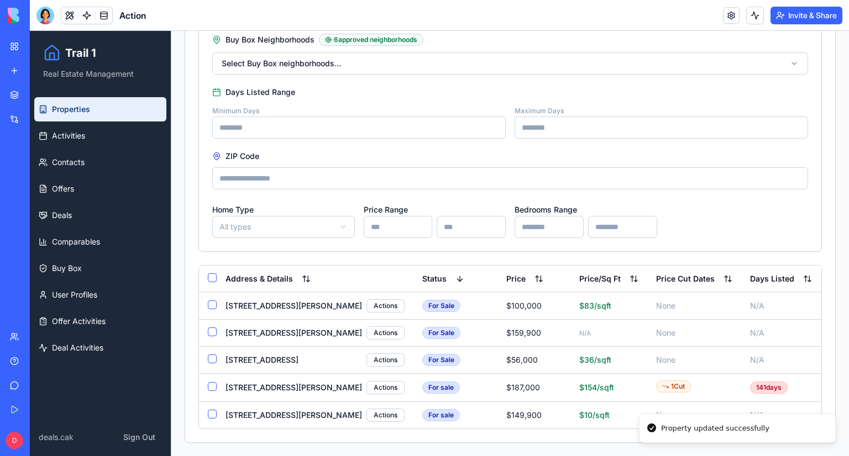
scroll to position [493, 0]
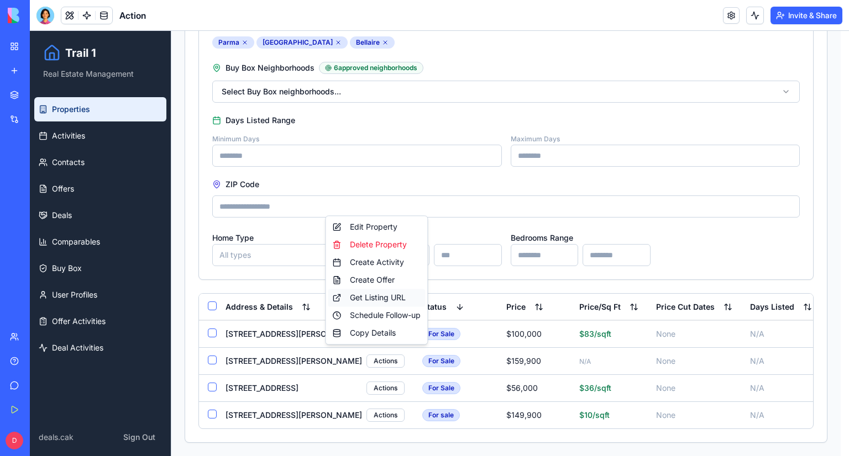
click at [386, 298] on div "Get Listing URL" at bounding box center [376, 298] width 97 height 18
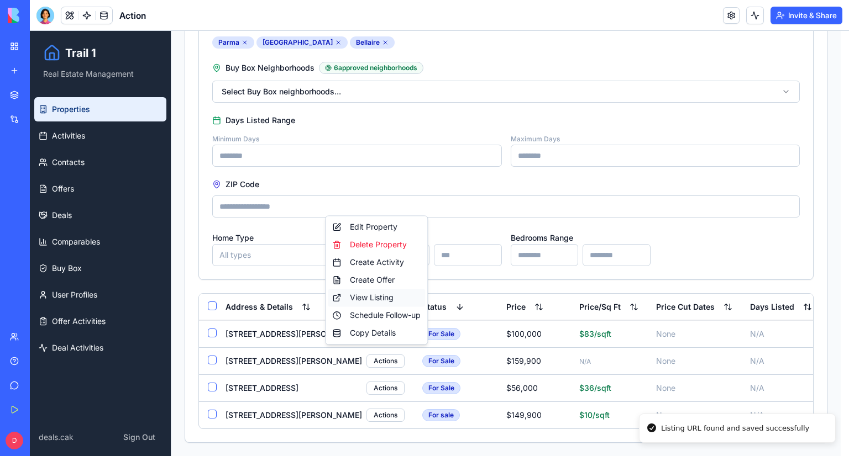
click at [367, 297] on div "View Listing" at bounding box center [376, 298] width 97 height 18
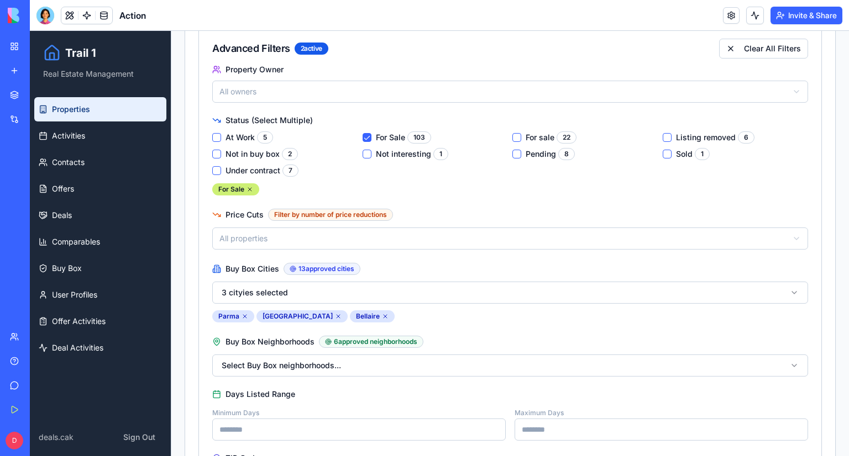
scroll to position [0, 0]
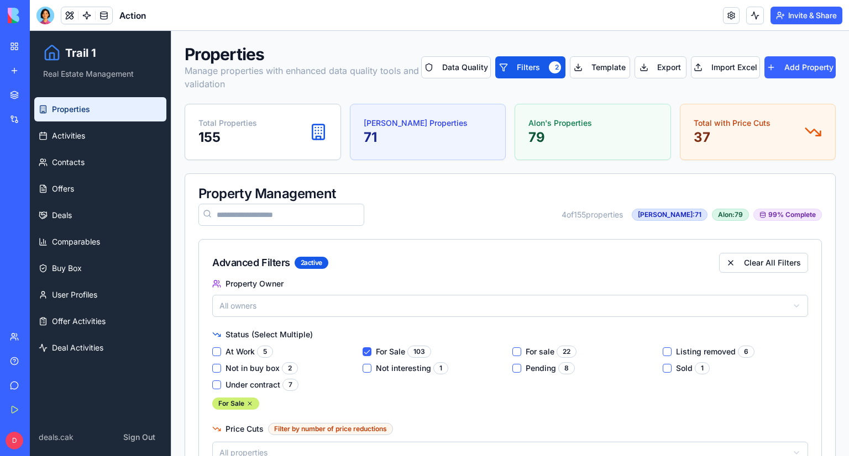
click at [437, 142] on div "[PERSON_NAME] Properties 71" at bounding box center [428, 132] width 129 height 29
click at [503, 65] on button "Filters 2" at bounding box center [530, 67] width 70 height 22
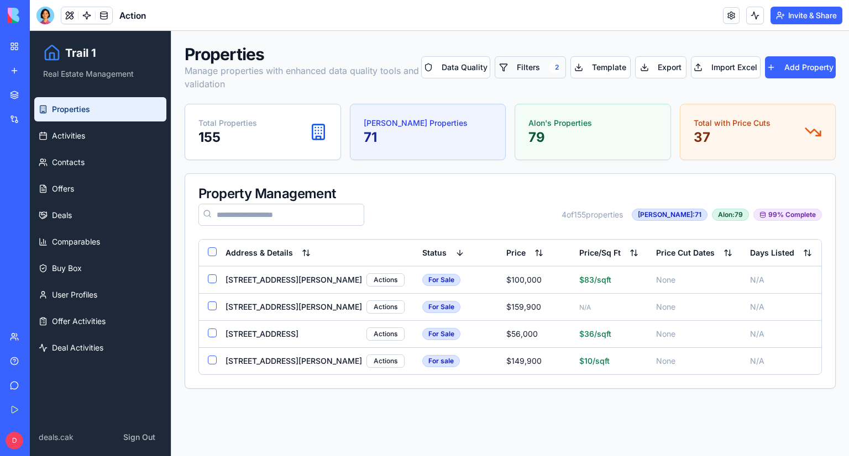
click at [532, 66] on button "Filters 2" at bounding box center [530, 67] width 71 height 22
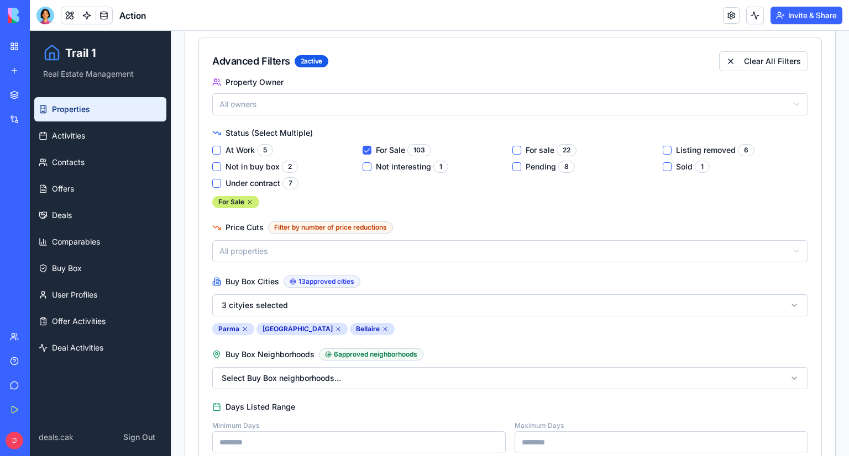
scroll to position [221, 0]
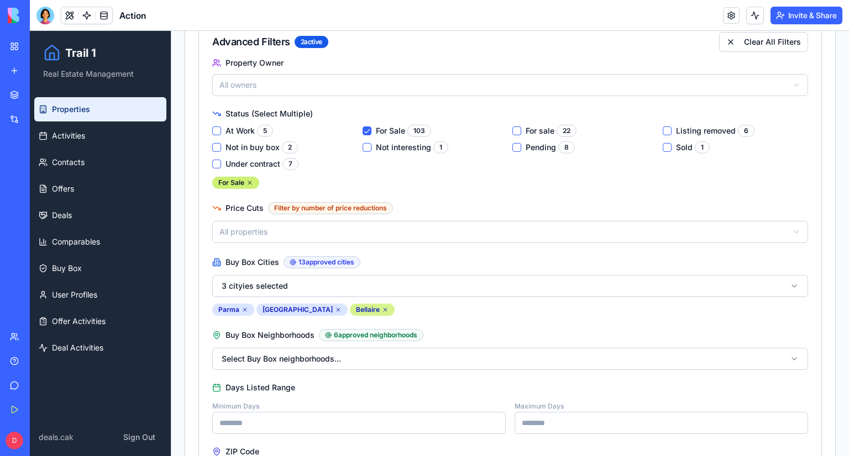
click at [377, 309] on div "Bellaire" at bounding box center [372, 310] width 45 height 12
click at [382, 307] on icon at bounding box center [385, 310] width 7 height 7
click at [335, 307] on icon at bounding box center [338, 310] width 7 height 7
click at [241, 308] on icon at bounding box center [244, 310] width 7 height 7
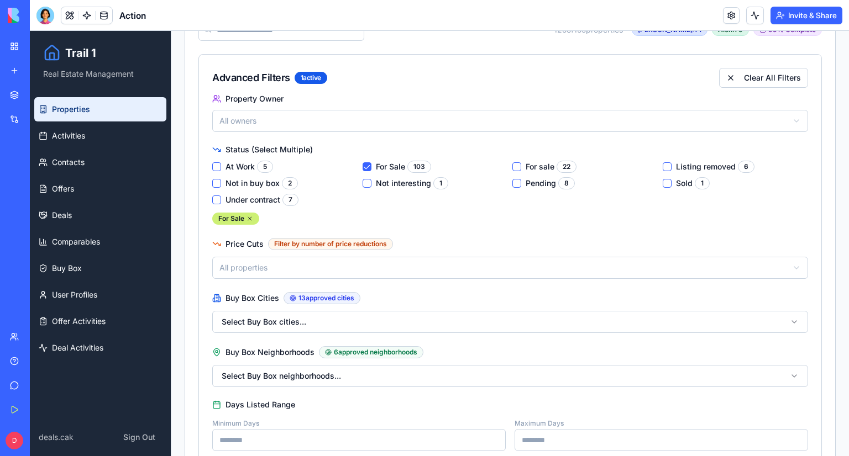
scroll to position [166, 0]
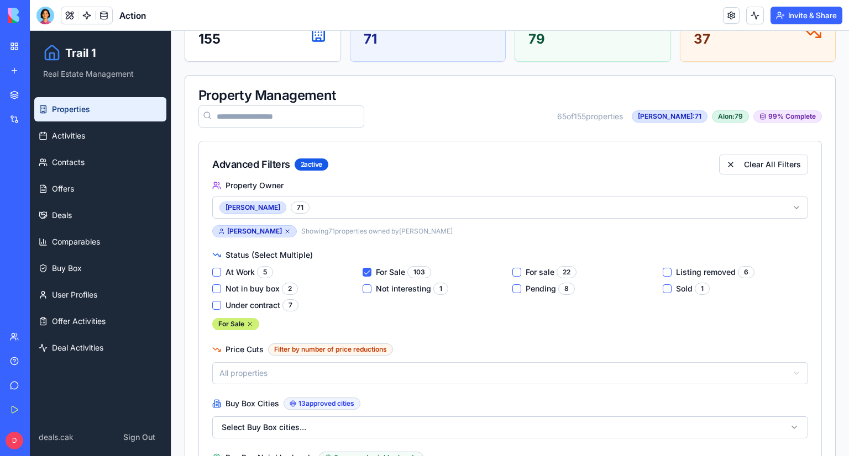
scroll to position [0, 0]
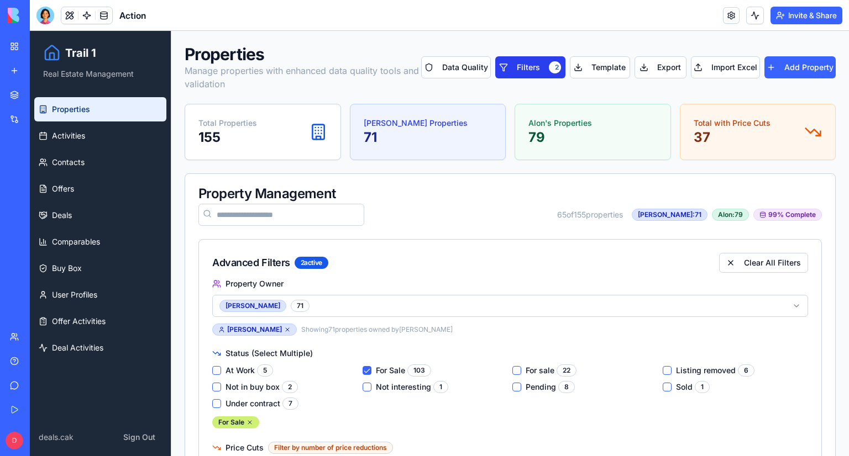
click at [540, 71] on button "Filters 2" at bounding box center [530, 67] width 70 height 22
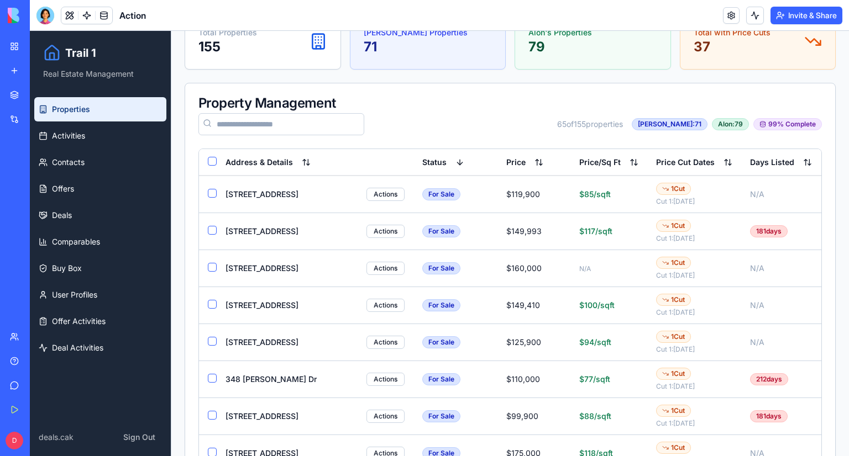
scroll to position [166, 0]
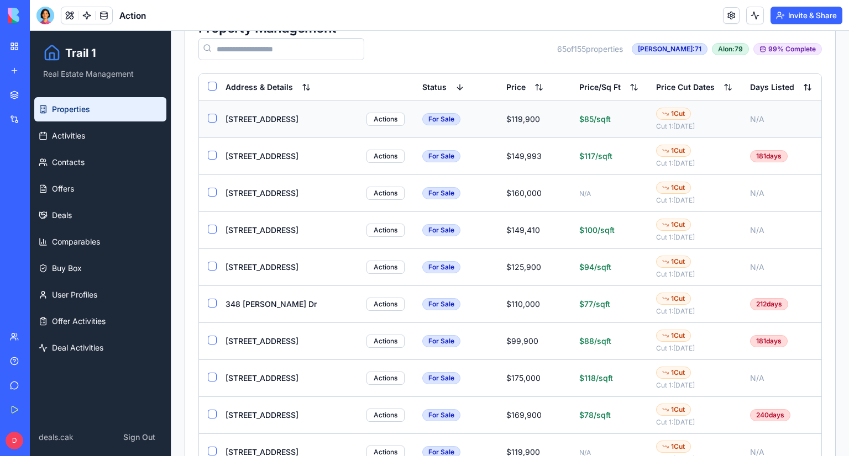
click at [272, 118] on div "[STREET_ADDRESS]" at bounding box center [261, 119] width 73 height 11
drag, startPoint x: 302, startPoint y: 119, endPoint x: 311, endPoint y: 113, distance: 10.4
click at [298, 113] on div "[STREET_ADDRESS] Actions" at bounding box center [314, 119] width 179 height 13
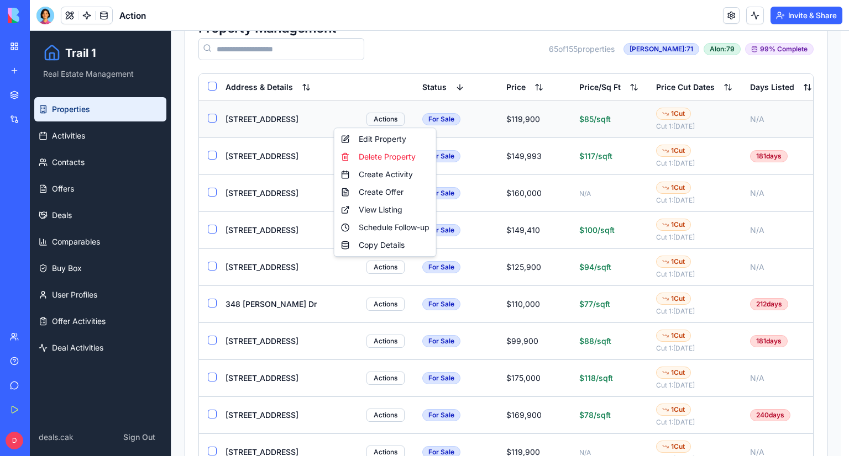
click at [412, 212] on div "View Listing" at bounding box center [385, 210] width 97 height 18
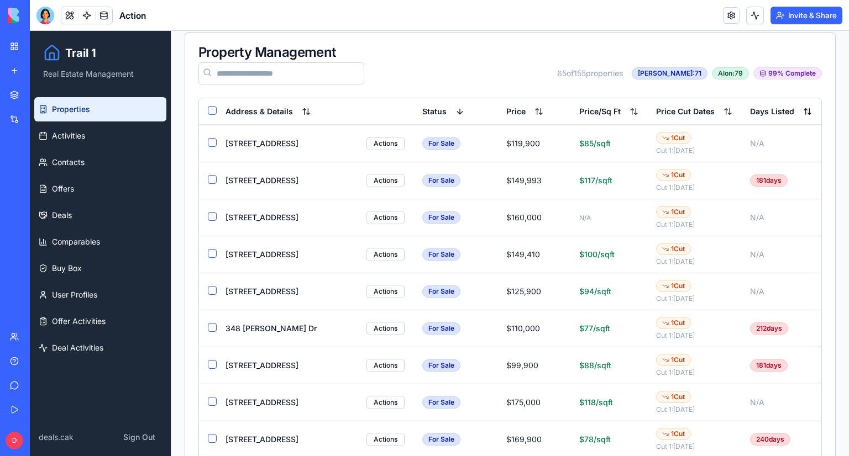
scroll to position [0, 0]
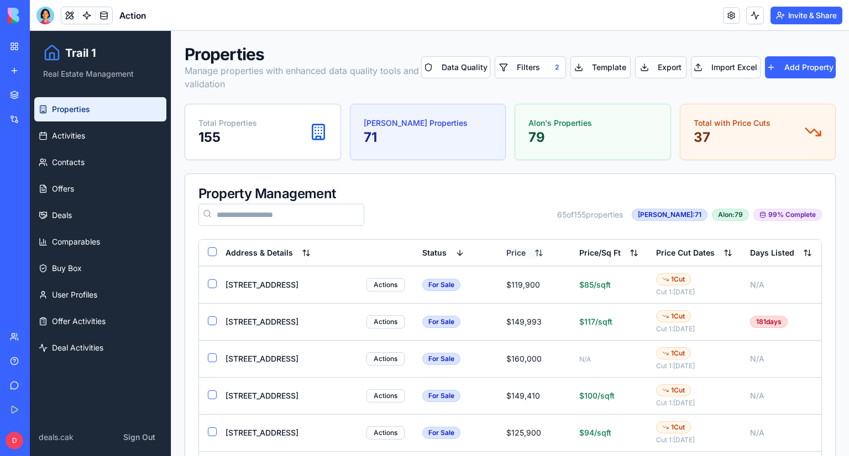
click at [506, 251] on button "Price" at bounding box center [524, 253] width 37 height 11
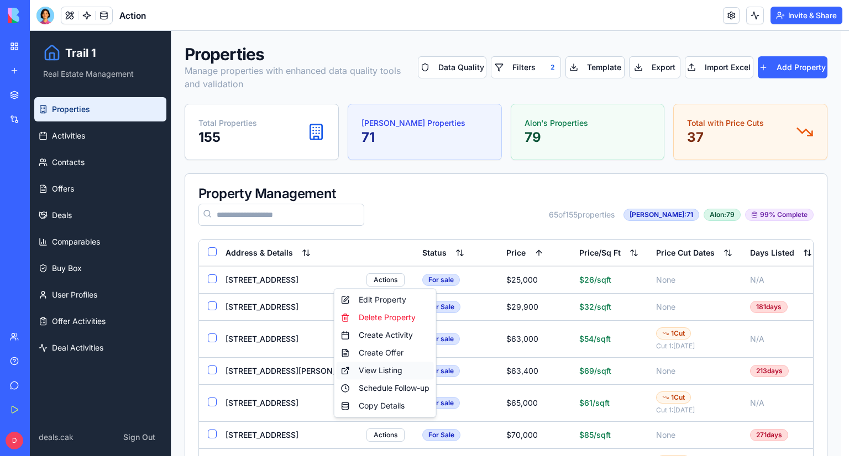
click at [407, 372] on div "View Listing" at bounding box center [385, 371] width 97 height 18
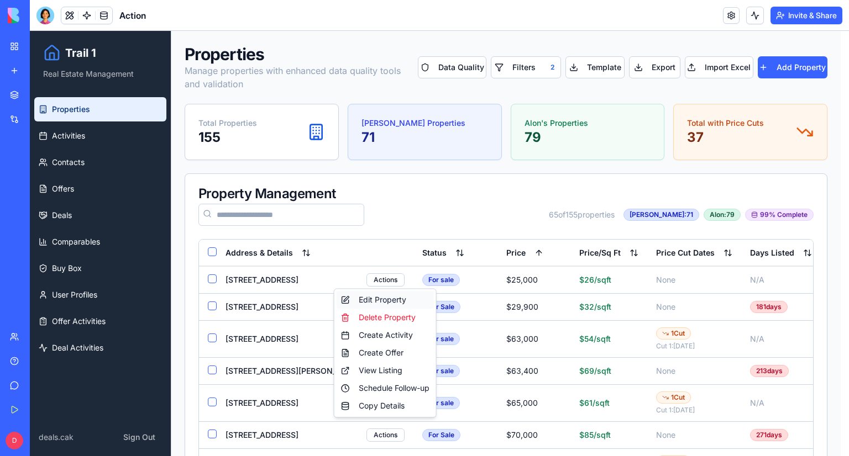
click at [394, 298] on div "Edit Property" at bounding box center [385, 300] width 97 height 18
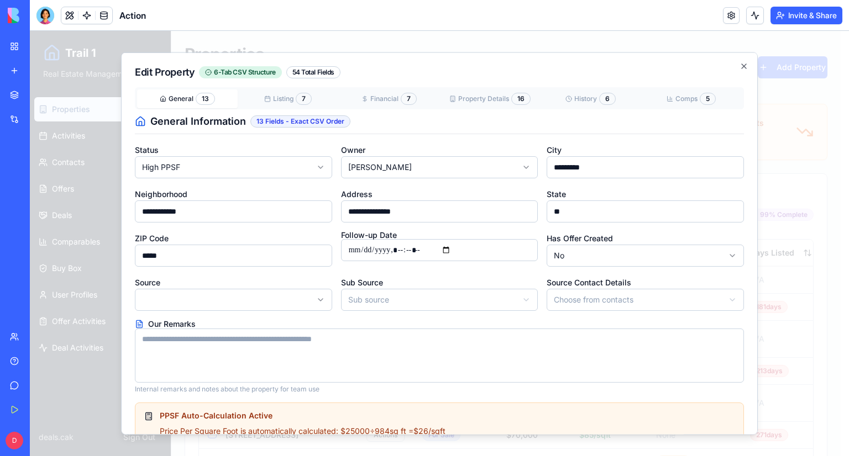
scroll to position [60, 0]
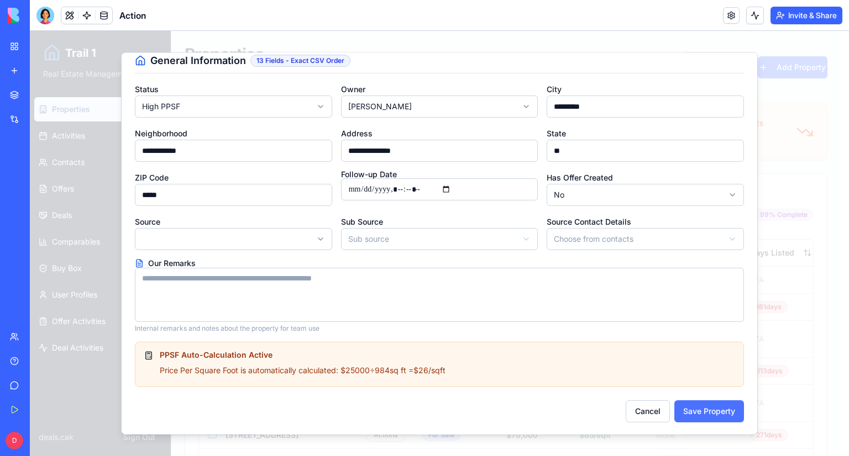
click at [700, 407] on button "Save Property" at bounding box center [709, 412] width 70 height 22
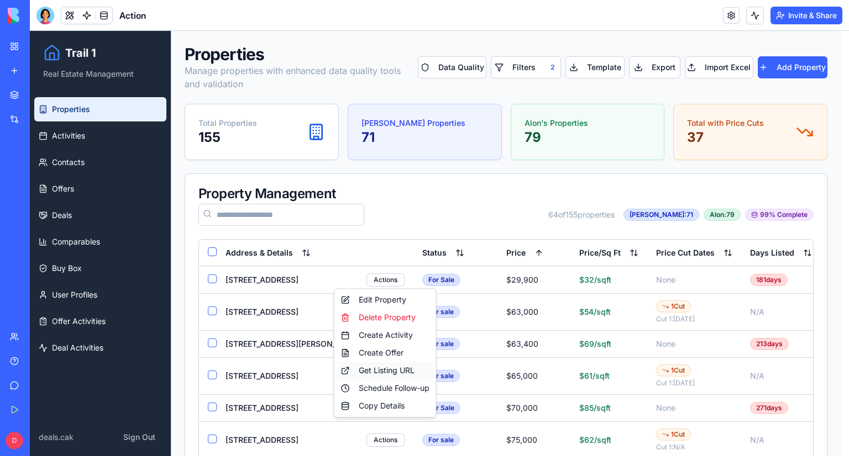
click at [386, 370] on div "Get Listing URL" at bounding box center [385, 371] width 97 height 18
drag, startPoint x: 359, startPoint y: 371, endPoint x: 366, endPoint y: 391, distance: 21.7
click at [366, 391] on div "Edit Property Delete Property Create Activity Create Offer View Listing Schedul…" at bounding box center [385, 352] width 103 height 129
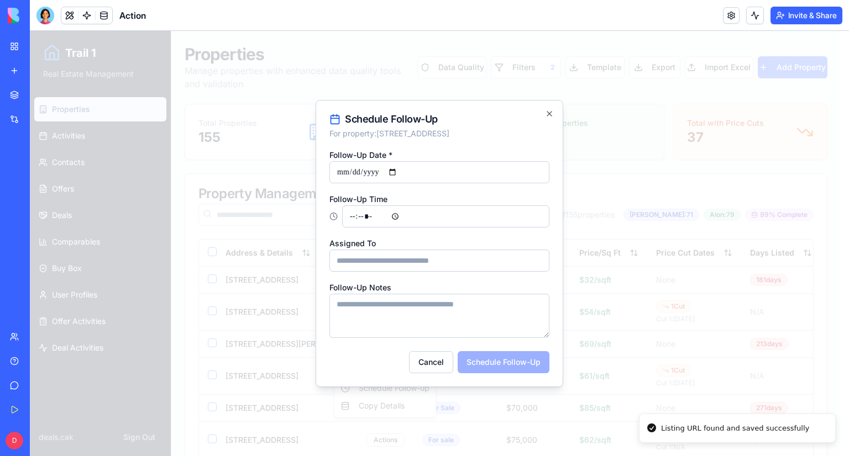
click at [366, 372] on div "Cancel Schedule Follow-Up" at bounding box center [439, 362] width 220 height 22
click at [552, 114] on icon "button" at bounding box center [549, 113] width 9 height 9
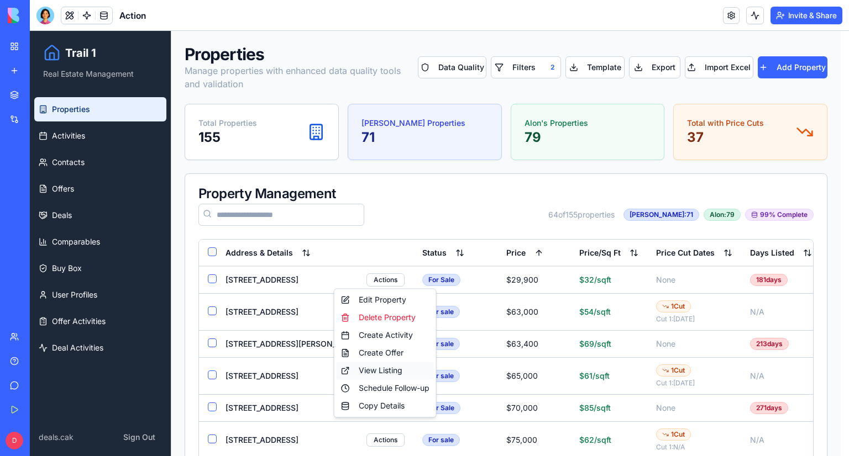
click at [377, 371] on div "View Listing" at bounding box center [385, 371] width 97 height 18
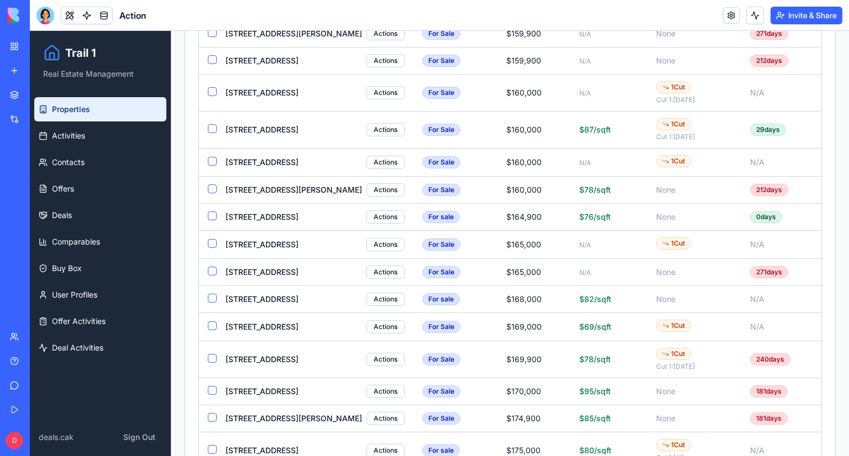
scroll to position [1742, 0]
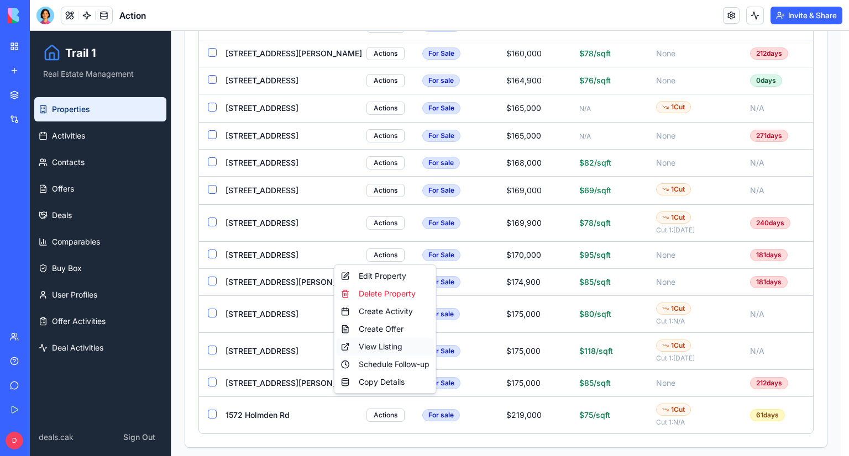
click at [380, 349] on div "View Listing" at bounding box center [385, 347] width 97 height 18
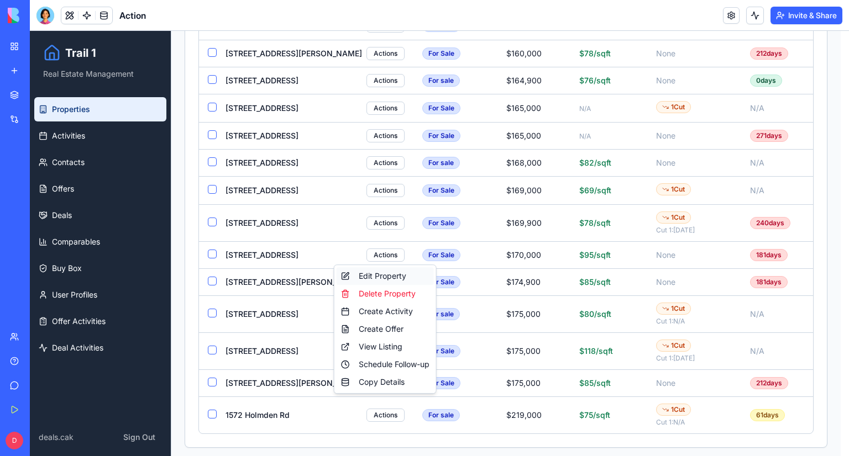
click at [399, 278] on div "Edit Property" at bounding box center [385, 276] width 97 height 18
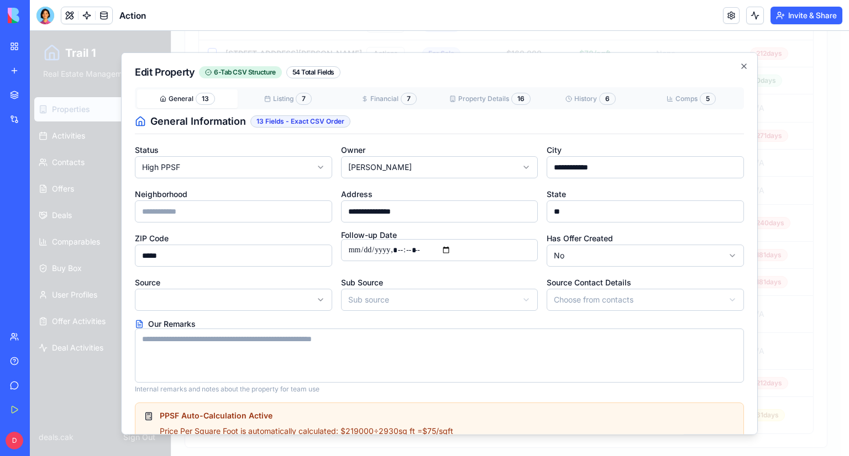
scroll to position [60, 0]
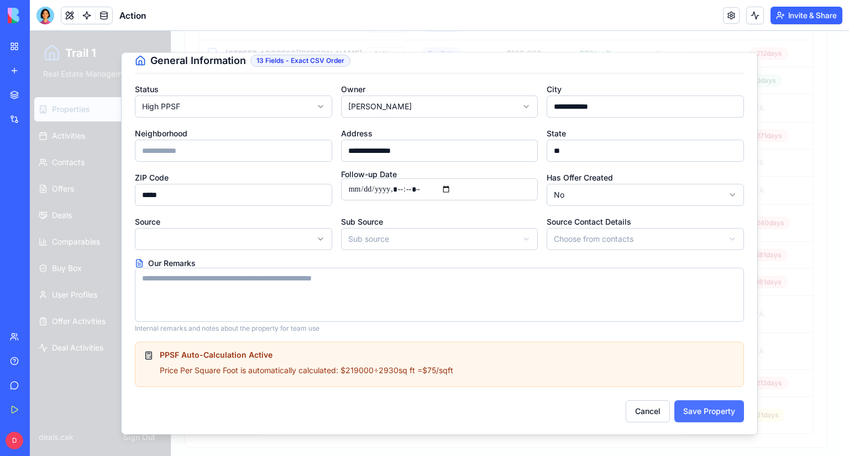
click at [707, 412] on button "Save Property" at bounding box center [709, 412] width 70 height 22
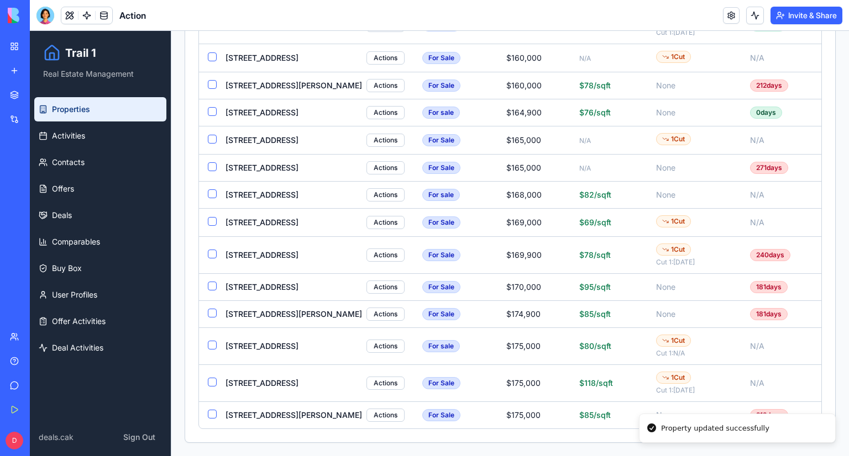
scroll to position [1706, 0]
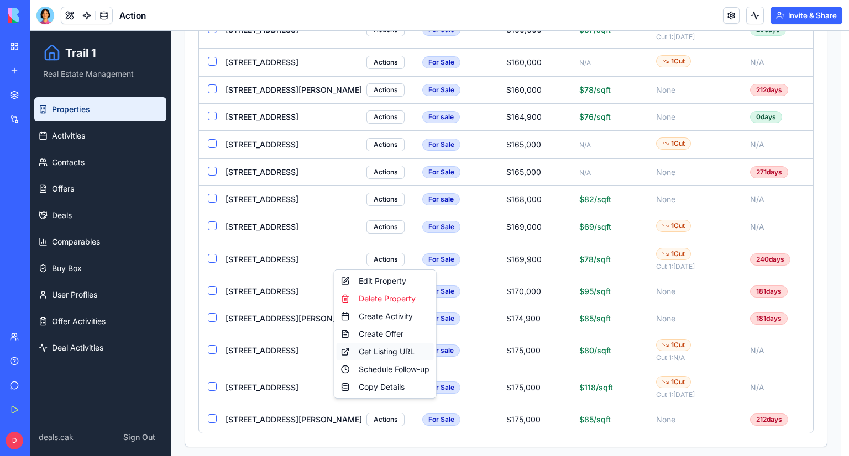
click at [370, 353] on div "Get Listing URL" at bounding box center [385, 352] width 97 height 18
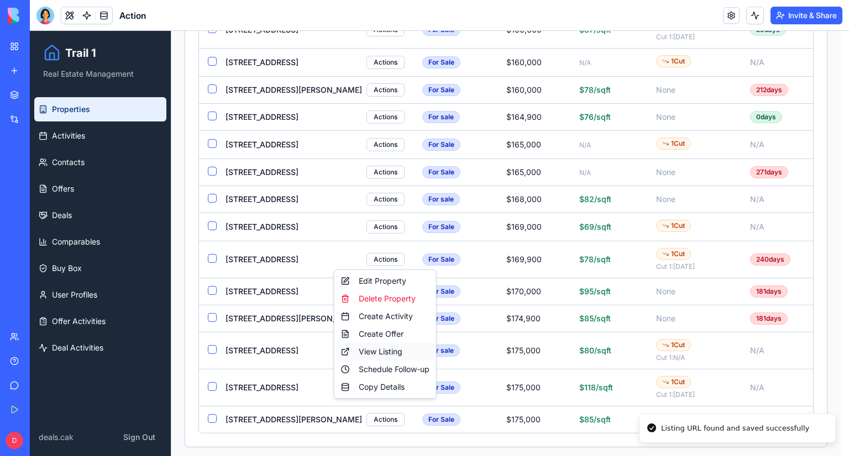
click at [375, 351] on div "View Listing" at bounding box center [385, 352] width 97 height 18
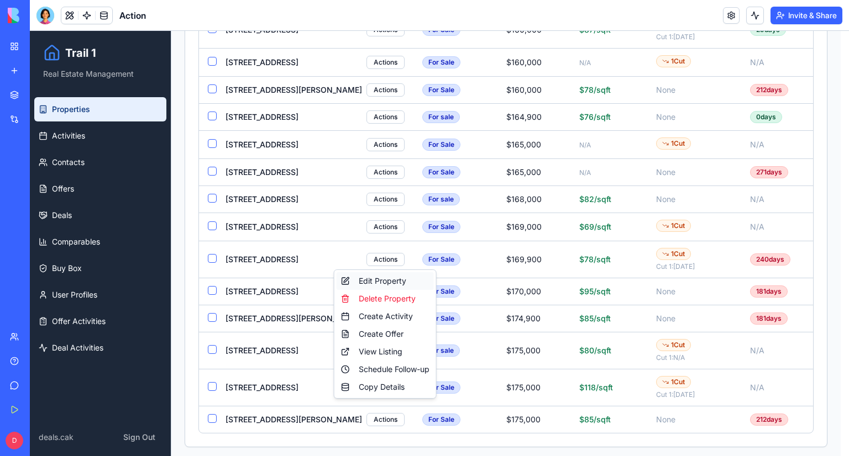
click at [393, 280] on div "Edit Property" at bounding box center [385, 281] width 97 height 18
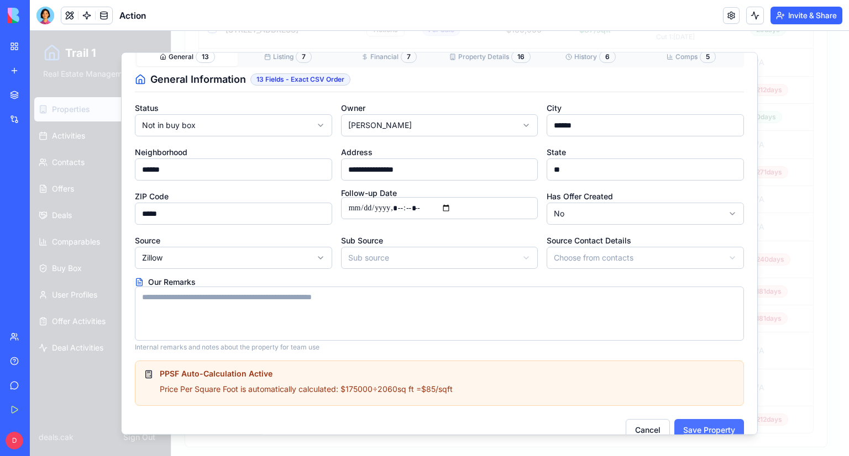
scroll to position [60, 0]
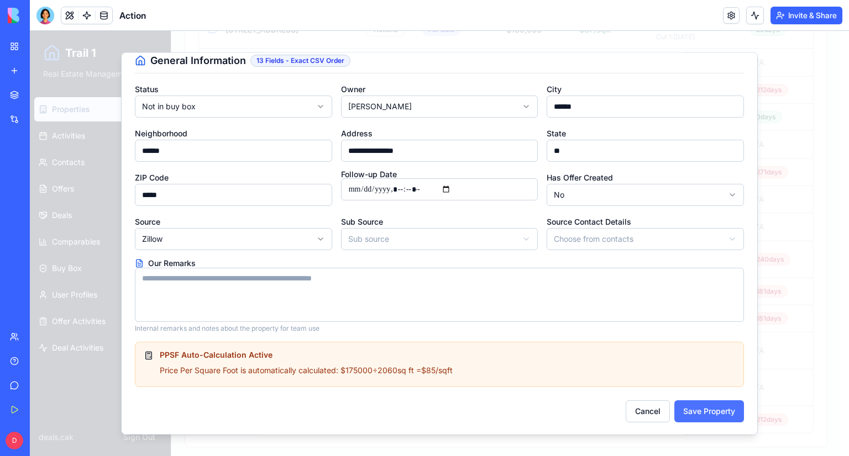
click at [701, 420] on button "Save Property" at bounding box center [709, 412] width 70 height 22
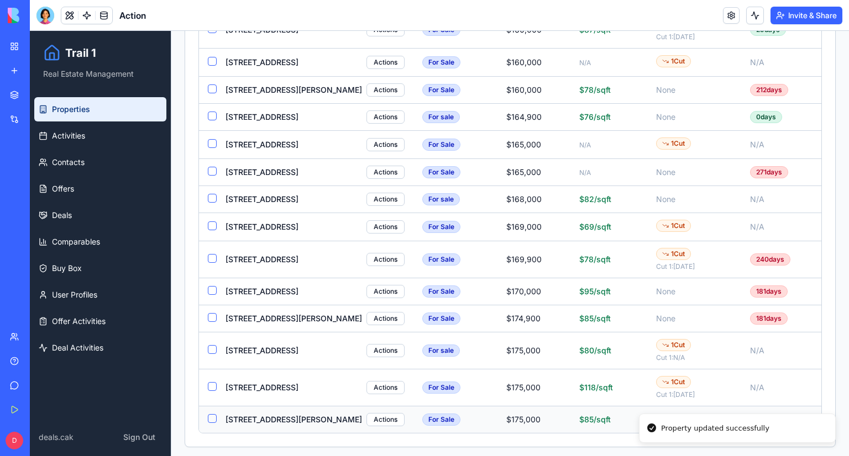
scroll to position [1679, 0]
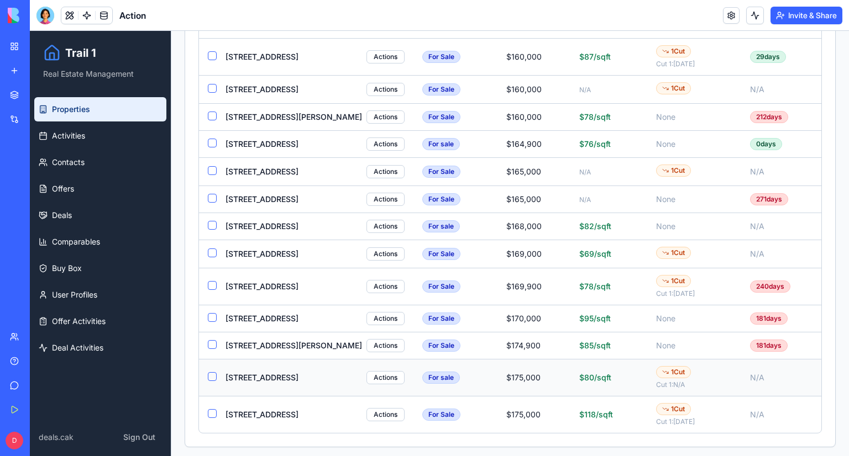
drag, startPoint x: 306, startPoint y: 366, endPoint x: 225, endPoint y: 370, distance: 80.8
click at [225, 371] on div "[STREET_ADDRESS] Actions" at bounding box center [314, 377] width 179 height 13
copy div "[STREET_ADDRESS]"
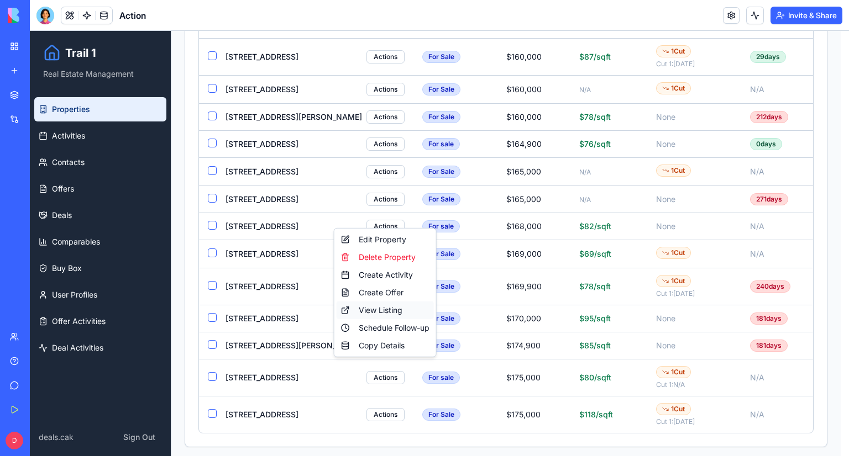
click at [371, 310] on div "View Listing" at bounding box center [385, 311] width 97 height 18
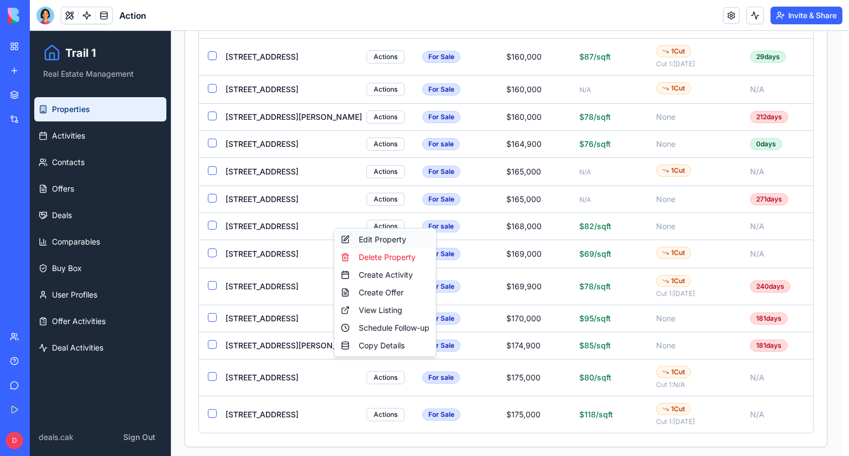
click at [388, 238] on div "Edit Property" at bounding box center [385, 240] width 97 height 18
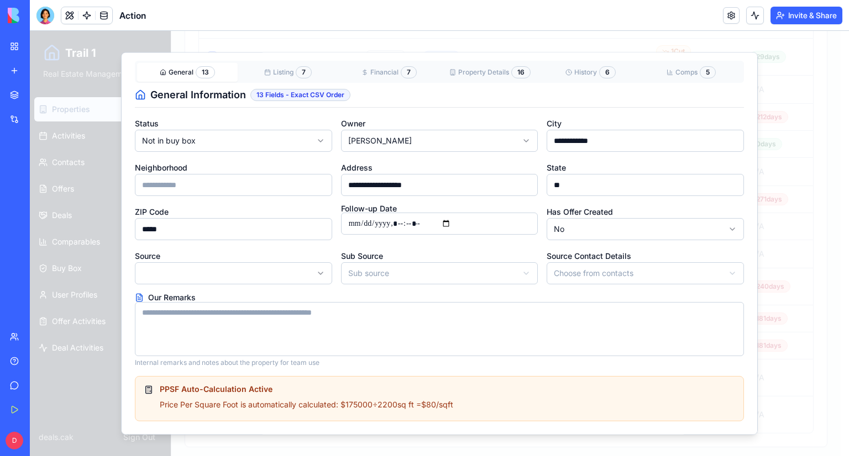
scroll to position [60, 0]
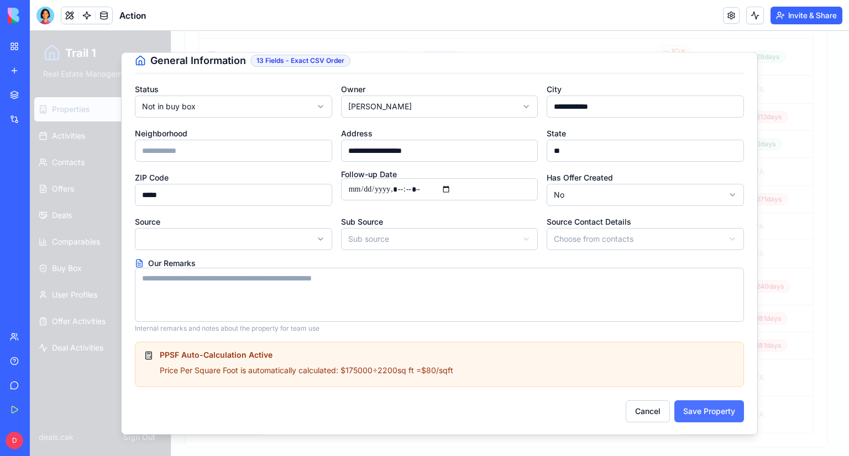
click at [710, 412] on button "Save Property" at bounding box center [709, 412] width 70 height 22
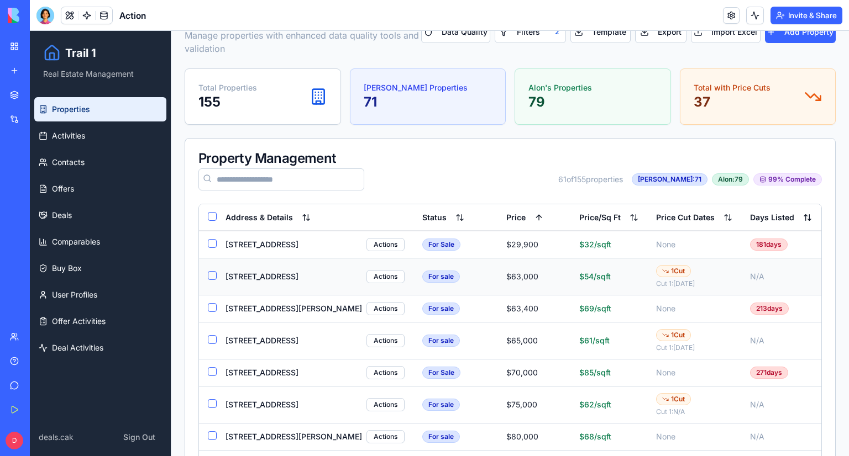
scroll to position [0, 0]
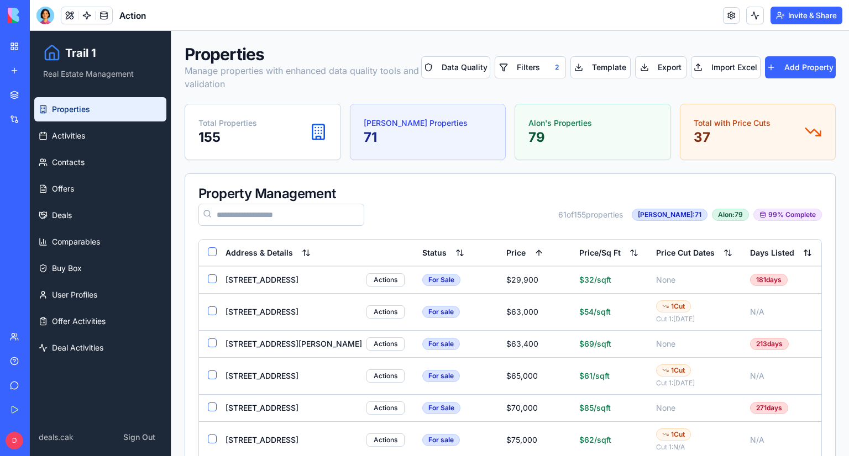
click at [401, 146] on p "71" at bounding box center [416, 138] width 104 height 18
click at [282, 276] on div "624 Mallard Dr [PERSON_NAME]" at bounding box center [314, 280] width 179 height 13
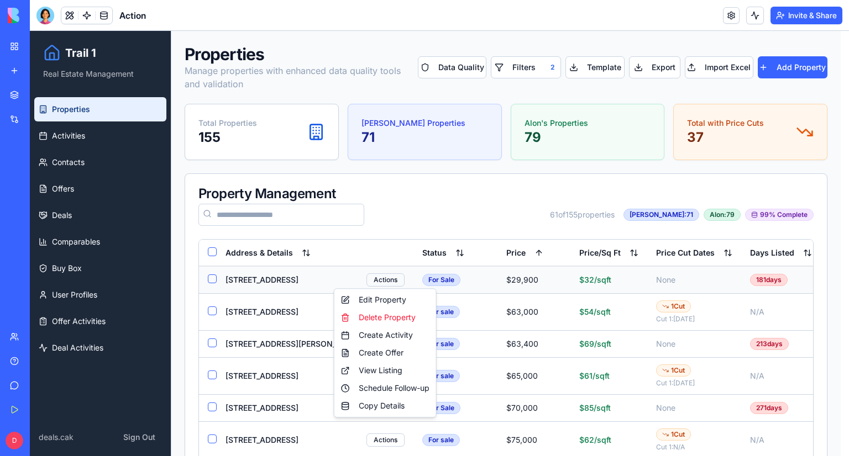
drag, startPoint x: 355, startPoint y: 308, endPoint x: 358, endPoint y: 300, distance: 8.2
click at [358, 300] on div "Edit Property" at bounding box center [385, 300] width 97 height 18
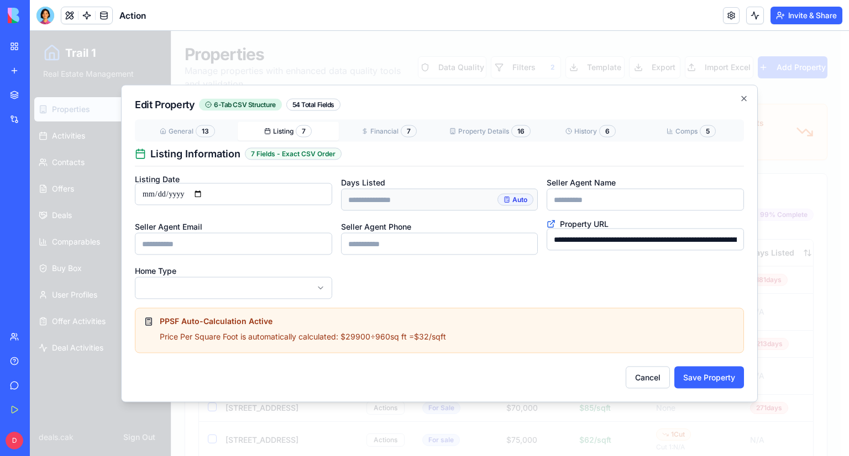
click at [286, 97] on div "**********" at bounding box center [439, 244] width 637 height 318
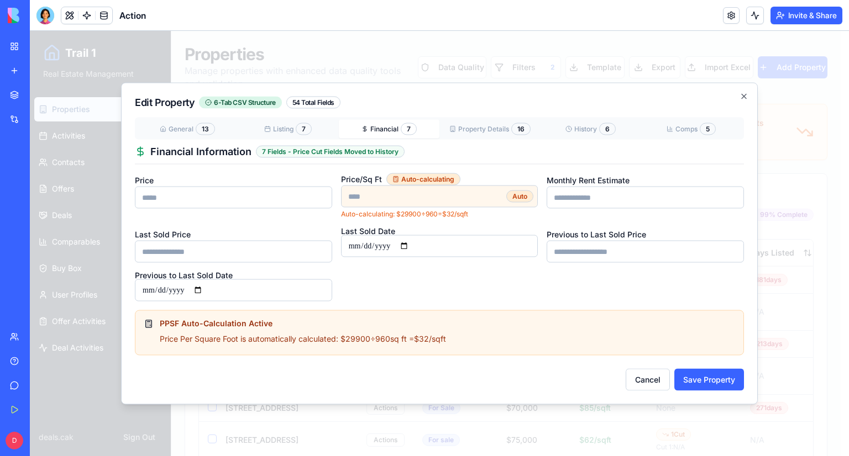
click at [389, 127] on button "Financial 7" at bounding box center [389, 129] width 101 height 19
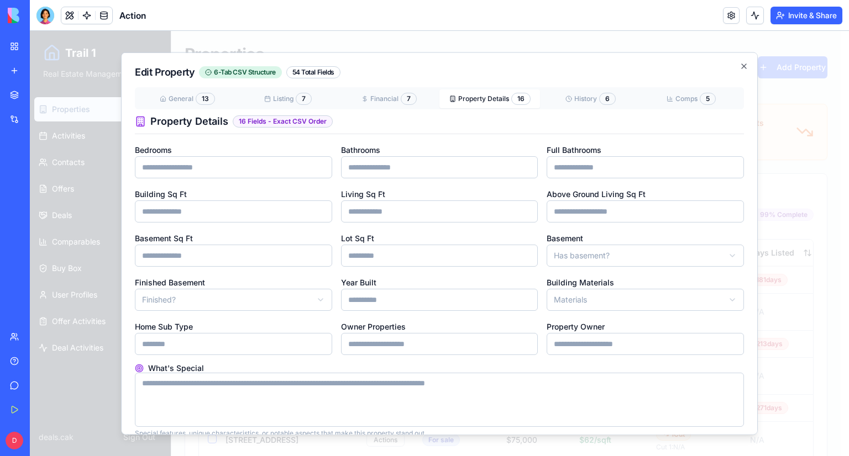
click at [503, 126] on div "General 13 Listing 7 Financial 7 Property Details 16 History 6 Comps 5 Property…" at bounding box center [439, 262] width 609 height 351
click at [587, 96] on div "Edit Property 6-Tab CSV Structure 54 Total Fields General 13 Listing 7 Financia…" at bounding box center [439, 243] width 637 height 383
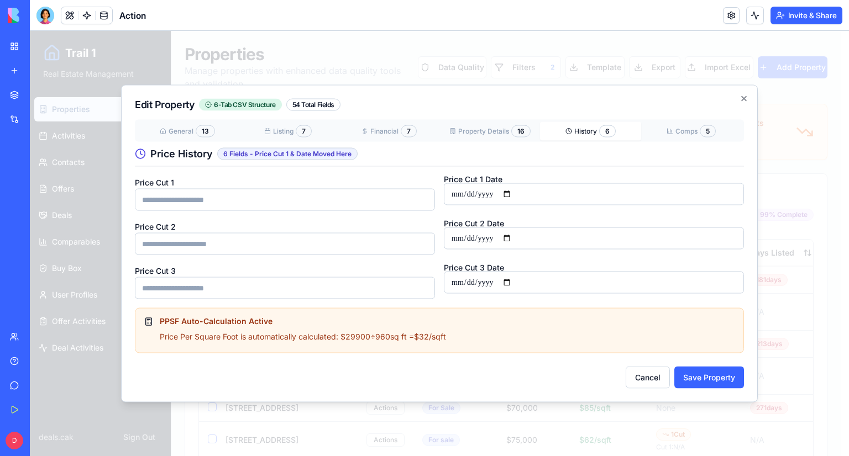
click at [701, 132] on div "Edit Property 6-Tab CSV Structure 54 Total Fields General 13 Listing 7 Financia…" at bounding box center [439, 244] width 637 height 318
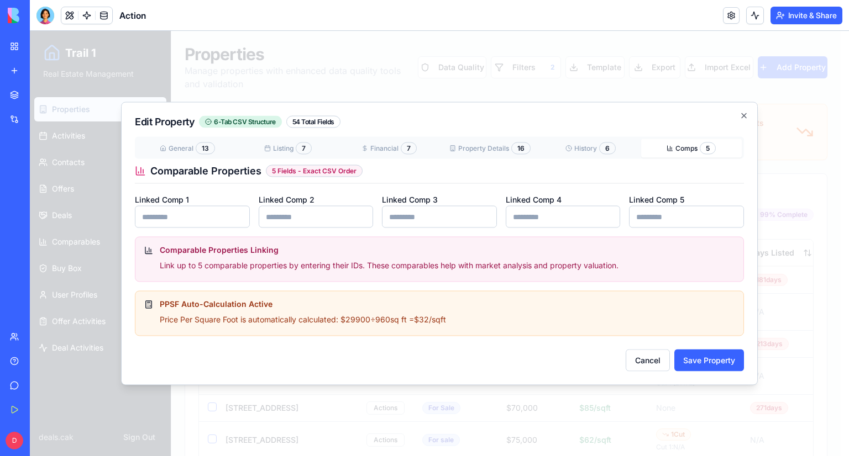
click at [168, 135] on div "Edit Property 6-Tab CSV Structure 54 Total Fields General 13 Listing 7 Financia…" at bounding box center [439, 243] width 637 height 283
click at [171, 145] on div "General 13 Listing 7 Financial 7 Property Details 16 History 6 Comps 5 Comparab…" at bounding box center [439, 209] width 609 height 145
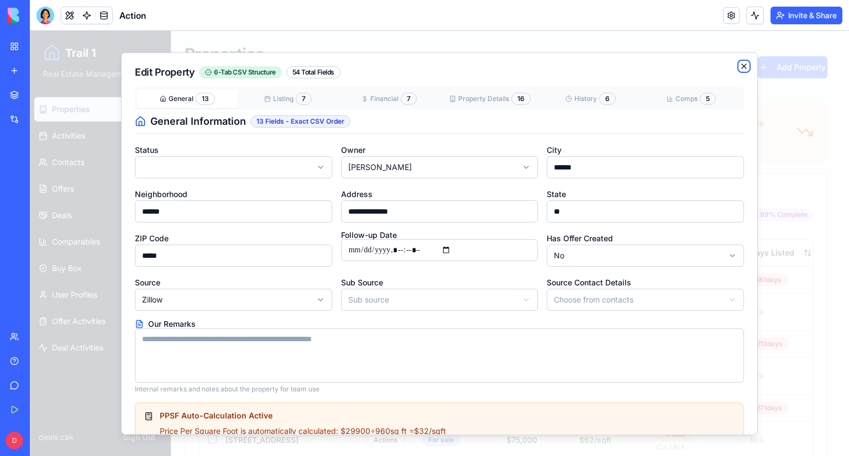
click at [710, 67] on icon "button" at bounding box center [743, 66] width 9 height 9
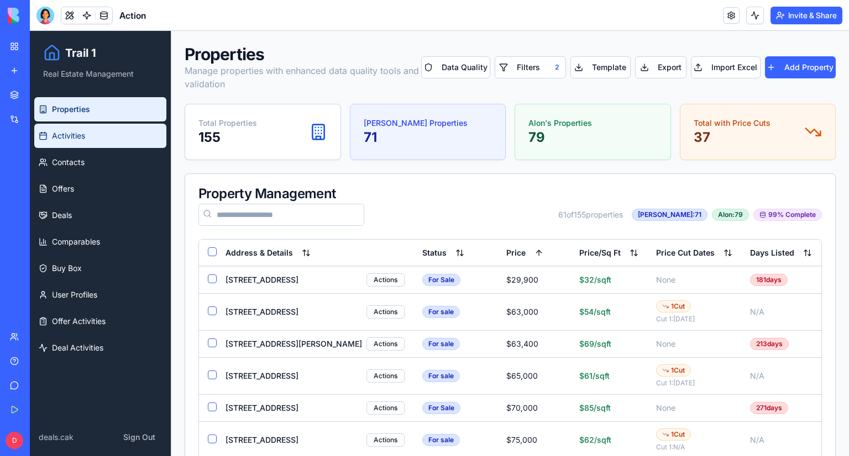
click at [110, 134] on link "Activities" at bounding box center [100, 136] width 132 height 24
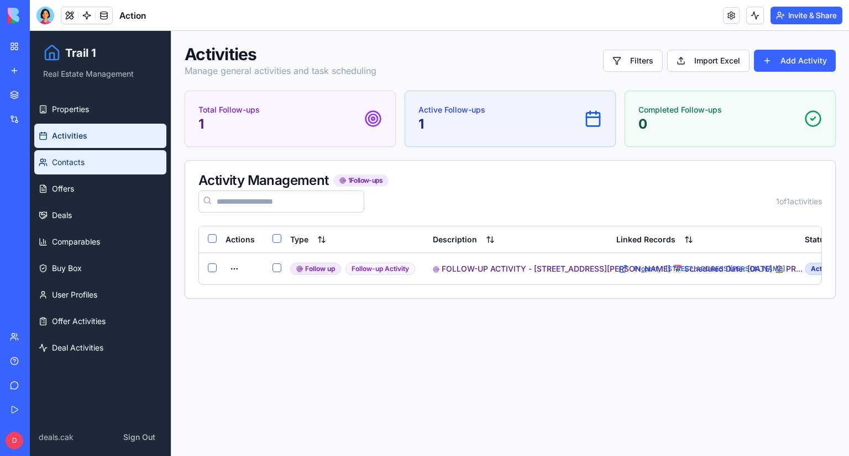
click at [102, 157] on link "Contacts" at bounding box center [100, 162] width 132 height 24
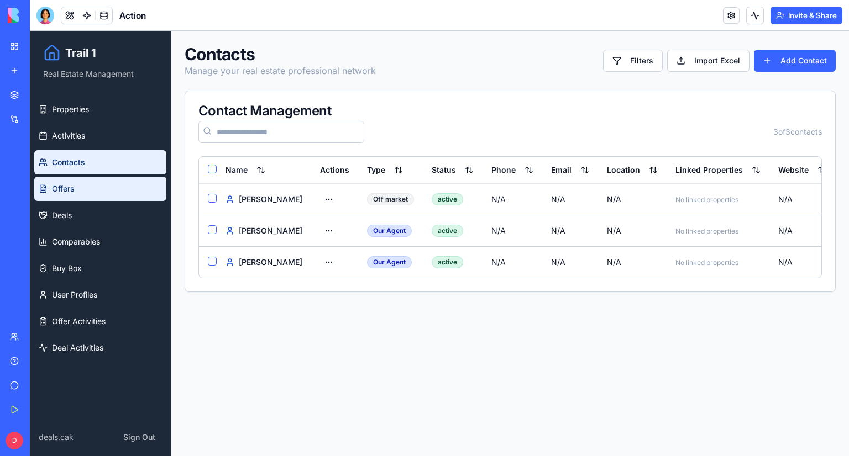
click at [95, 193] on link "Offers" at bounding box center [100, 189] width 132 height 24
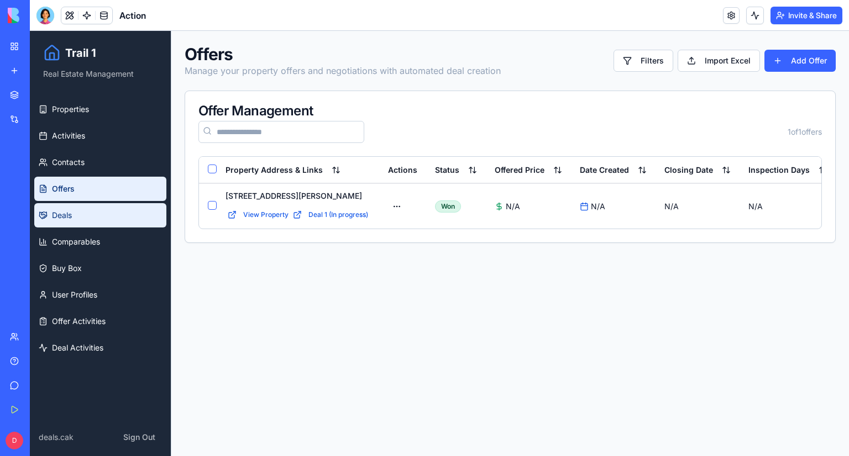
click at [94, 213] on link "Deals" at bounding box center [100, 215] width 132 height 24
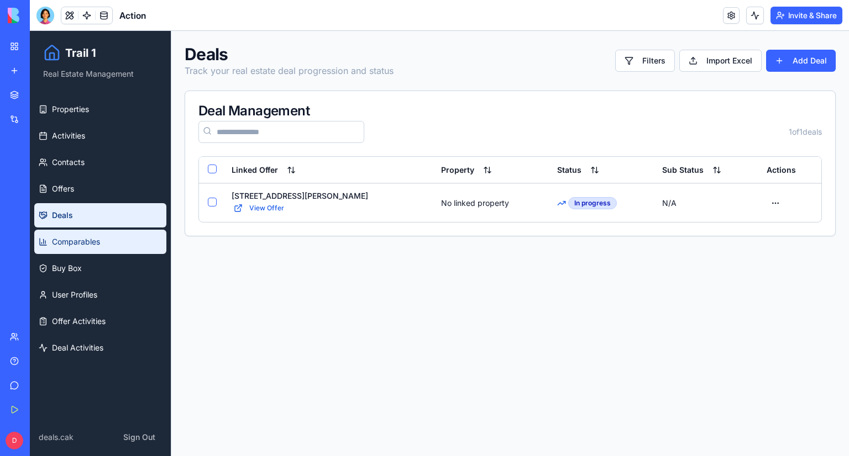
click at [94, 235] on link "Comparables" at bounding box center [100, 242] width 132 height 24
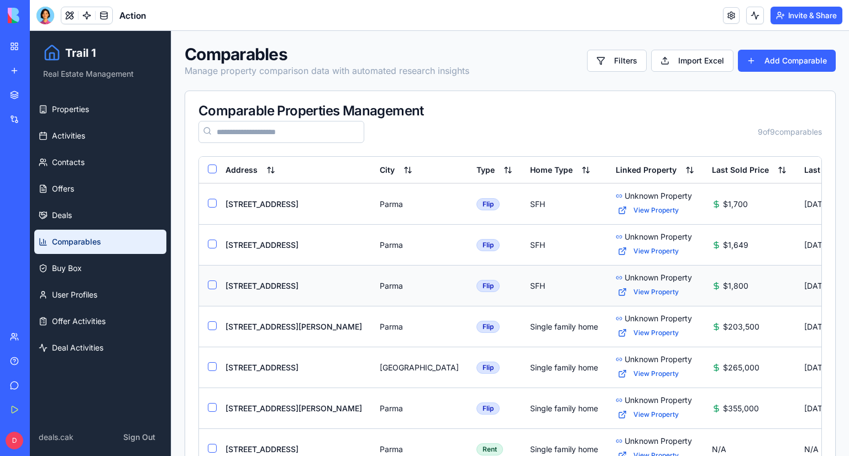
scroll to position [128, 0]
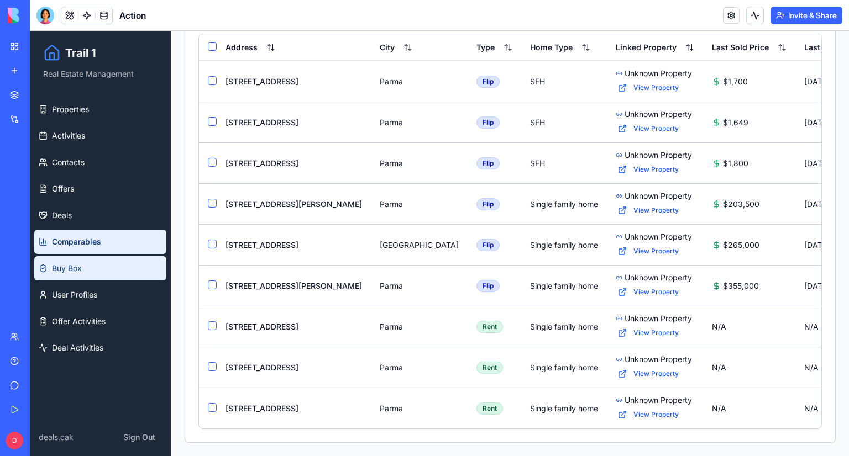
click at [109, 265] on link "Buy Box" at bounding box center [100, 268] width 132 height 24
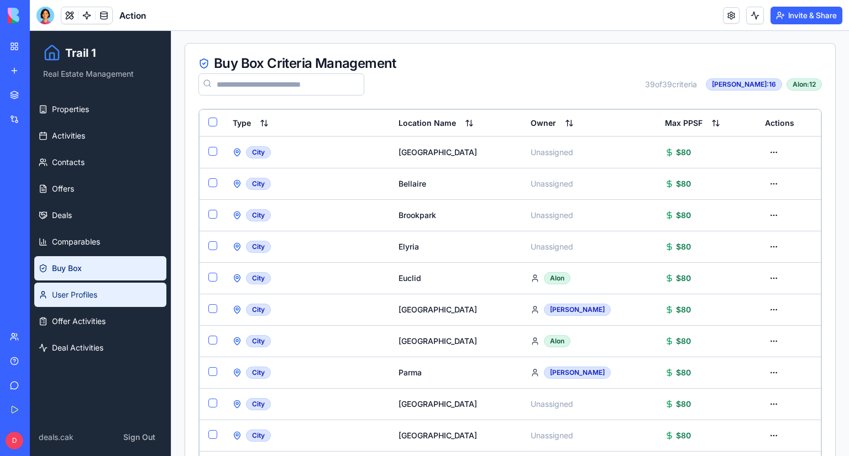
click at [107, 292] on link "User Profiles" at bounding box center [100, 295] width 132 height 24
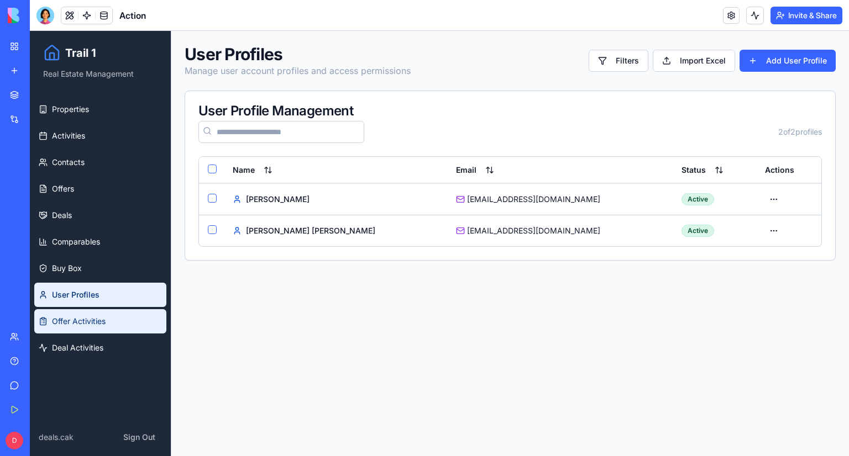
click at [111, 317] on link "Offer Activities" at bounding box center [100, 321] width 132 height 24
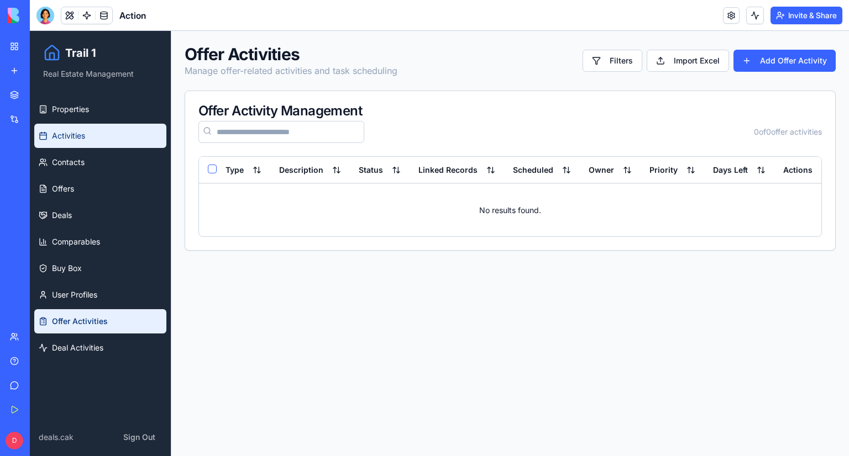
click at [116, 144] on link "Activities" at bounding box center [100, 136] width 132 height 24
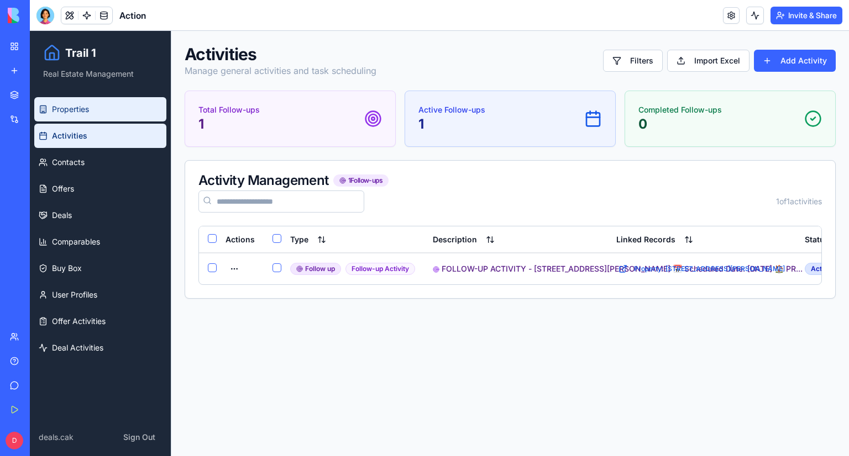
click at [119, 107] on link "Properties" at bounding box center [100, 109] width 132 height 24
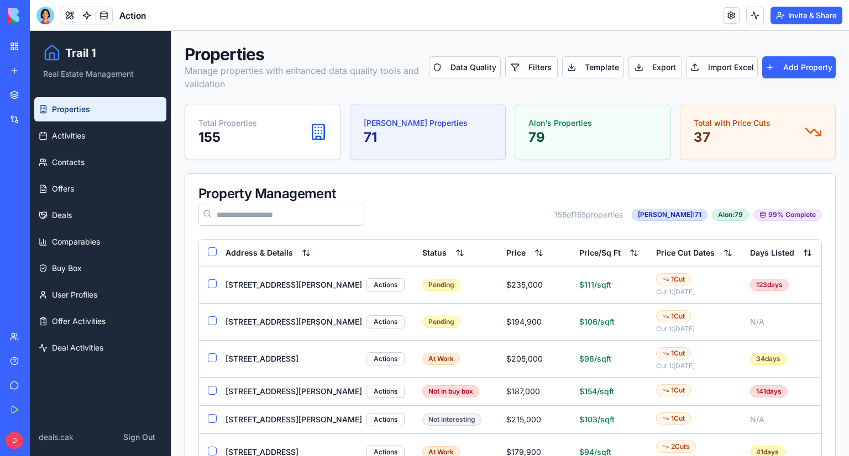
click at [622, 145] on div "Alon's Properties 79" at bounding box center [592, 132] width 129 height 29
drag, startPoint x: 596, startPoint y: 133, endPoint x: 546, endPoint y: 124, distance: 50.4
click at [546, 124] on div "Alon's Properties 79" at bounding box center [592, 132] width 129 height 29
click at [686, 215] on div "[PERSON_NAME]: 71" at bounding box center [670, 215] width 76 height 12
click at [686, 214] on div "[PERSON_NAME]: 71" at bounding box center [670, 215] width 76 height 12
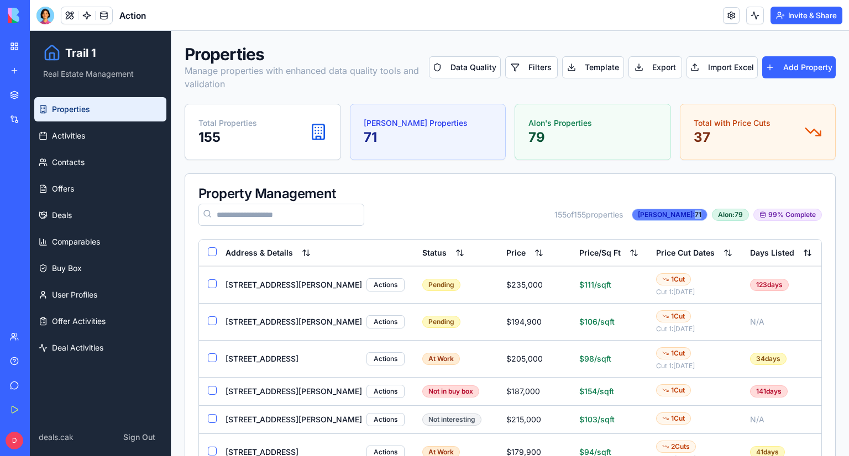
click at [686, 214] on div "[PERSON_NAME]: 71" at bounding box center [670, 215] width 76 height 12
click at [534, 66] on button "Filters" at bounding box center [531, 67] width 53 height 22
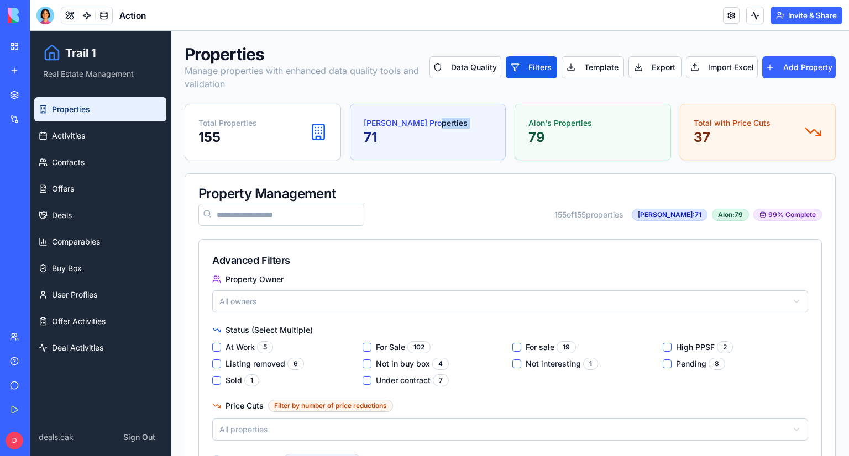
drag, startPoint x: 430, startPoint y: 125, endPoint x: 370, endPoint y: 131, distance: 60.5
click at [359, 140] on div "[PERSON_NAME] Properties 71" at bounding box center [427, 131] width 155 height 55
click at [676, 268] on div "Advanced Filters" at bounding box center [510, 257] width 622 height 35
click at [269, 143] on div "Total Properties 155" at bounding box center [262, 132] width 129 height 29
click at [531, 73] on button "Filters" at bounding box center [532, 67] width 52 height 22
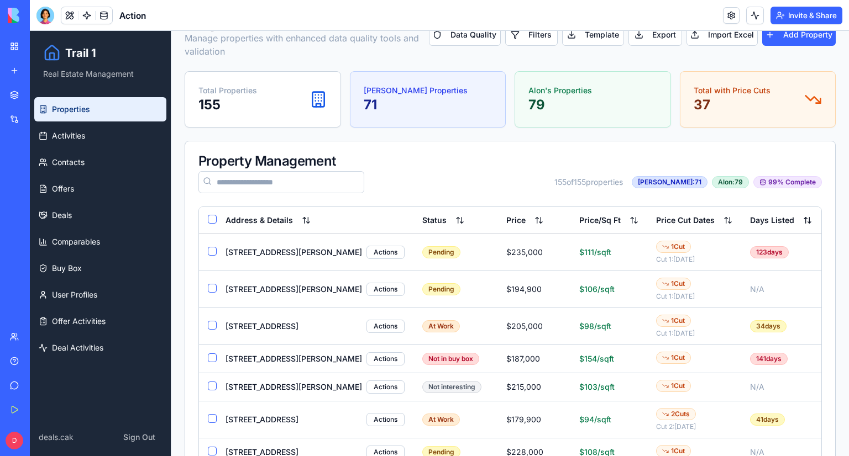
scroll to position [166, 0]
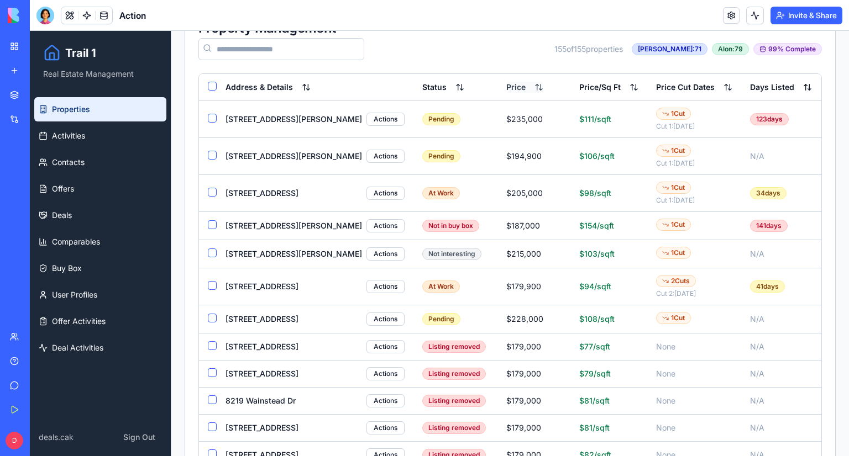
click at [506, 85] on button "Price" at bounding box center [524, 87] width 37 height 11
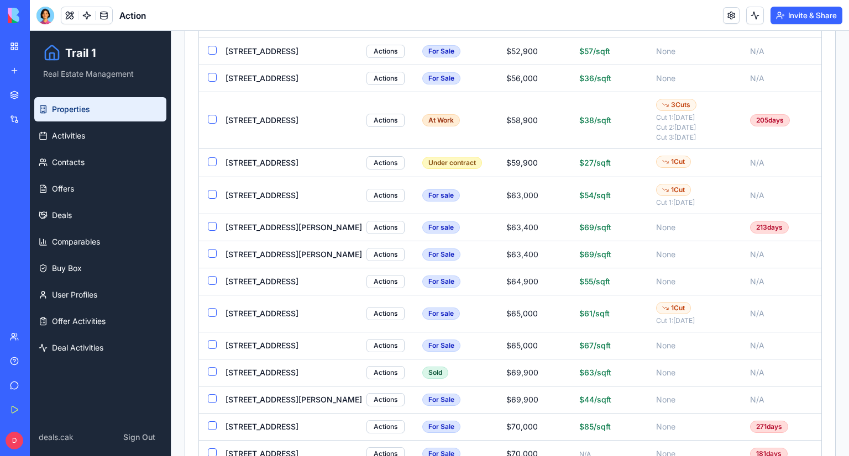
scroll to position [0, 0]
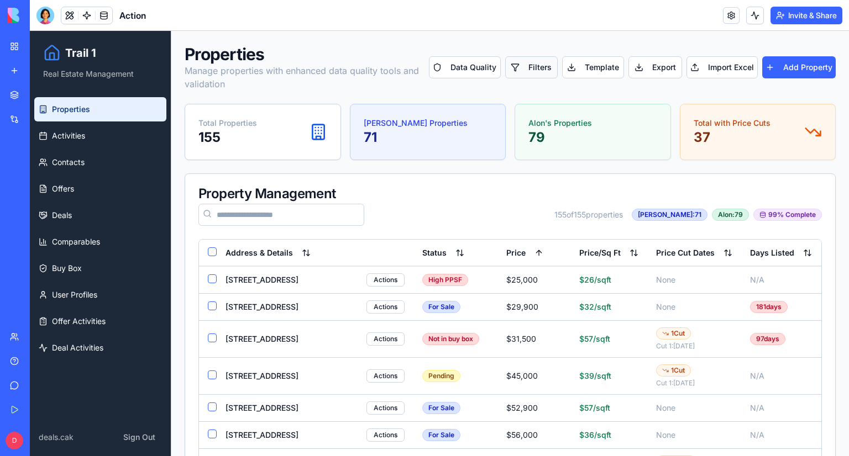
click at [546, 71] on button "Filters" at bounding box center [531, 67] width 53 height 22
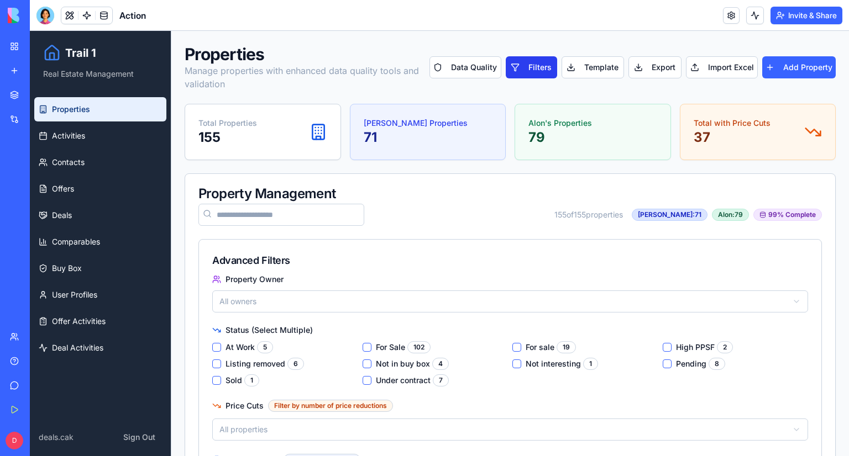
click at [537, 75] on button "Filters" at bounding box center [532, 67] width 52 height 22
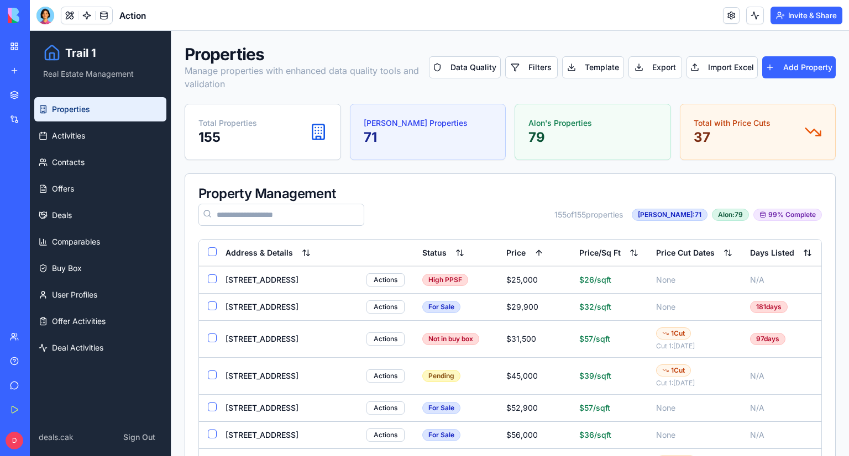
click at [523, 78] on div "Properties Manage properties with enhanced data quality tools and validation Da…" at bounding box center [510, 67] width 651 height 46
click at [523, 73] on button "Filters" at bounding box center [531, 67] width 53 height 22
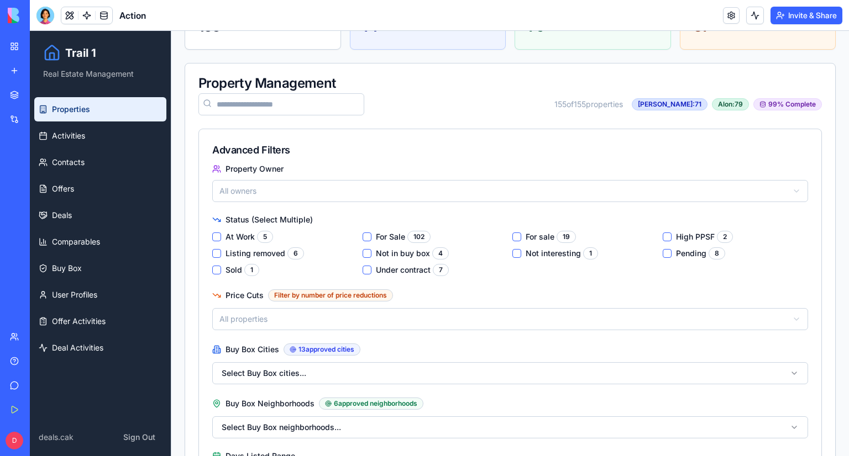
scroll to position [221, 0]
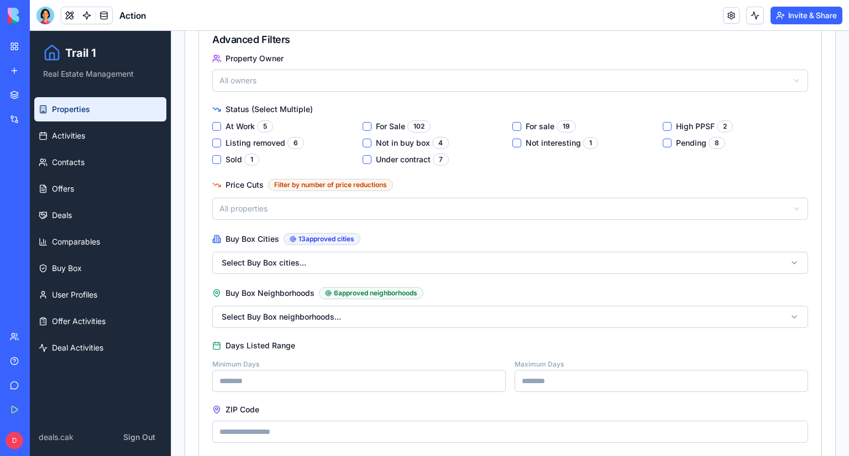
click at [362, 126] on Sale "For Sale 102" at bounding box center [366, 126] width 9 height 9
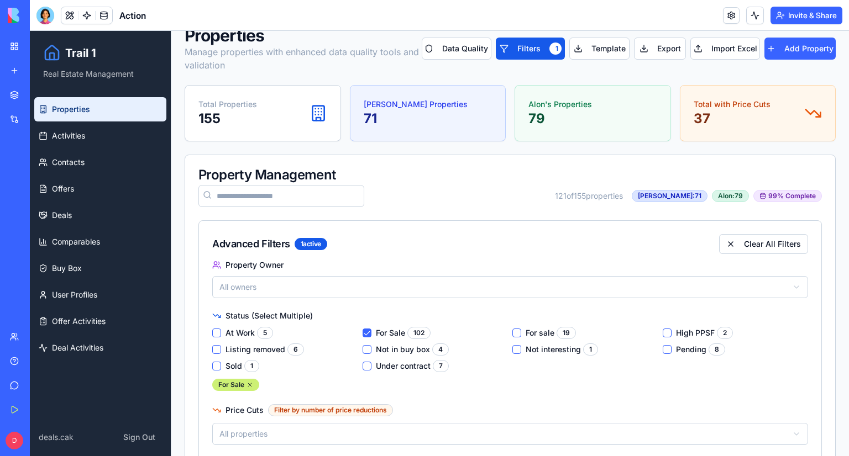
scroll to position [0, 0]
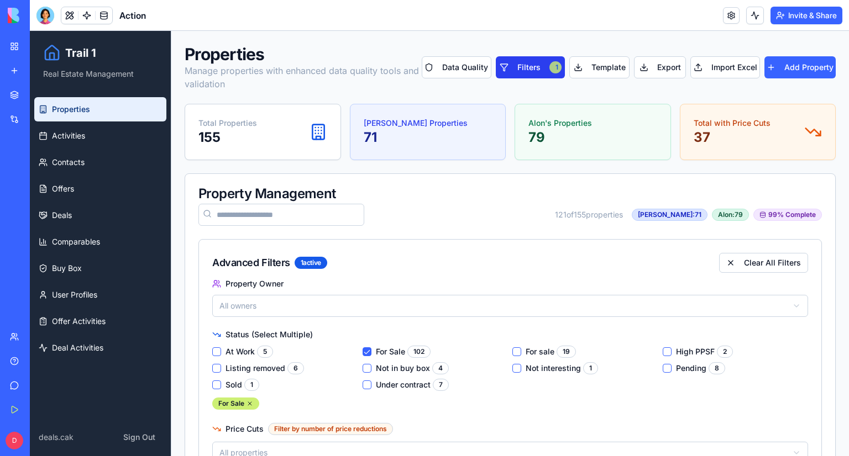
click at [551, 71] on div "1" at bounding box center [555, 67] width 12 height 12
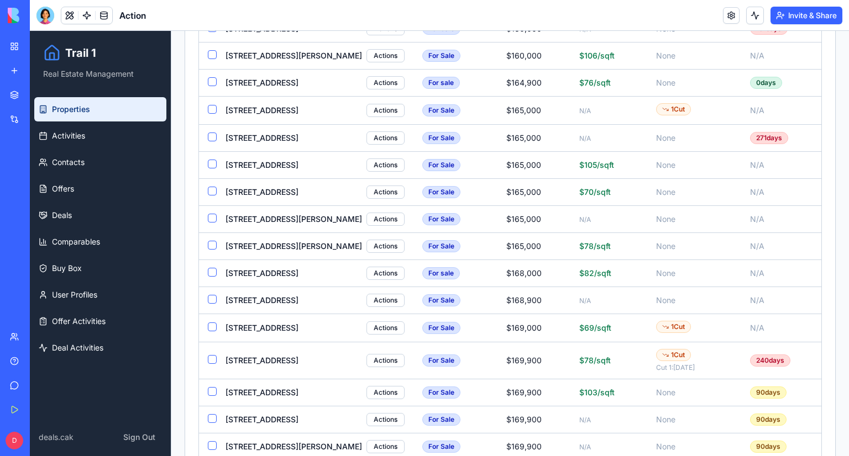
scroll to position [2763, 0]
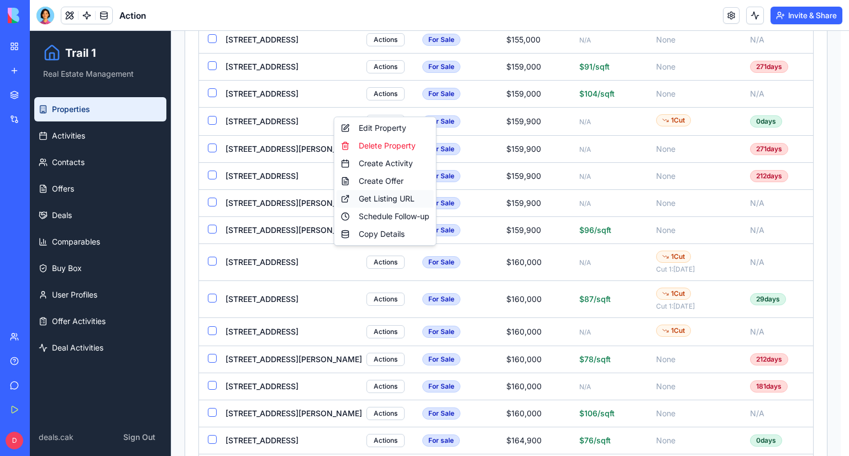
click at [401, 196] on div "Get Listing URL" at bounding box center [385, 199] width 97 height 18
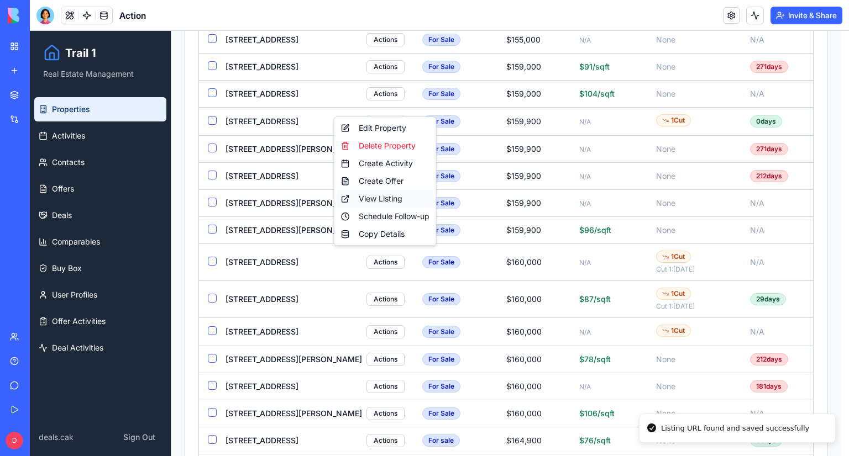
click at [375, 202] on div "View Listing" at bounding box center [385, 199] width 97 height 18
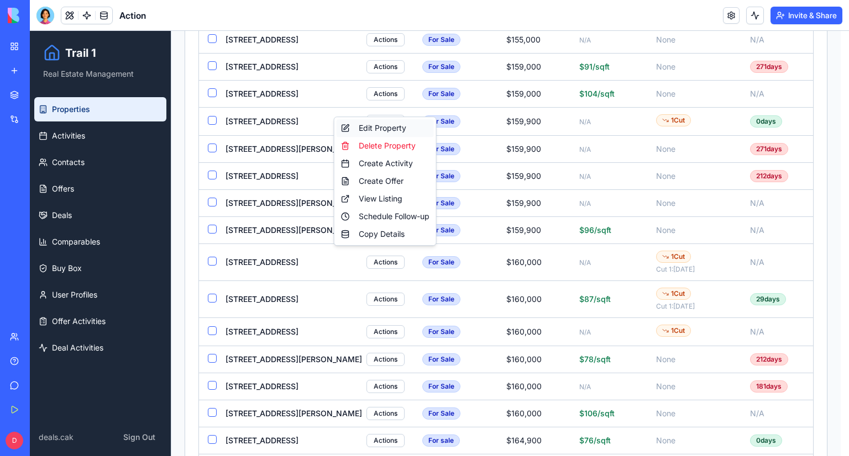
click at [374, 127] on div "Edit Property" at bounding box center [385, 128] width 97 height 18
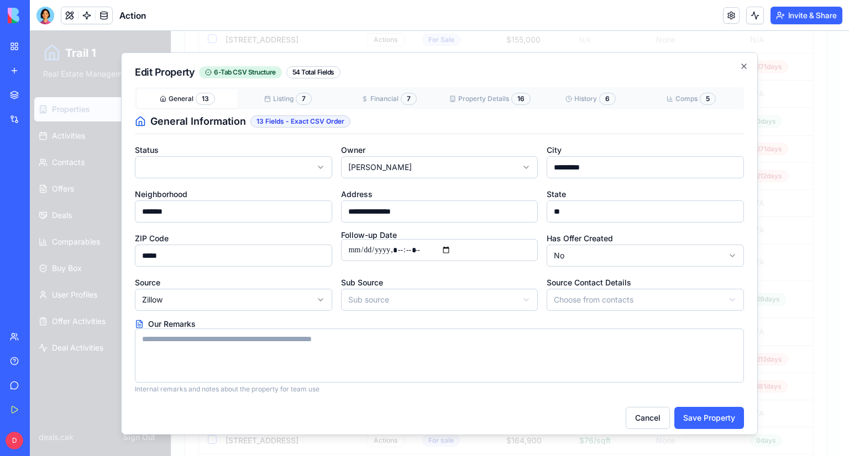
click at [333, 365] on textarea "Our Remarks" at bounding box center [439, 356] width 609 height 54
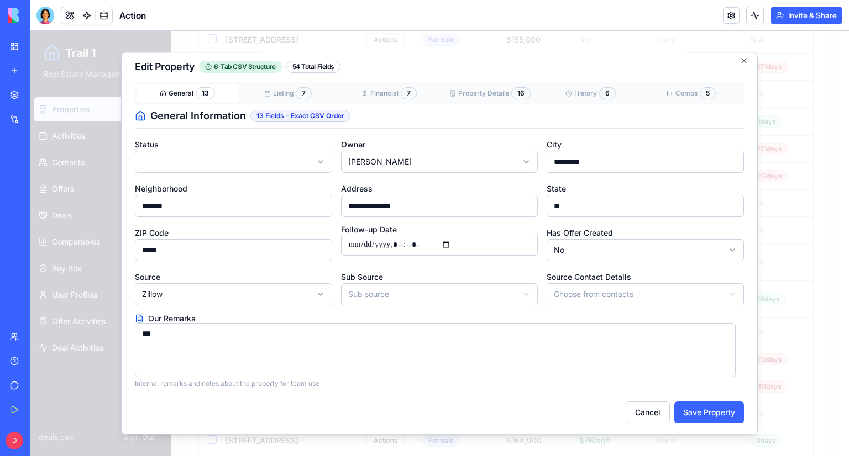
scroll to position [7, 0]
type textarea "***"
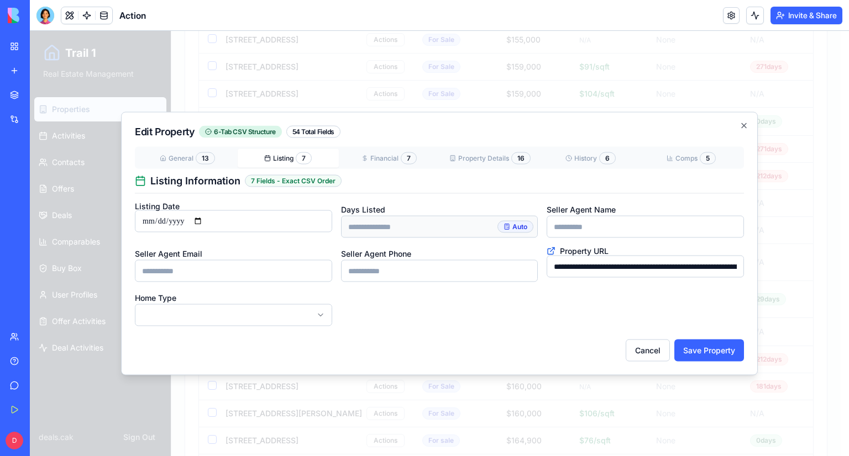
click at [389, 160] on button "Financial 7" at bounding box center [389, 158] width 101 height 19
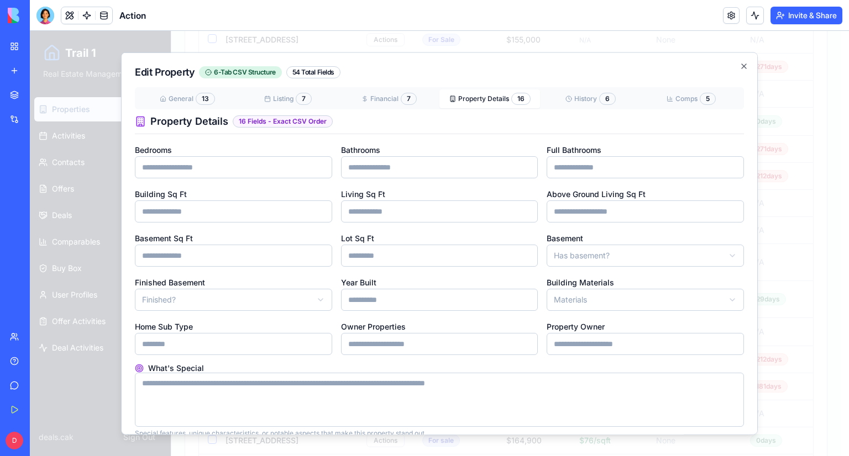
click at [502, 169] on div "General 13 Listing 7 Financial 7 Property Details 16 History 6 Comps 5 Property…" at bounding box center [439, 262] width 609 height 351
click at [595, 106] on div "General 13 Listing 7 Financial 7 Property Details 16 History 6 Comps 5" at bounding box center [439, 98] width 609 height 22
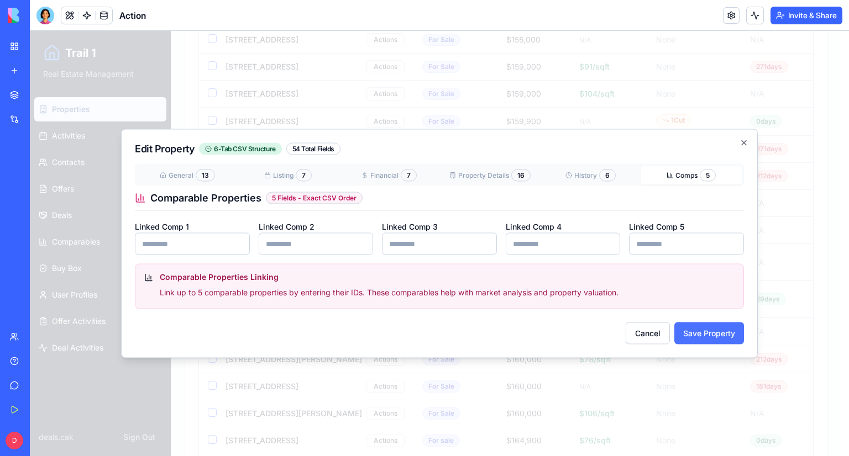
click at [710, 334] on button "Save Property" at bounding box center [709, 334] width 70 height 22
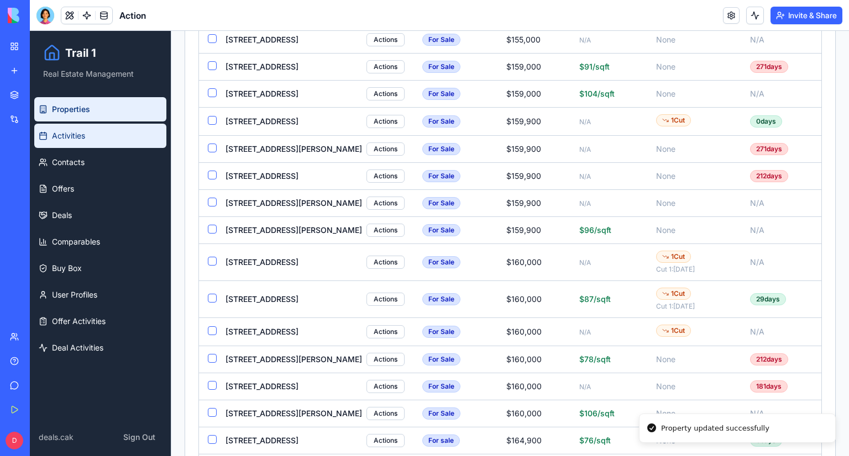
click at [112, 140] on link "Activities" at bounding box center [100, 136] width 132 height 24
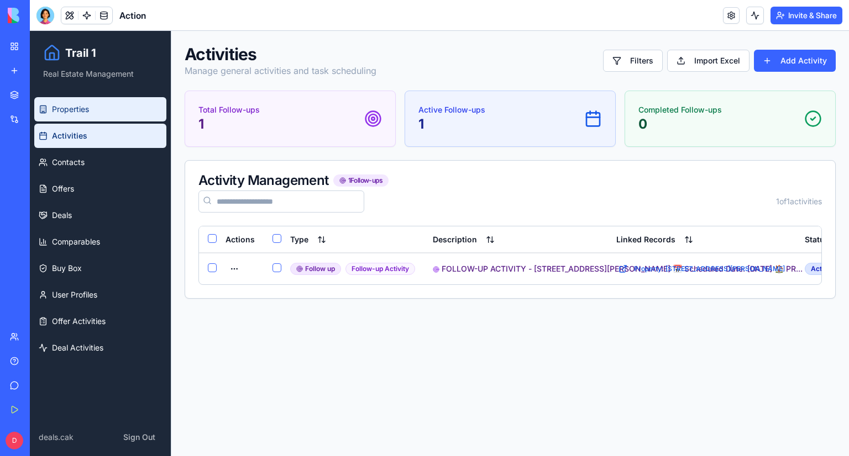
click at [88, 115] on link "Properties" at bounding box center [100, 109] width 132 height 24
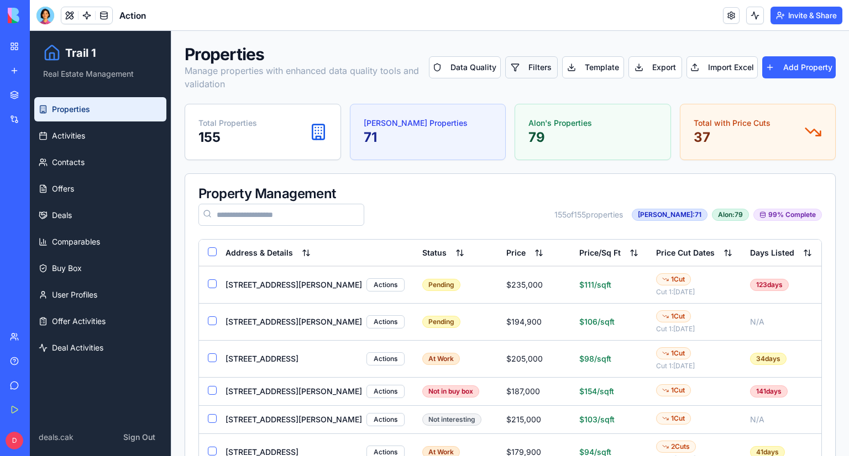
click at [527, 68] on button "Filters" at bounding box center [531, 67] width 53 height 22
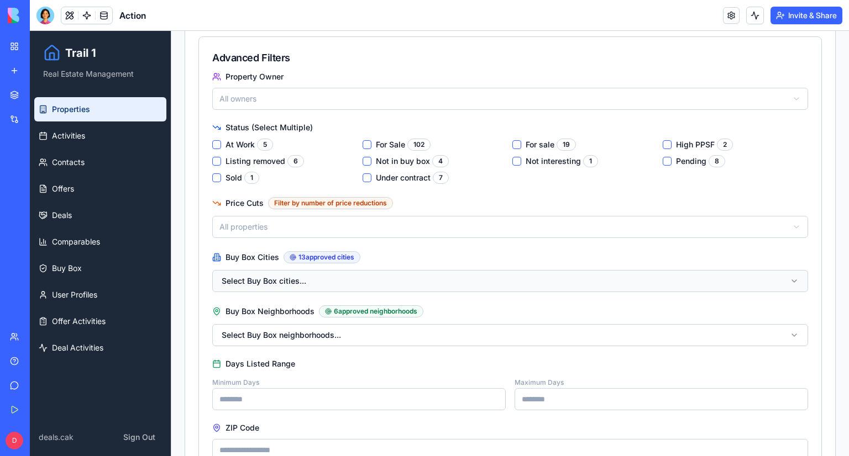
scroll to position [221, 0]
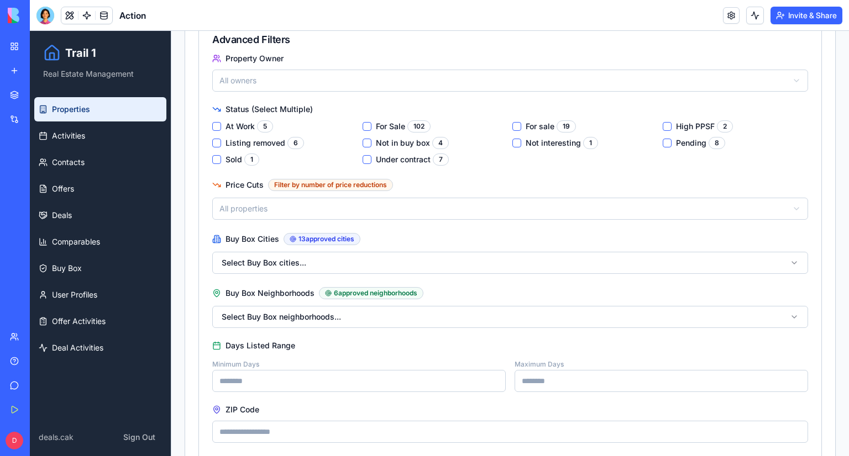
click at [364, 122] on Sale "For Sale 102" at bounding box center [366, 126] width 9 height 9
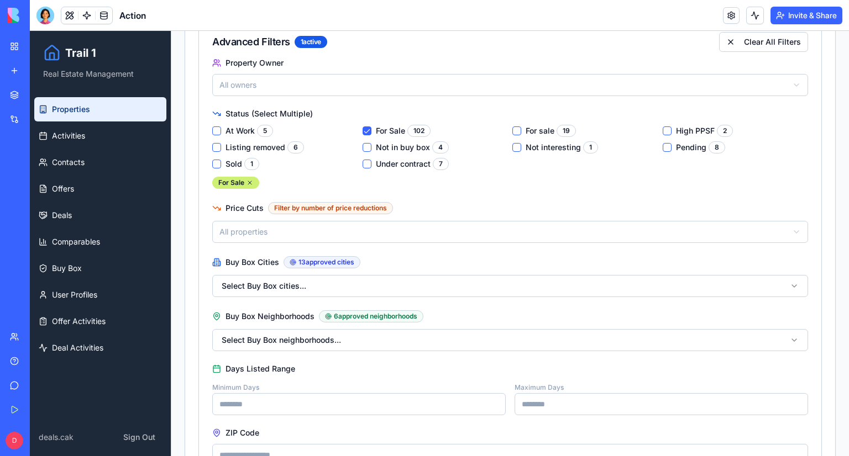
click at [517, 131] on div "For sale 19" at bounding box center [585, 131] width 146 height 12
click at [513, 132] on sale "For sale 19" at bounding box center [516, 131] width 9 height 9
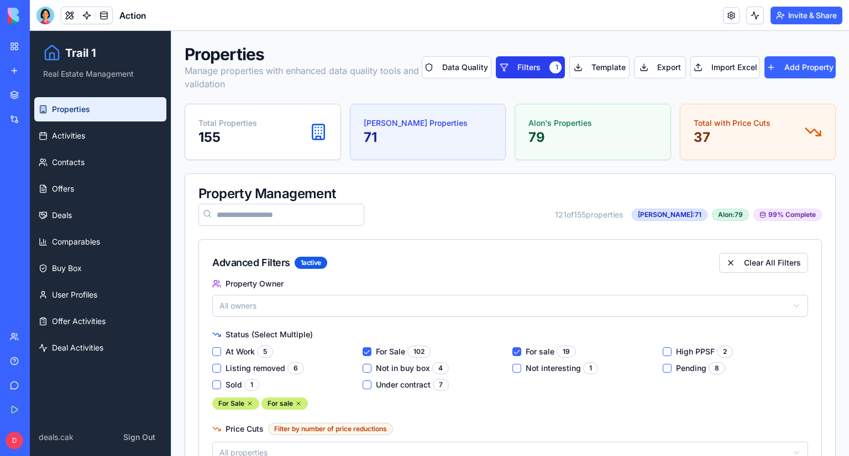
click at [538, 76] on button "Filters 1" at bounding box center [531, 67] width 70 height 22
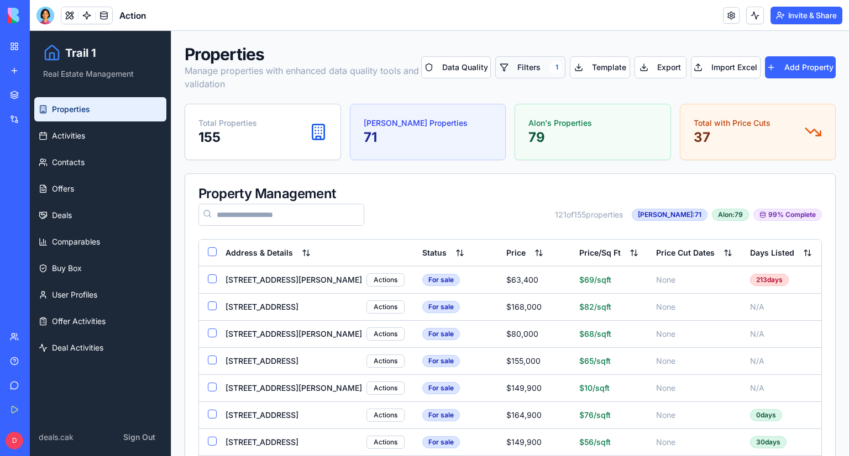
click at [519, 69] on button "Filters 1" at bounding box center [530, 67] width 70 height 22
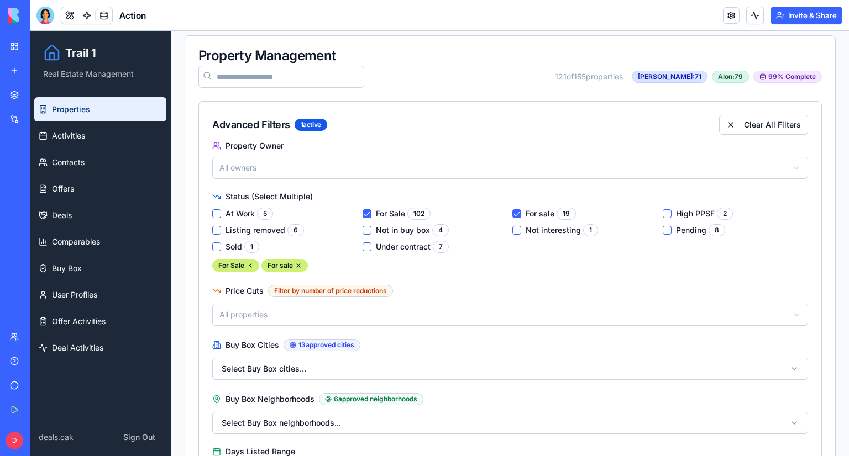
scroll to position [166, 0]
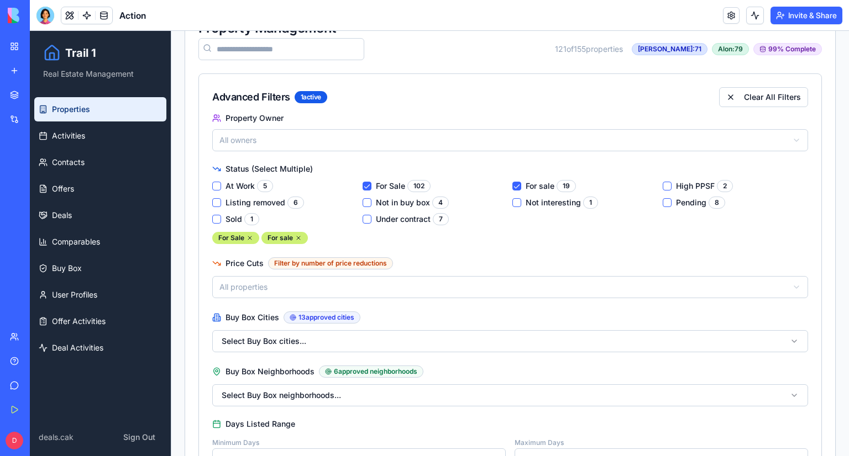
click at [639, 158] on div "Property Owner All owners Status (Select Multiple) At Work 5 For Sale 102 For s…" at bounding box center [510, 349] width 622 height 470
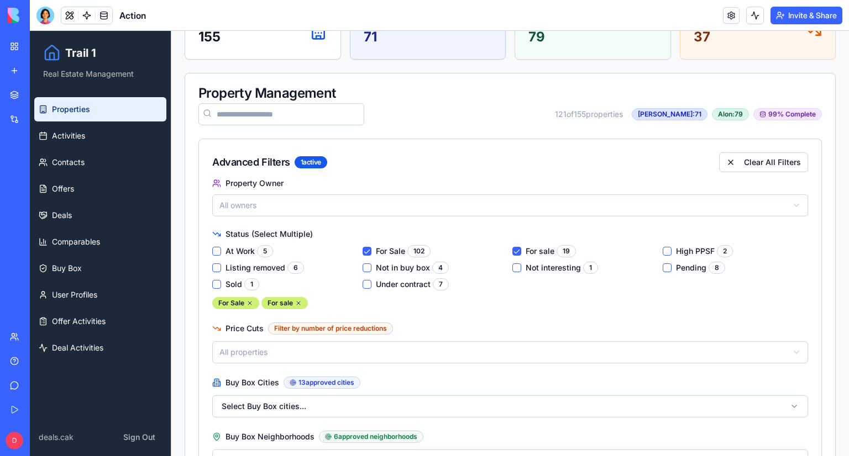
scroll to position [0, 0]
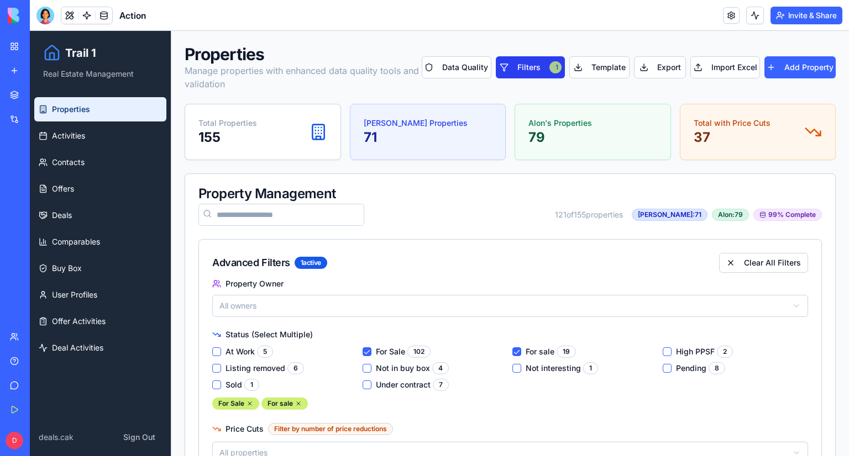
click at [549, 72] on div "1" at bounding box center [555, 67] width 12 height 12
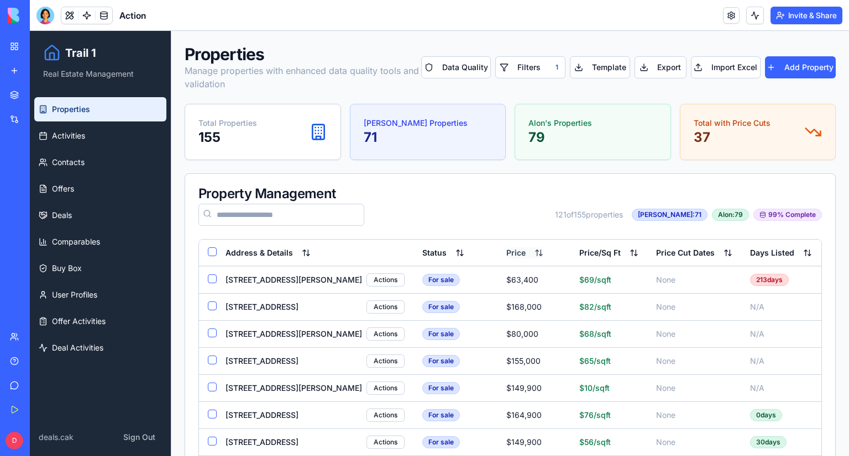
click at [506, 256] on button "Price" at bounding box center [524, 253] width 37 height 11
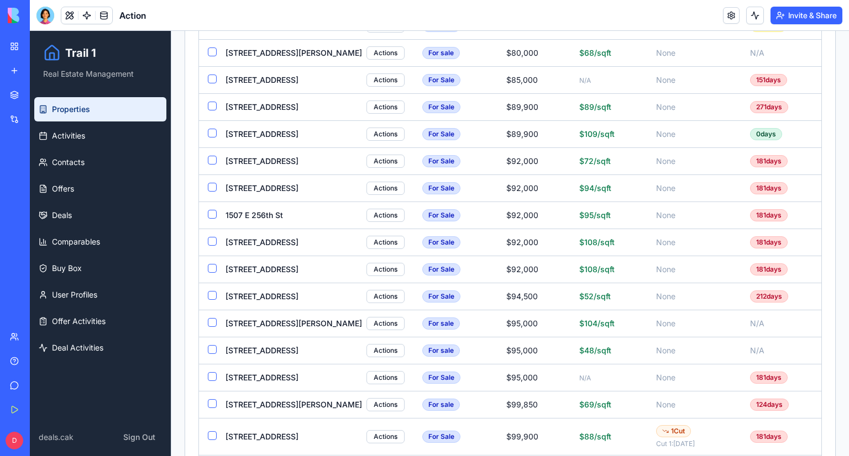
scroll to position [774, 0]
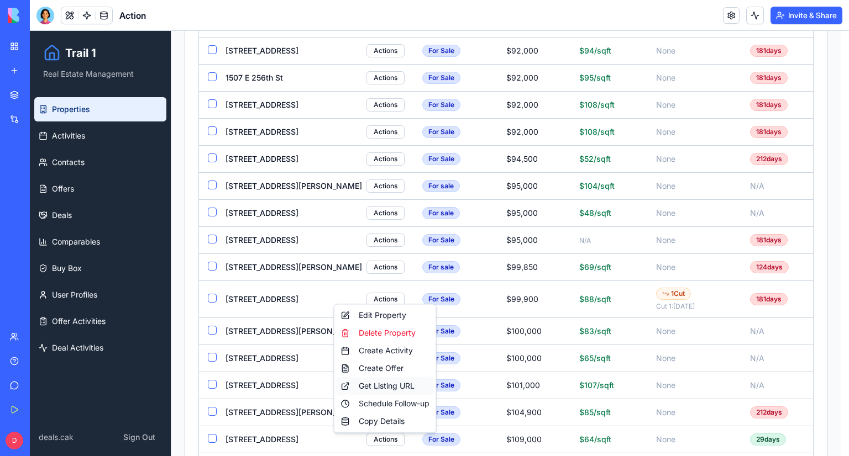
click at [400, 388] on div "Get Listing URL" at bounding box center [385, 386] width 97 height 18
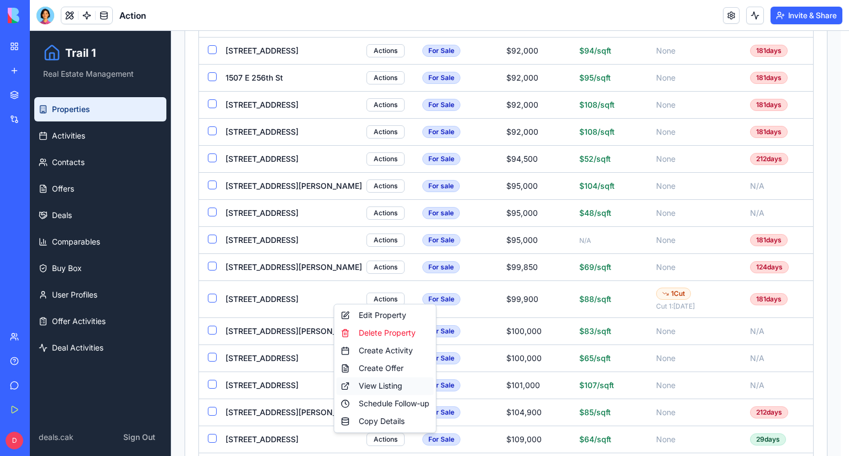
click at [386, 390] on div "View Listing" at bounding box center [385, 386] width 97 height 18
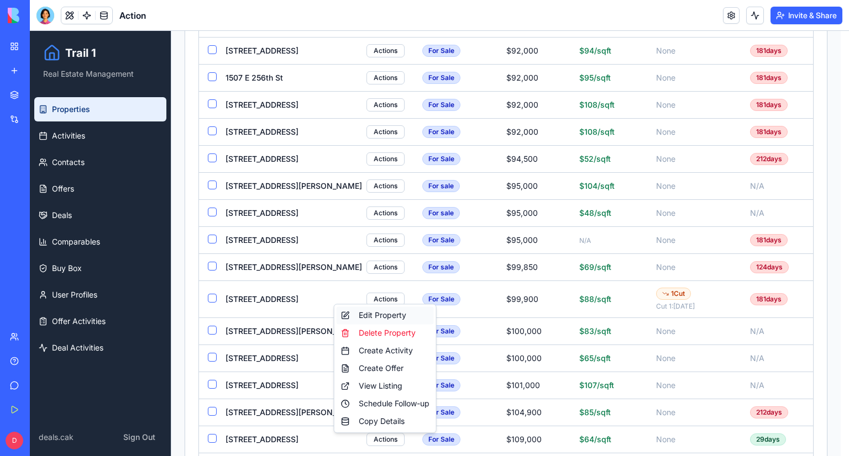
click at [355, 316] on div "Edit Property" at bounding box center [385, 316] width 97 height 18
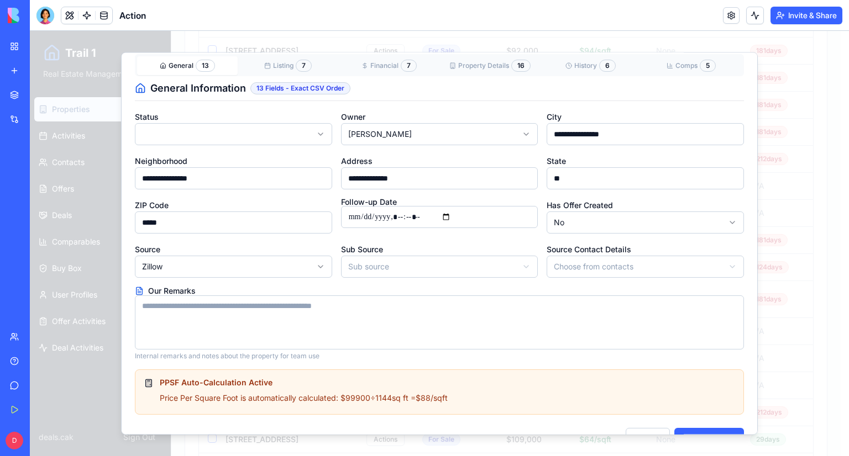
scroll to position [60, 0]
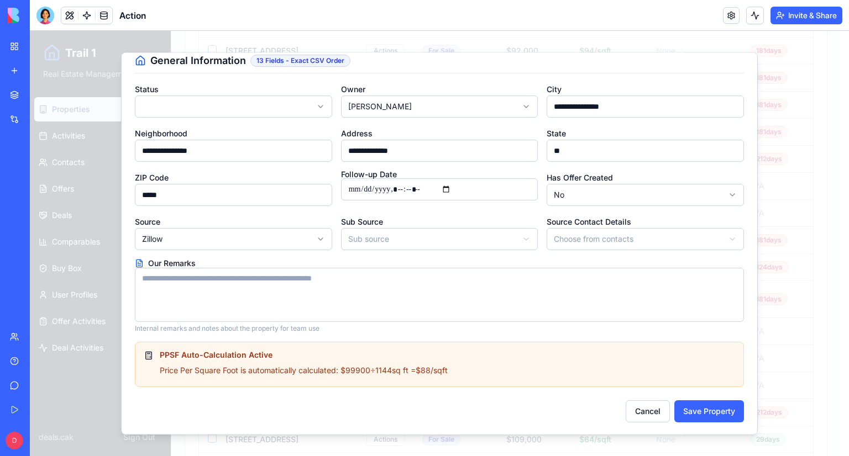
click at [323, 291] on textarea "Our Remarks" at bounding box center [439, 296] width 609 height 54
type textarea "*"
type textarea "**********"
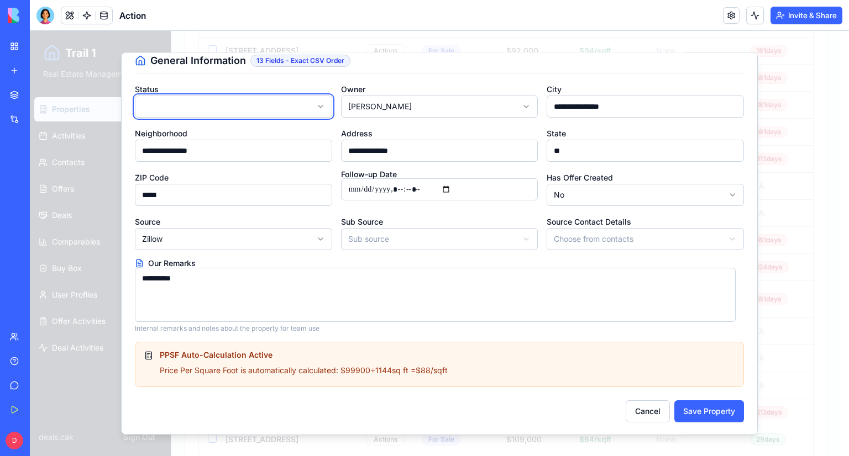
click at [323, 292] on textarea "**********" at bounding box center [435, 296] width 601 height 54
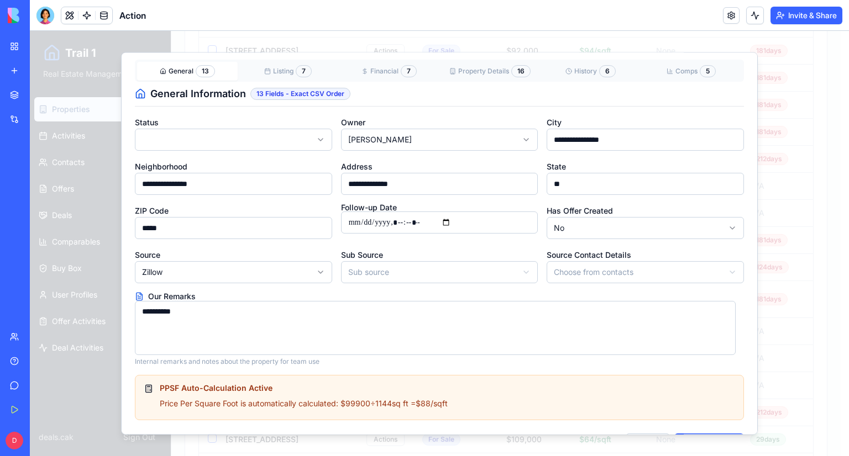
scroll to position [0, 0]
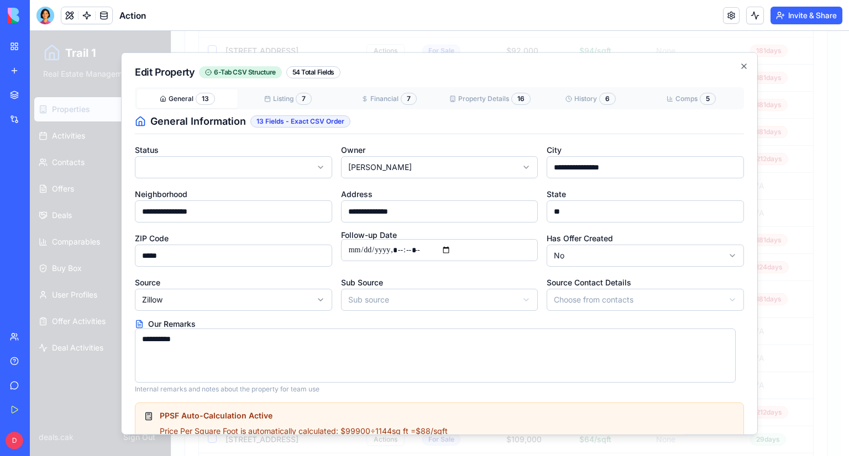
click at [275, 104] on div "**********" at bounding box center [439, 243] width 637 height 383
